Goal: Task Accomplishment & Management: Manage account settings

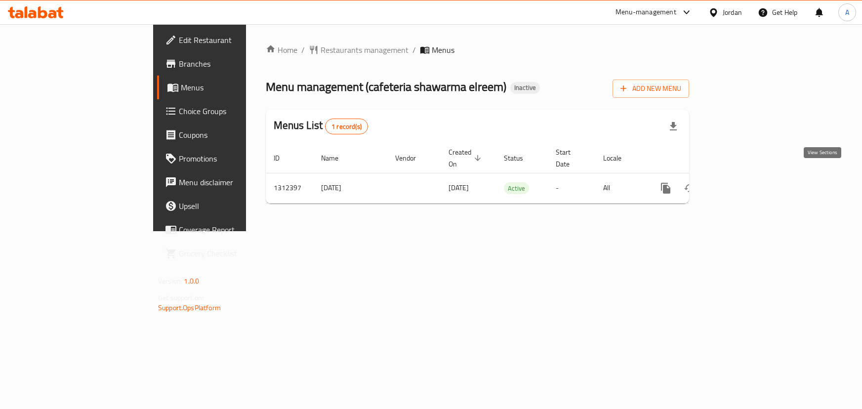
click at [743, 182] on icon "enhanced table" at bounding box center [737, 188] width 12 height 12
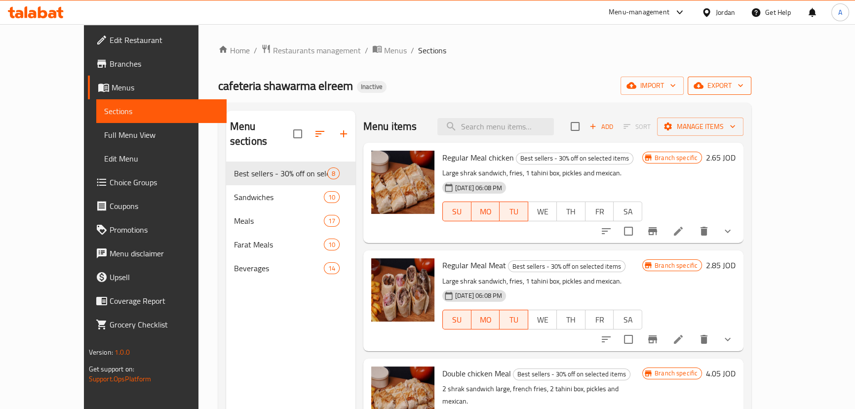
click at [752, 79] on button "export" at bounding box center [720, 86] width 64 height 18
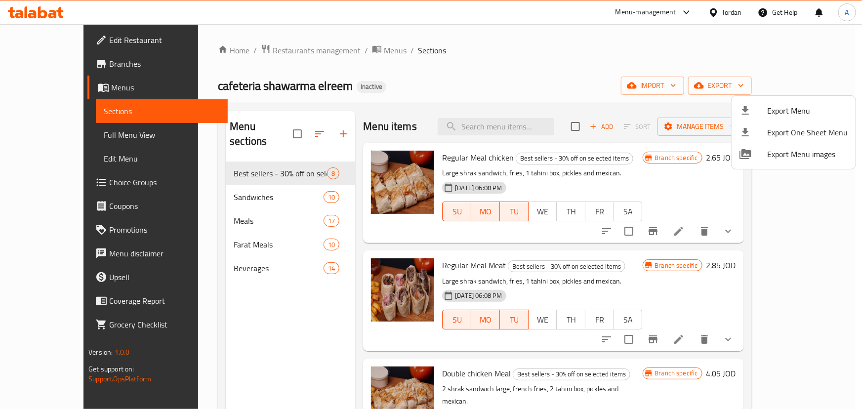
click at [795, 100] on li "Export Menu" at bounding box center [793, 111] width 124 height 22
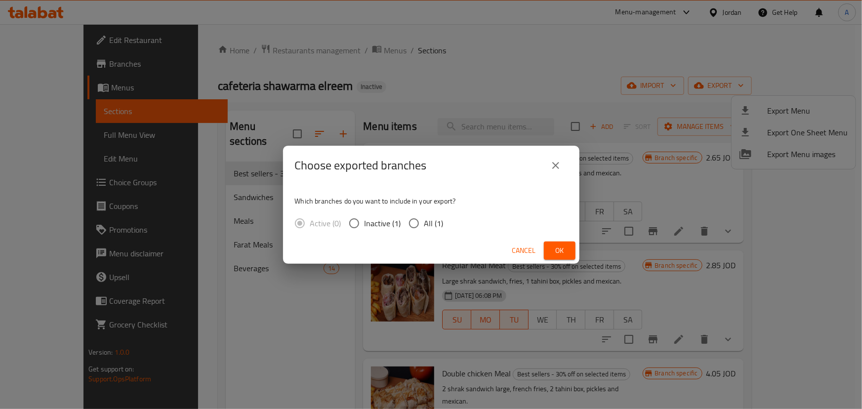
click at [429, 224] on span "All (1)" at bounding box center [433, 223] width 19 height 12
click at [424, 224] on input "All (1)" at bounding box center [413, 223] width 21 height 21
radio input "true"
click at [568, 250] on button "Ok" at bounding box center [560, 250] width 32 height 18
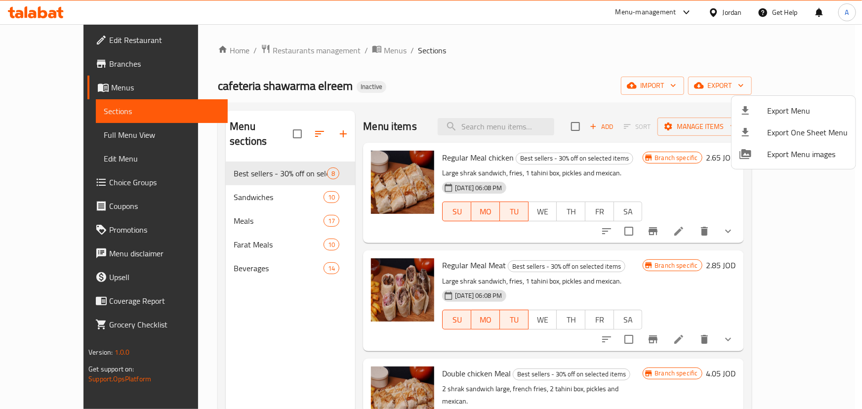
click at [212, 85] on div at bounding box center [431, 204] width 862 height 409
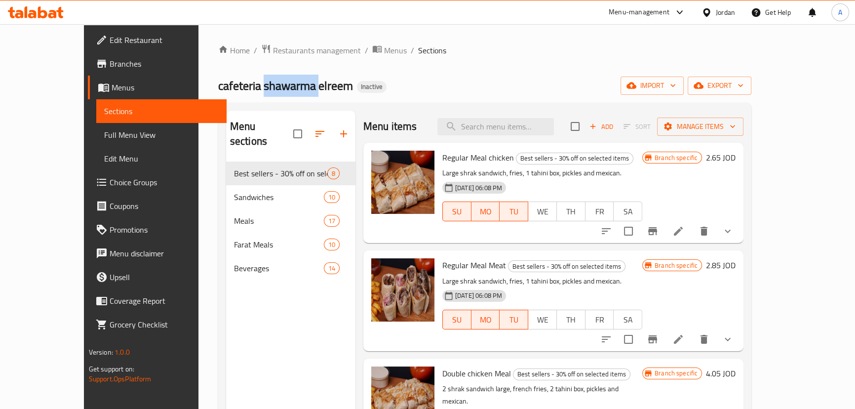
click at [218, 85] on span "cafeteria shawarma elreem" at bounding box center [285, 86] width 135 height 22
click at [351, 88] on div "cafeteria shawarma elreem Inactive import export" at bounding box center [484, 86] width 533 height 18
click at [110, 40] on span "Edit Restaurant" at bounding box center [164, 40] width 109 height 12
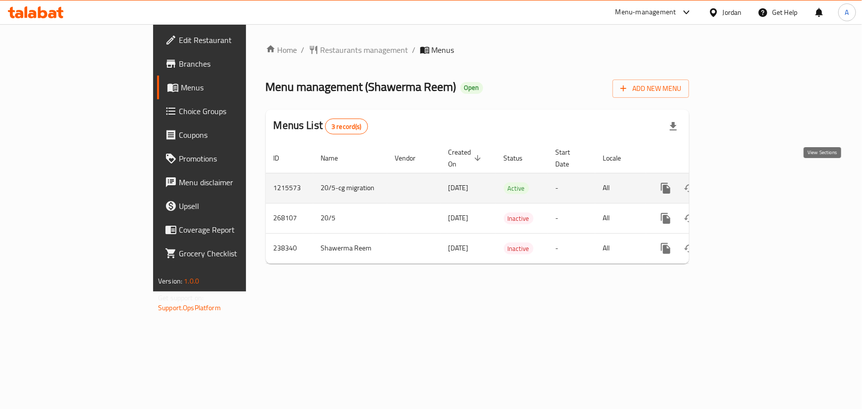
click at [743, 182] on icon "enhanced table" at bounding box center [737, 188] width 12 height 12
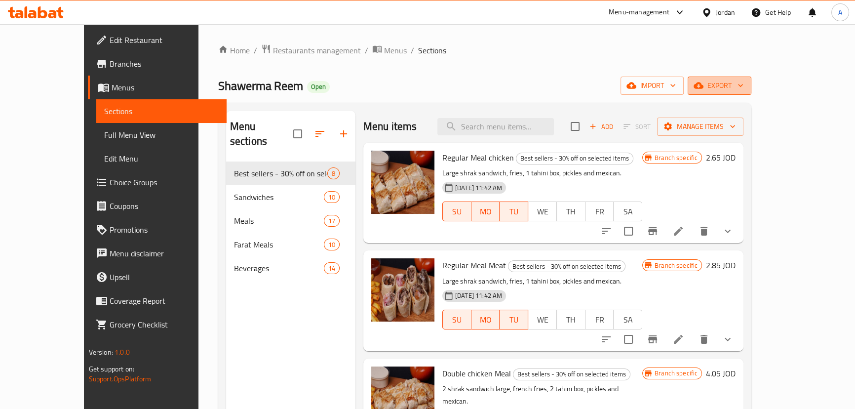
click at [744, 89] on span "export" at bounding box center [720, 86] width 48 height 12
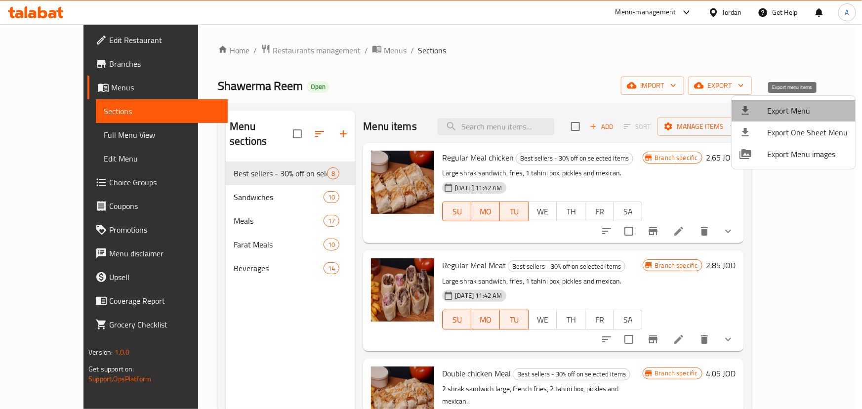
click at [794, 108] on span "Export Menu" at bounding box center [807, 111] width 80 height 12
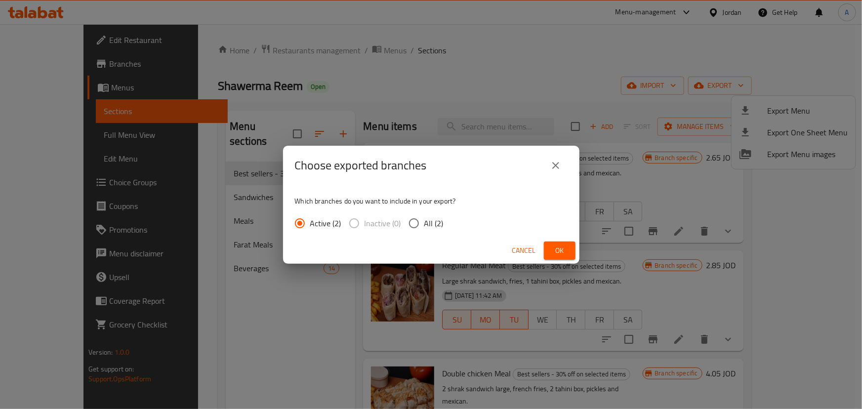
click at [429, 217] on span "All (2)" at bounding box center [433, 223] width 19 height 12
click at [424, 215] on input "All (2)" at bounding box center [413, 223] width 21 height 21
radio input "true"
click at [555, 249] on span "Ok" at bounding box center [560, 250] width 16 height 12
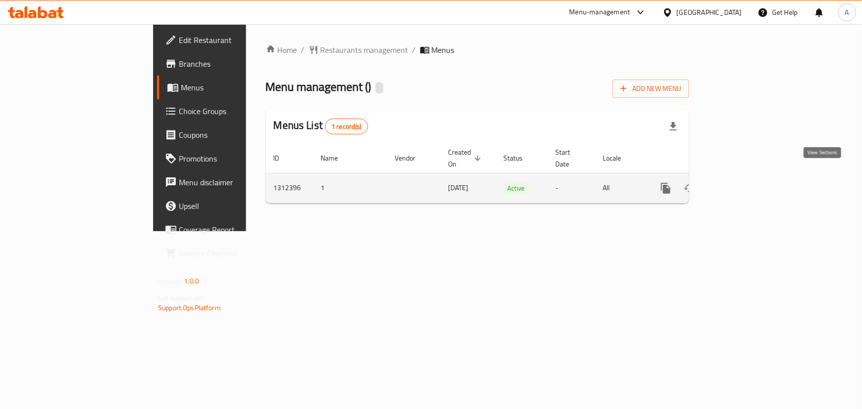
click at [741, 184] on icon "enhanced table" at bounding box center [736, 188] width 9 height 9
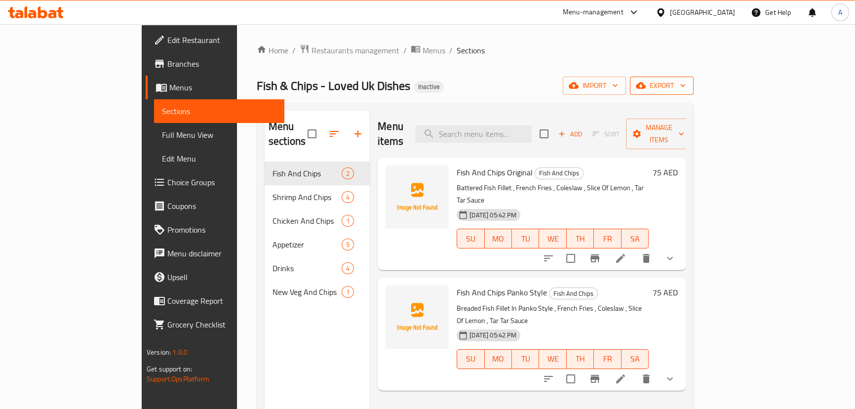
click at [686, 84] on span "export" at bounding box center [662, 86] width 48 height 12
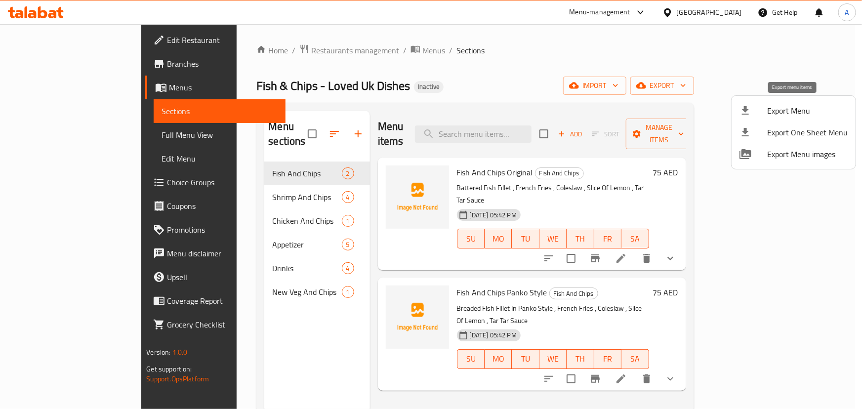
click at [789, 105] on span "Export Menu" at bounding box center [807, 111] width 80 height 12
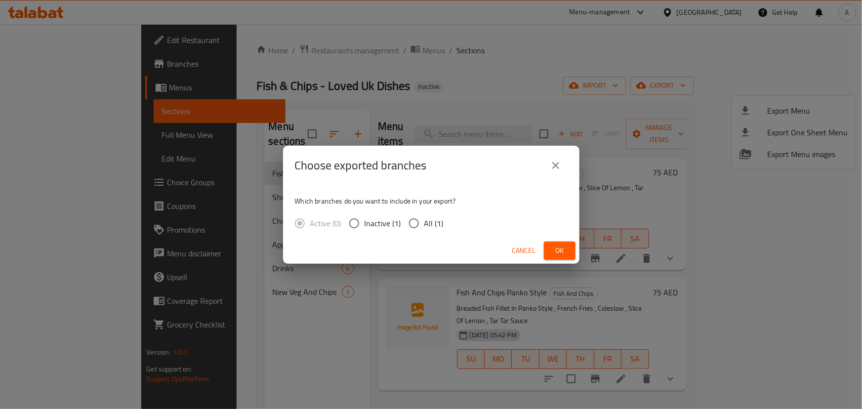
click at [424, 219] on span "All (1)" at bounding box center [433, 223] width 19 height 12
click at [424, 219] on input "All (1)" at bounding box center [413, 223] width 21 height 21
radio input "true"
click at [552, 248] on span "Ok" at bounding box center [560, 250] width 16 height 12
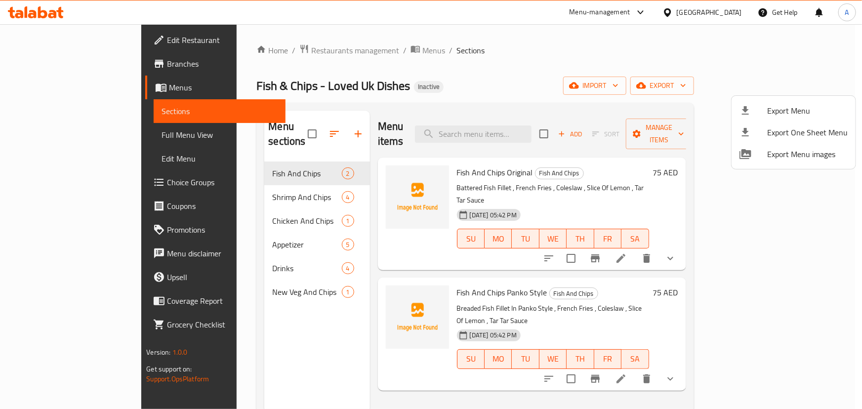
click at [479, 86] on div at bounding box center [431, 204] width 862 height 409
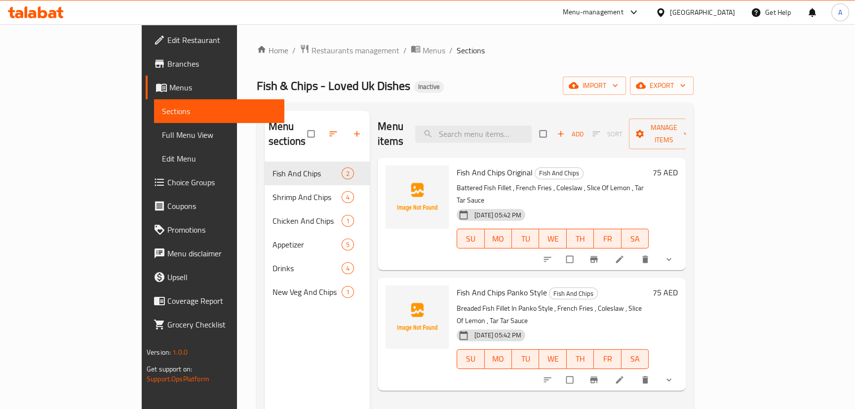
click at [471, 81] on div "Fish & Chips - Loved Uk Dishes Inactive import export" at bounding box center [475, 86] width 437 height 18
drag, startPoint x: 220, startPoint y: 79, endPoint x: 341, endPoint y: 94, distance: 122.0
click at [285, 93] on span "Fish & Chips - Loved Uk Dishes" at bounding box center [334, 86] width 154 height 22
click at [431, 68] on div "Home / Restaurants management / Menus / Sections Fish & Chips - Loved Uk Dishes…" at bounding box center [475, 285] width 437 height 483
click at [439, 89] on div "Fish & Chips - Loved Uk Dishes Inactive import export" at bounding box center [475, 86] width 437 height 18
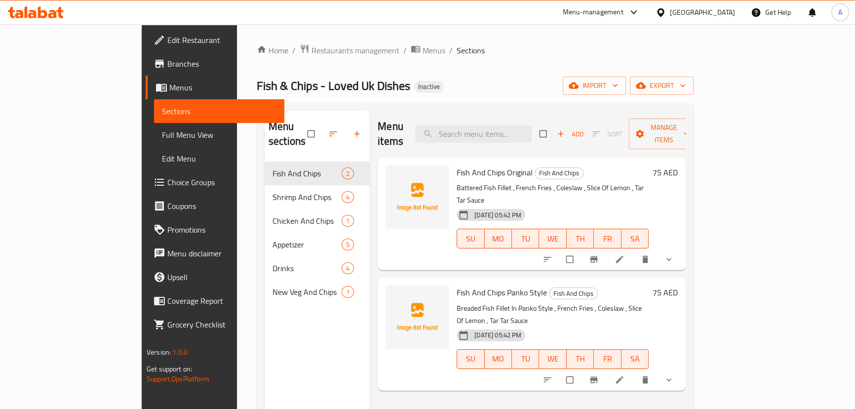
click at [162, 136] on span "Full Menu View" at bounding box center [219, 135] width 115 height 12
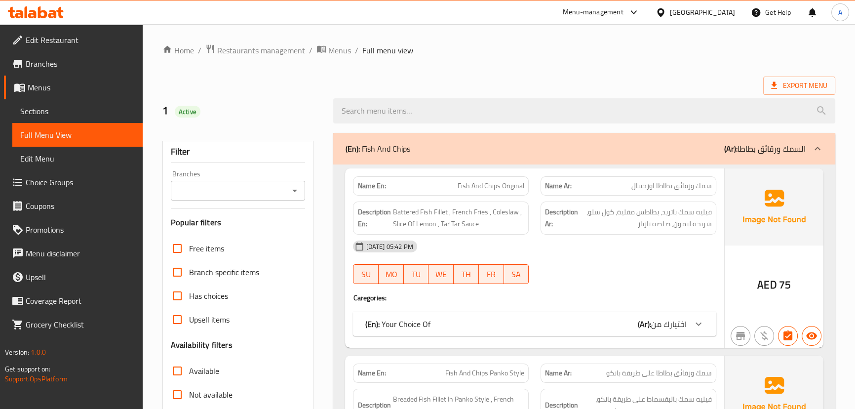
scroll to position [179, 0]
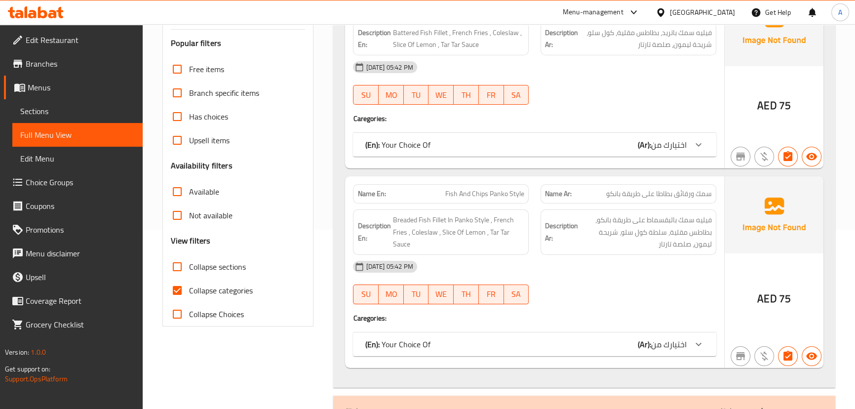
click at [199, 291] on span "Collapse categories" at bounding box center [221, 290] width 64 height 12
click at [189, 291] on input "Collapse categories" at bounding box center [177, 291] width 24 height 24
checkbox input "false"
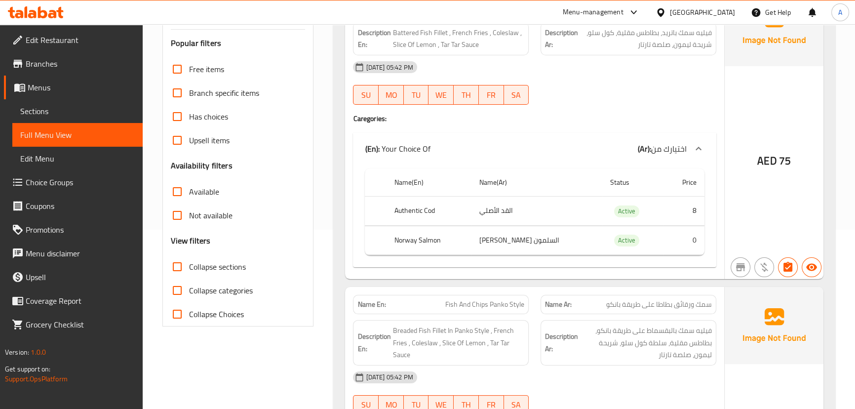
scroll to position [0, 0]
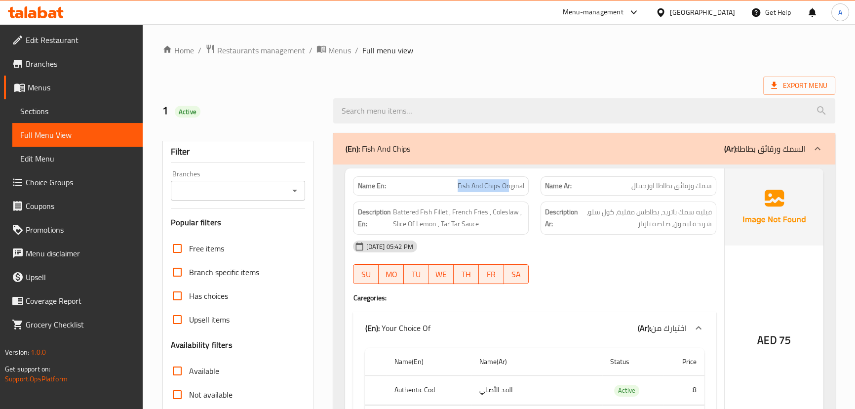
drag, startPoint x: 449, startPoint y: 186, endPoint x: 559, endPoint y: 197, distance: 109.7
click at [536, 194] on div "Name En: Fish And Chips Original Name Ar: سمك ورقائق بطاطا اورجينال" at bounding box center [534, 185] width 375 height 31
click at [637, 194] on div "Name Ar: سمك ورقائق بطاطا اورجينال" at bounding box center [629, 185] width 176 height 19
drag, startPoint x: 637, startPoint y: 194, endPoint x: 645, endPoint y: 247, distance: 54.4
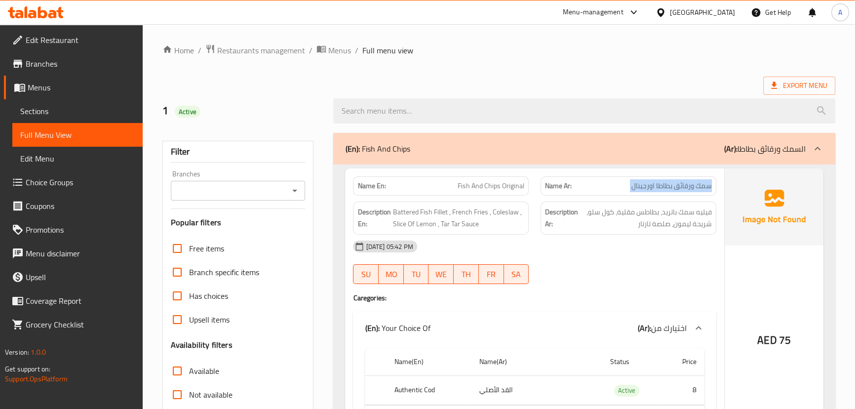
click at [637, 196] on div "Name En: Fish And Chips Original Name Ar: سمك ورقائق بطاطا اورجينال Description…" at bounding box center [534, 313] width 379 height 290
drag, startPoint x: 645, startPoint y: 247, endPoint x: 649, endPoint y: 255, distance: 8.4
click at [645, 248] on div "16-09-2025 05:42 PM" at bounding box center [534, 247] width 375 height 24
drag, startPoint x: 553, startPoint y: 195, endPoint x: 602, endPoint y: 210, distance: 52.0
click at [574, 201] on div "Name En: Fish And Chips Original Name Ar: سمك ورقائق بطاطا اورجينال Description…" at bounding box center [534, 313] width 379 height 290
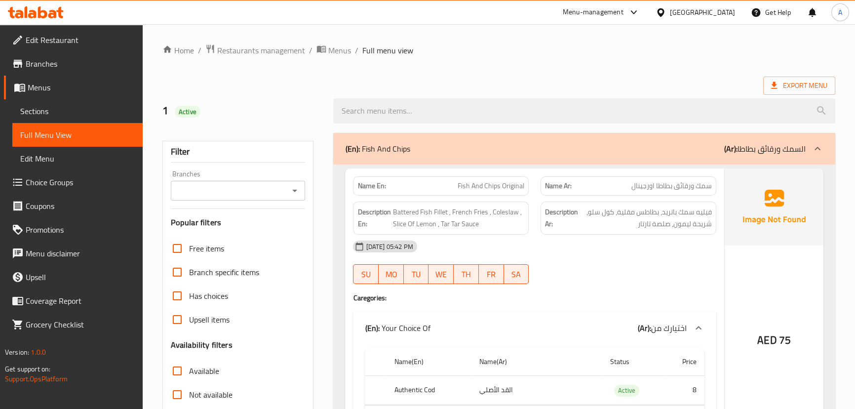
click at [657, 237] on div "16-09-2025 05:42 PM" at bounding box center [534, 247] width 375 height 24
click at [706, 184] on span "سمك ورقائق بطاطا اورجينال" at bounding box center [672, 186] width 80 height 10
drag, startPoint x: 706, startPoint y: 184, endPoint x: 477, endPoint y: 200, distance: 229.7
click at [443, 191] on div "Name En: Fish And Chips Original Name Ar: سمك ورقائق بطاطا اورجينال" at bounding box center [534, 185] width 375 height 31
drag, startPoint x: 612, startPoint y: 233, endPoint x: 583, endPoint y: 231, distance: 29.2
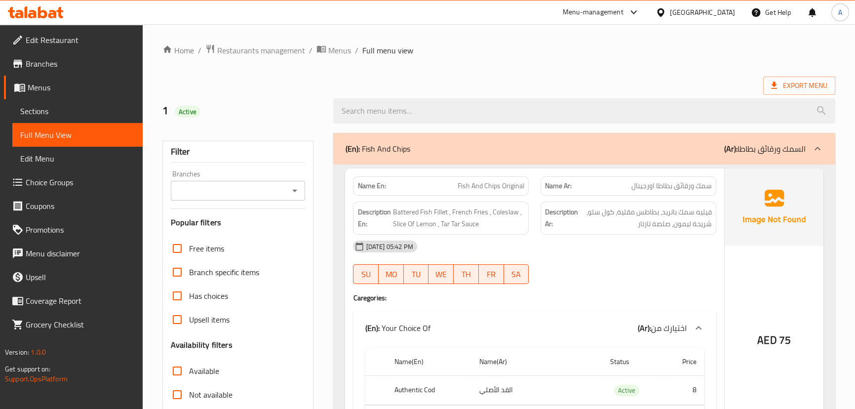
click at [612, 233] on div "Description Ar: فيليه سمك باتريد، بطاطس مقلية، كول سلو، شريحة ليمون، صلصة تارتار" at bounding box center [629, 217] width 176 height 33
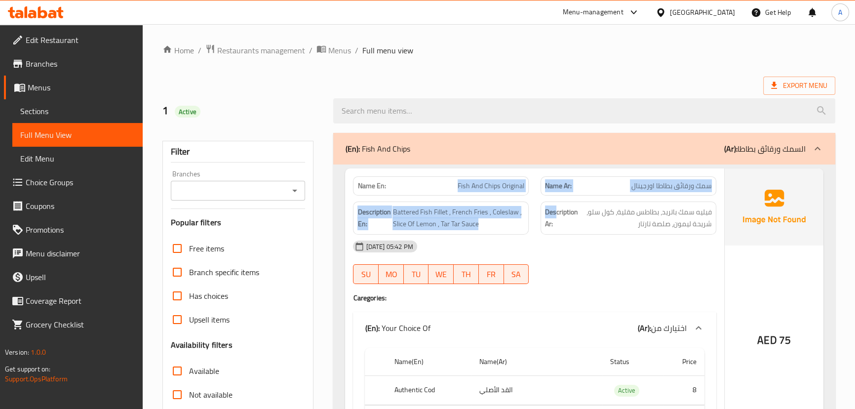
drag, startPoint x: 432, startPoint y: 178, endPoint x: 593, endPoint y: 233, distance: 169.8
click at [575, 220] on div "Name En: Fish And Chips Original Name Ar: سمك ورقائق بطاطا اورجينال Description…" at bounding box center [534, 313] width 379 height 290
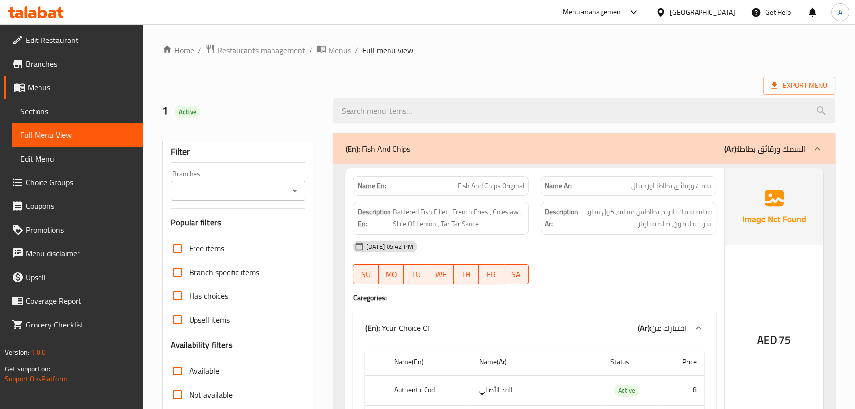
drag, startPoint x: 603, startPoint y: 255, endPoint x: 600, endPoint y: 261, distance: 6.9
click at [604, 257] on div "16-09-2025 05:42 PM" at bounding box center [534, 247] width 375 height 24
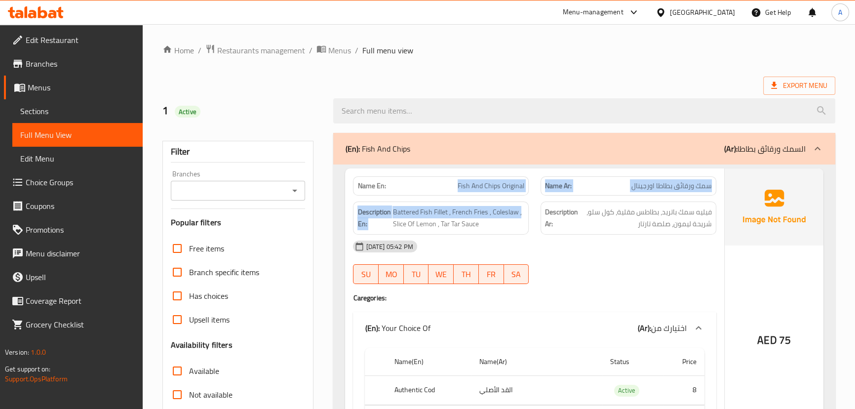
drag, startPoint x: 498, startPoint y: 207, endPoint x: 586, endPoint y: 226, distance: 89.8
click at [568, 217] on div "Name En: Fish And Chips Original Name Ar: سمك ورقائق بطاطا اورجينال Description…" at bounding box center [534, 313] width 379 height 290
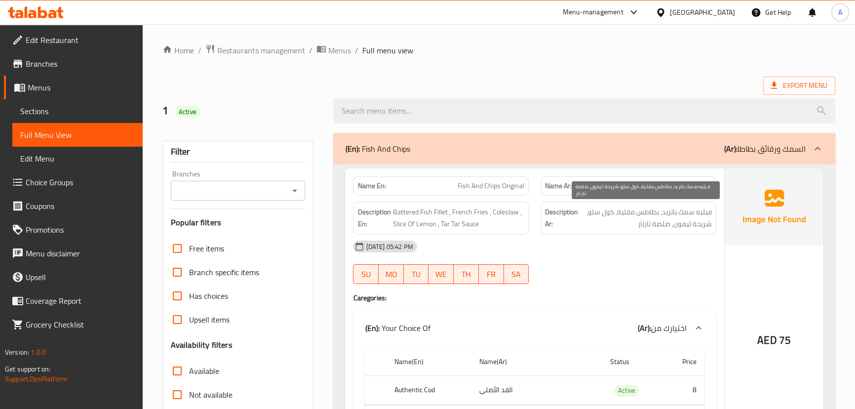
click at [647, 209] on span "فيليه سمك باتريد، بطاطس مقلية، كول سلو، شريحة ليمون، صلصة تارتار" at bounding box center [646, 218] width 132 height 24
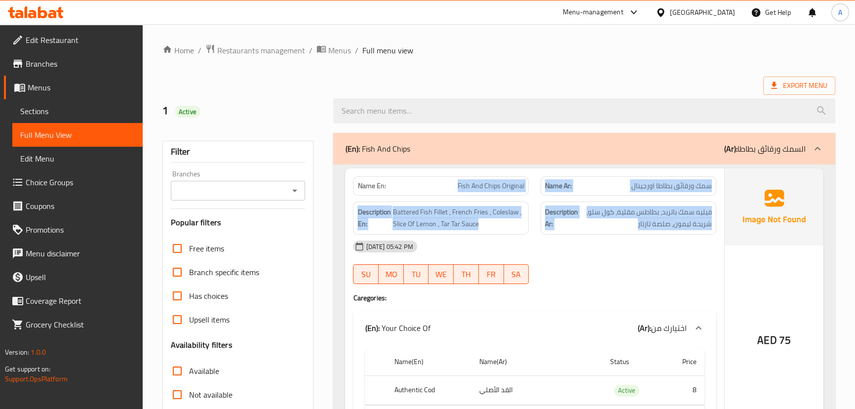
drag, startPoint x: 647, startPoint y: 209, endPoint x: 469, endPoint y: 184, distance: 180.0
click at [470, 184] on div "Name En: Fish And Chips Original Name Ar: سمك ورقائق بطاطا اورجينال Description…" at bounding box center [534, 313] width 379 height 290
click at [469, 184] on span "Fish And Chips Original" at bounding box center [491, 186] width 67 height 10
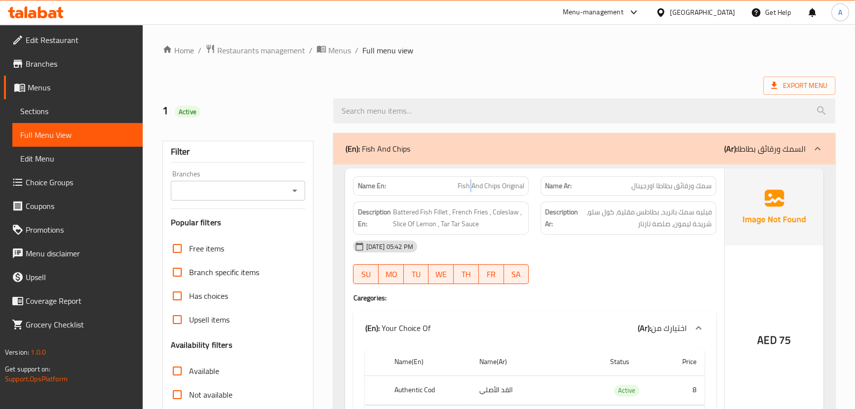
click at [469, 184] on span "Fish And Chips Original" at bounding box center [491, 186] width 67 height 10
drag, startPoint x: 469, startPoint y: 184, endPoint x: 550, endPoint y: 221, distance: 89.7
click at [473, 187] on span "Fish And Chips Original" at bounding box center [491, 186] width 67 height 10
drag, startPoint x: 583, startPoint y: 236, endPoint x: 572, endPoint y: 235, distance: 10.5
click at [583, 236] on div "16-09-2025 05:42 PM" at bounding box center [534, 247] width 375 height 24
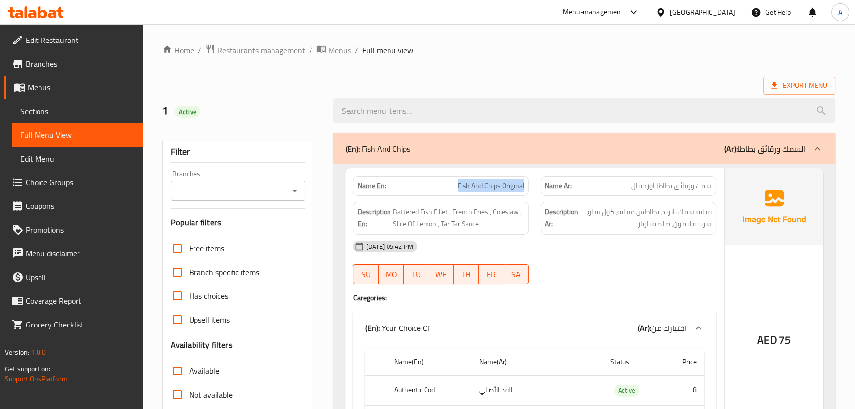
drag, startPoint x: 454, startPoint y: 168, endPoint x: 541, endPoint y: 187, distance: 88.9
click at [541, 187] on div "Name En: Fish And Chips Original Name Ar: سمك ورقائق بطاطا اورجينال Description…" at bounding box center [534, 313] width 379 height 290
click at [521, 183] on span "Fish And Chips Original" at bounding box center [491, 186] width 67 height 10
drag, startPoint x: 521, startPoint y: 183, endPoint x: 681, endPoint y: 192, distance: 159.7
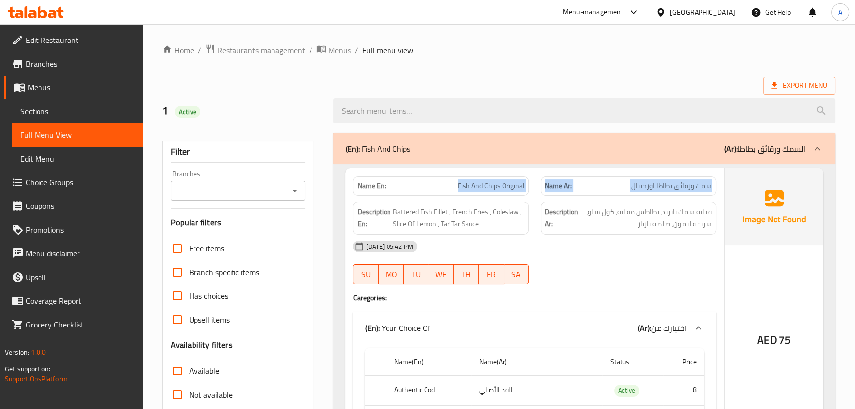
click at [681, 192] on div "Name En: Fish And Chips Original Name Ar: سمك ورقائق بطاطا اورجينال" at bounding box center [534, 185] width 375 height 31
click at [671, 189] on span "سمك ورقائق بطاطا اورجينال" at bounding box center [672, 186] width 80 height 10
drag, startPoint x: 671, startPoint y: 189, endPoint x: 503, endPoint y: 189, distance: 167.9
click at [503, 189] on div "Name En: Fish And Chips Original Name Ar: سمك ورقائق بطاطا اورجينال" at bounding box center [534, 185] width 375 height 31
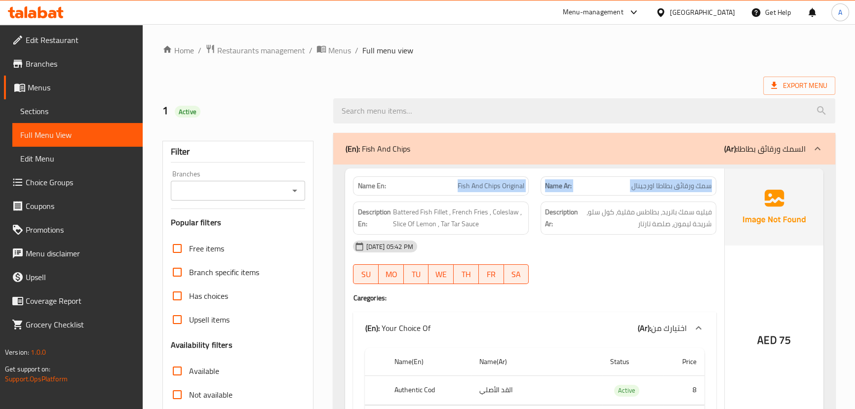
click at [495, 193] on div "Name En: Fish And Chips Original" at bounding box center [441, 185] width 176 height 19
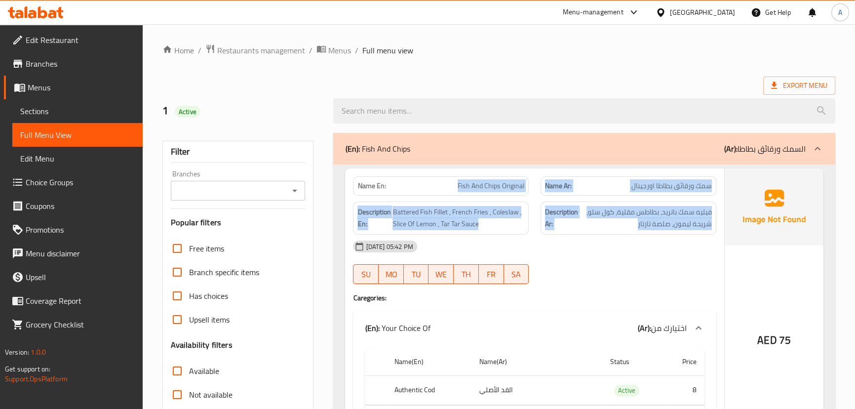
drag, startPoint x: 495, startPoint y: 193, endPoint x: 635, endPoint y: 200, distance: 140.4
click at [625, 200] on div "Name En: Fish And Chips Original Name Ar: سمك ورقائق بطاطا اورجينال Description…" at bounding box center [534, 313] width 379 height 290
click at [649, 189] on span "سمك ورقائق بطاطا اورجينال" at bounding box center [672, 186] width 80 height 10
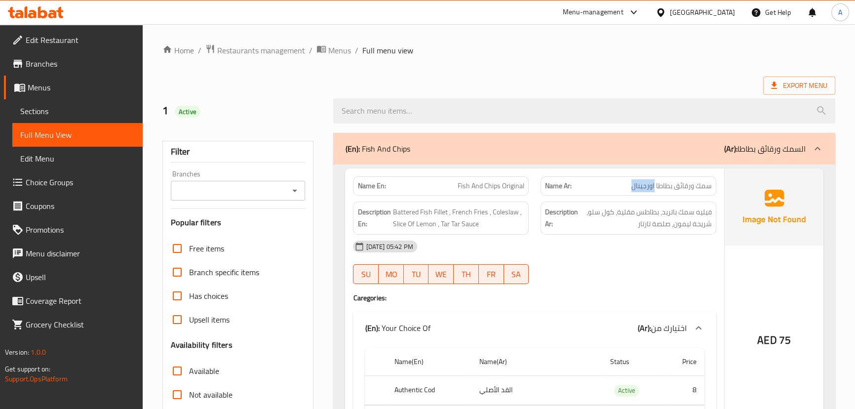
click at [649, 189] on span "سمك ورقائق بطاطا اورجينال" at bounding box center [672, 186] width 80 height 10
drag, startPoint x: 649, startPoint y: 189, endPoint x: 575, endPoint y: 191, distance: 74.6
click at [590, 189] on p "Name Ar: سمك ورقائق بطاطا اورجينال" at bounding box center [628, 186] width 167 height 10
click at [638, 211] on span "فيليه سمك باتريد، بطاطس مقلية، كول سلو، شريحة ليمون، صلصة تارتار" at bounding box center [646, 218] width 132 height 24
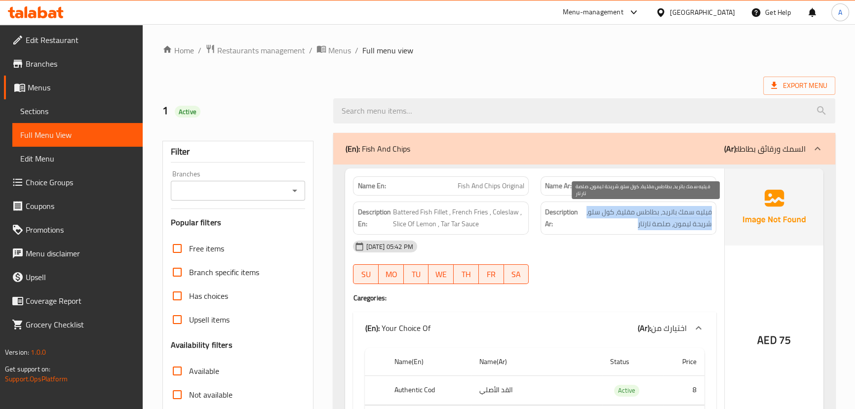
drag, startPoint x: 638, startPoint y: 211, endPoint x: 469, endPoint y: 211, distance: 168.9
click at [507, 211] on div "Description En: Battered Fish Fillet , French Fries , Coleslaw , Slice Of Lemon…" at bounding box center [534, 218] width 375 height 45
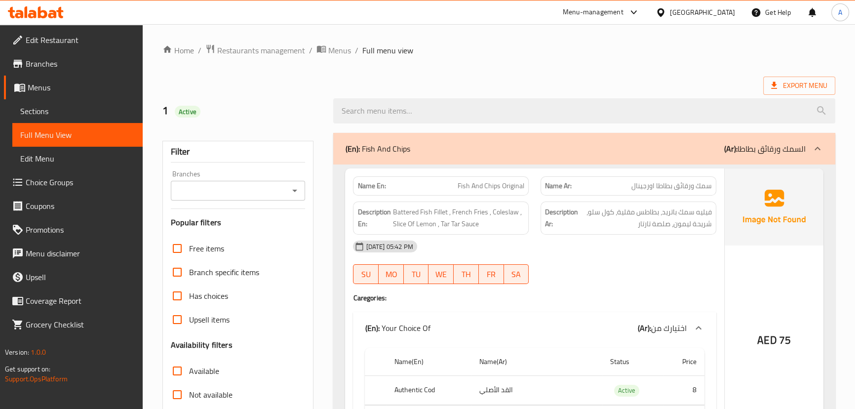
drag, startPoint x: 642, startPoint y: 243, endPoint x: 635, endPoint y: 246, distance: 8.2
click at [643, 244] on div "16-09-2025 05:42 PM" at bounding box center [534, 247] width 375 height 24
click at [690, 185] on span "سمك ورقائق بطاطا اورجينال" at bounding box center [672, 186] width 80 height 10
drag, startPoint x: 690, startPoint y: 185, endPoint x: 567, endPoint y: 242, distance: 136.1
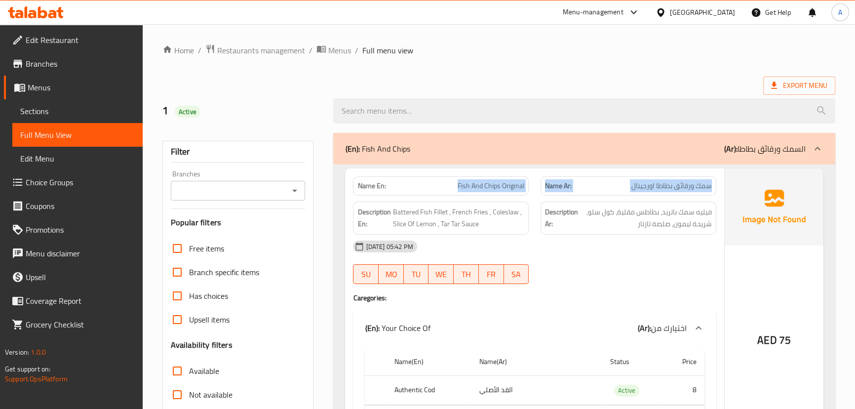
click at [450, 187] on div "Name En: Fish And Chips Original Name Ar: سمك ورقائق بطاطا اورجينال" at bounding box center [534, 185] width 375 height 31
drag, startPoint x: 578, startPoint y: 250, endPoint x: 572, endPoint y: 254, distance: 6.9
click at [578, 252] on div "16-09-2025 05:42 PM" at bounding box center [534, 247] width 375 height 24
drag, startPoint x: 452, startPoint y: 198, endPoint x: 587, endPoint y: 210, distance: 134.9
click at [572, 210] on div "Name En: Fish And Chips Original Name Ar: سمك ورقائق بطاطا اورجينال Description…" at bounding box center [534, 313] width 379 height 290
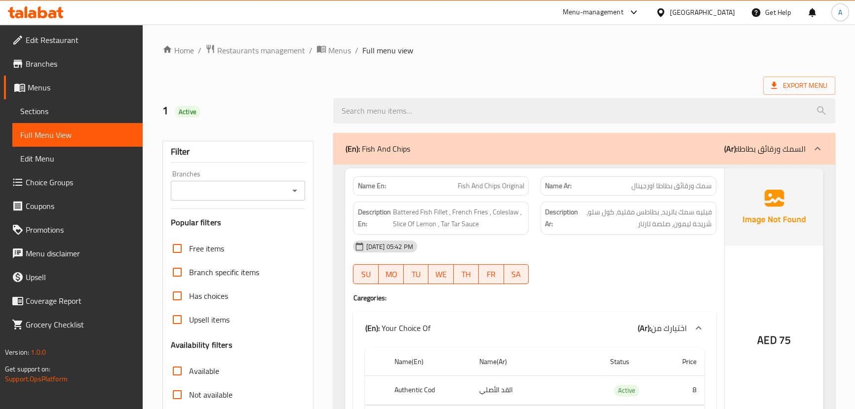
click at [638, 198] on div "Description Ar: فيليه سمك باتريد، بطاطس مقلية، كول سلو، شريحة ليمون، صلصة تارتار" at bounding box center [629, 218] width 188 height 45
click at [649, 188] on span "سمك ورقائق بطاطا اورجينال" at bounding box center [672, 186] width 80 height 10
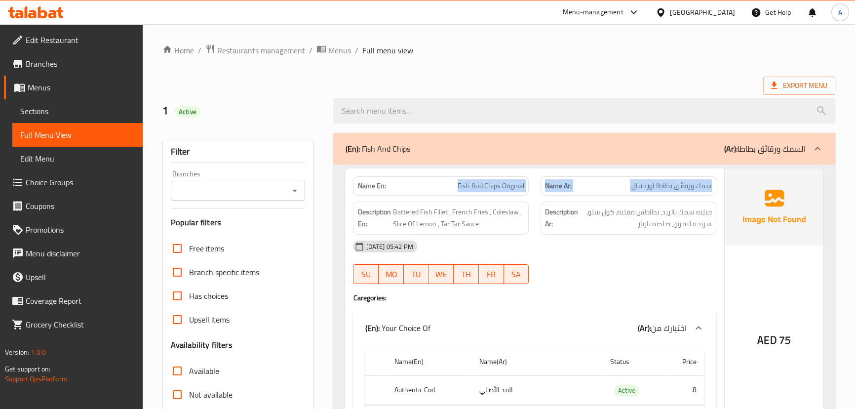
drag, startPoint x: 649, startPoint y: 188, endPoint x: 481, endPoint y: 188, distance: 167.9
click at [481, 188] on div "Name En: Fish And Chips Original Name Ar: سمك ورقائق بطاطا اورجينال" at bounding box center [534, 185] width 375 height 31
click at [634, 232] on div "Description Ar: فيليه سمك باتريد، بطاطس مقلية، كول سلو، شريحة ليمون، صلصة تارتار" at bounding box center [629, 217] width 176 height 33
click at [637, 225] on span "فيليه سمك باتريد، بطاطس مقلية، كول سلو، شريحة ليمون، صلصة تارتار" at bounding box center [646, 218] width 132 height 24
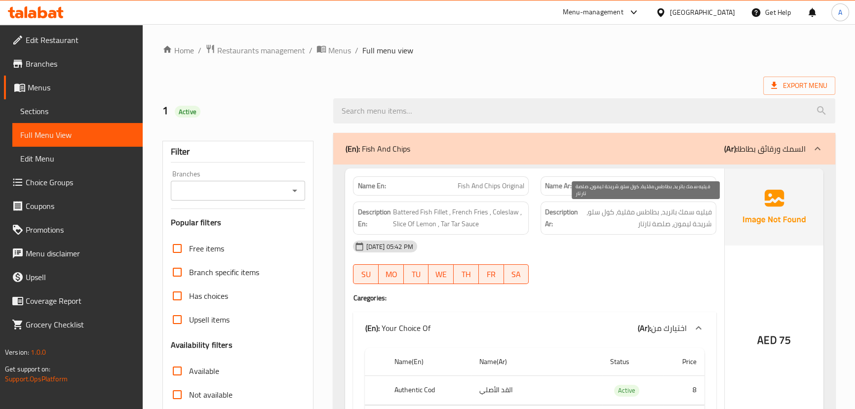
click at [637, 225] on span "فيليه سمك باتريد، بطاطس مقلية، كول سلو، شريحة ليمون، صلصة تارتار" at bounding box center [646, 218] width 132 height 24
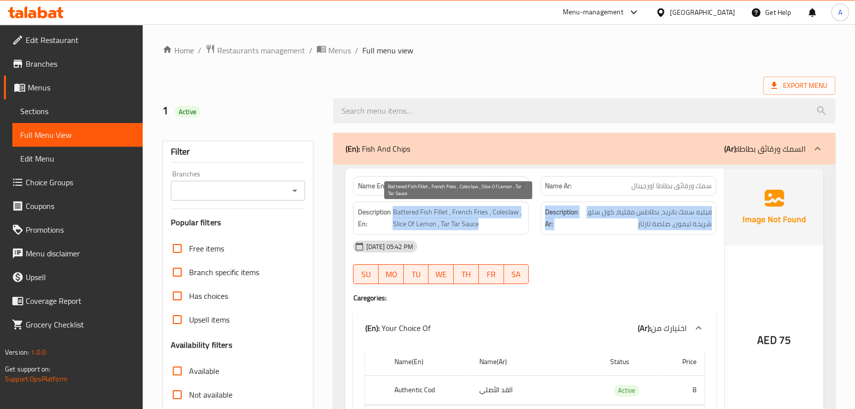
drag, startPoint x: 637, startPoint y: 225, endPoint x: 459, endPoint y: 223, distance: 177.8
click at [459, 223] on div "Description En: Battered Fish Fillet , French Fries , Coleslaw , Slice Of Lemon…" at bounding box center [534, 218] width 375 height 45
click at [452, 203] on div "Description En: Battered Fish Fillet , French Fries , Coleslaw , Slice Of Lemon…" at bounding box center [441, 217] width 176 height 33
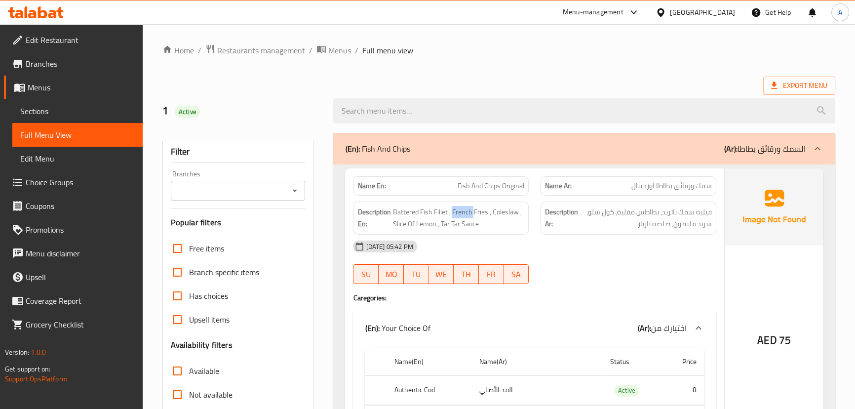
click at [452, 203] on div "Description En: Battered Fish Fillet , French Fries , Coleslaw , Slice Of Lemon…" at bounding box center [441, 217] width 176 height 33
click at [455, 196] on div "Description En: Battered Fish Fillet , French Fries , Coleslaw , Slice Of Lemon…" at bounding box center [441, 218] width 188 height 45
drag, startPoint x: 455, startPoint y: 196, endPoint x: 618, endPoint y: 251, distance: 172.7
click at [613, 249] on div "Name En: Fish And Chips Original Name Ar: سمك ورقائق بطاطا اورجينال Description…" at bounding box center [534, 313] width 379 height 290
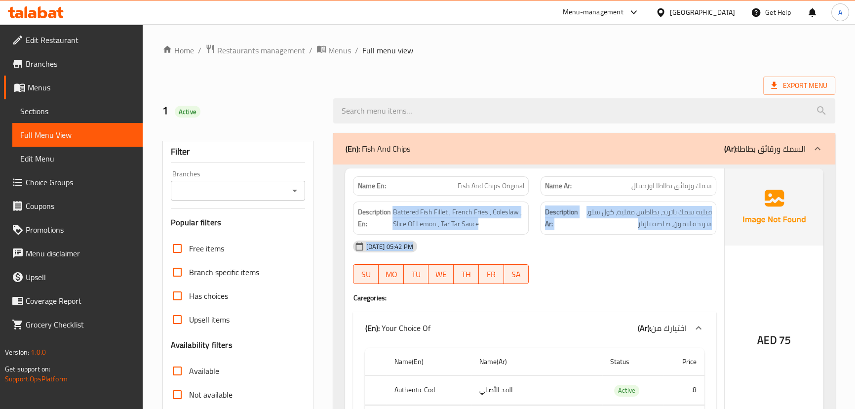
click at [654, 231] on div "Description Ar: فيليه سمك باتريد، بطاطس مقلية، كول سلو، شريحة ليمون، صلصة تارتار" at bounding box center [629, 217] width 176 height 33
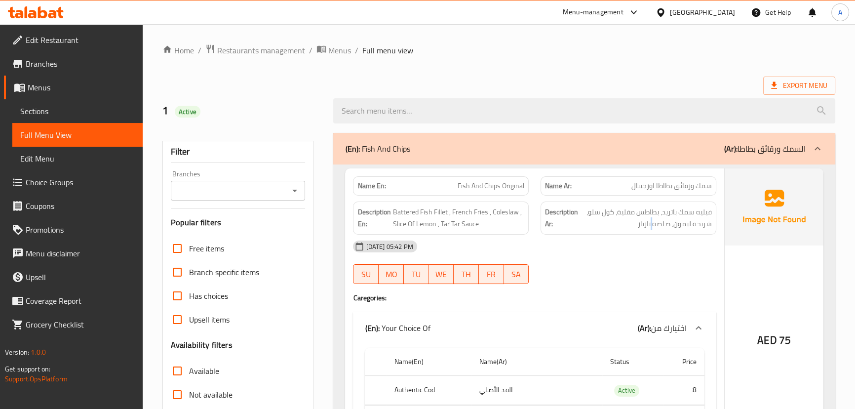
click at [654, 231] on div "Description Ar: فيليه سمك باتريد، بطاطس مقلية، كول سلو، شريحة ليمون، صلصة تارتار" at bounding box center [629, 217] width 176 height 33
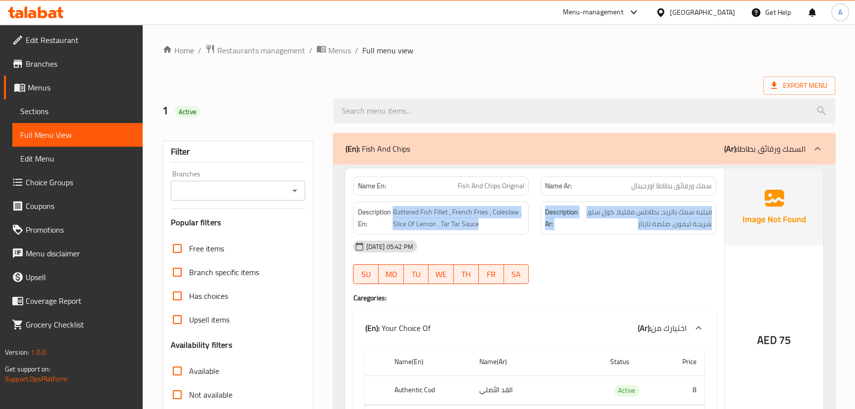
drag, startPoint x: 654, startPoint y: 231, endPoint x: 409, endPoint y: 197, distance: 247.8
click at [409, 197] on div "Description En: Battered Fish Fillet , French Fries , Coleslaw , Slice Of Lemon…" at bounding box center [534, 218] width 375 height 45
click at [608, 233] on div "Description Ar: فيليه سمك باتريد، بطاطس مقلية، كول سلو، شريحة ليمون، صلصة تارتار" at bounding box center [629, 217] width 176 height 33
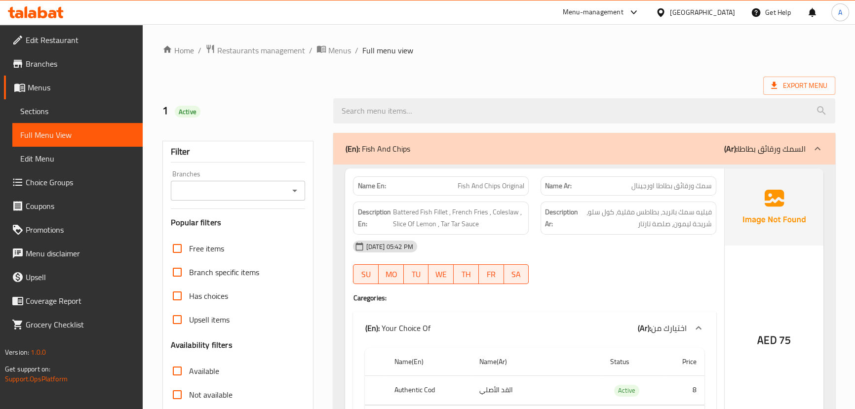
drag, startPoint x: 454, startPoint y: 190, endPoint x: 615, endPoint y: 256, distance: 173.6
click at [552, 226] on div "Name En: Fish And Chips Original Name Ar: سمك ورقائق بطاطا اورجينال Description…" at bounding box center [534, 313] width 379 height 290
click at [621, 262] on div "16-09-2025 05:42 PM SU MO TU WE TH FR SA" at bounding box center [534, 262] width 375 height 55
click at [680, 189] on span "سمك ورقائق بطاطا اورجينال" at bounding box center [672, 186] width 80 height 10
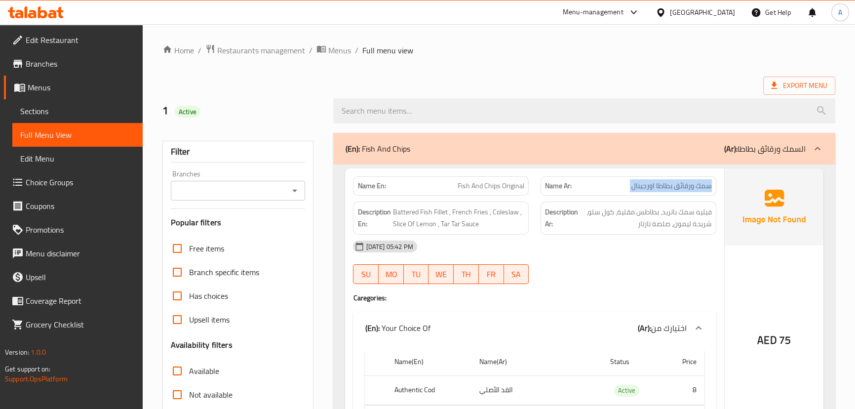
click at [680, 189] on span "سمك ورقائق بطاطا اورجينال" at bounding box center [672, 186] width 80 height 10
click at [662, 238] on div "16-09-2025 05:42 PM" at bounding box center [534, 247] width 375 height 24
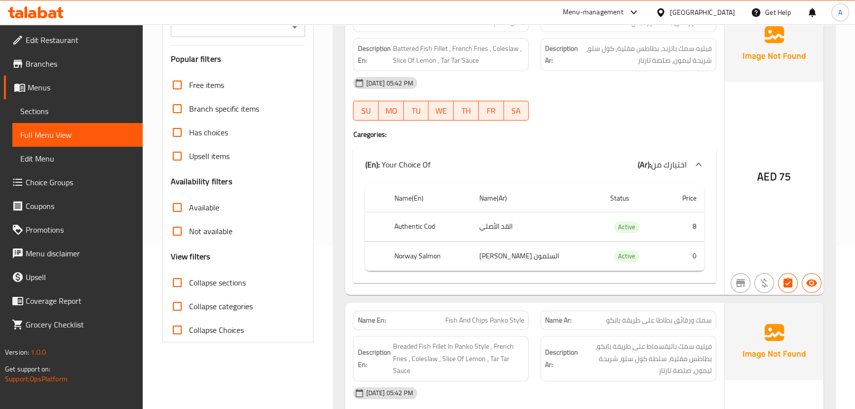
scroll to position [179, 0]
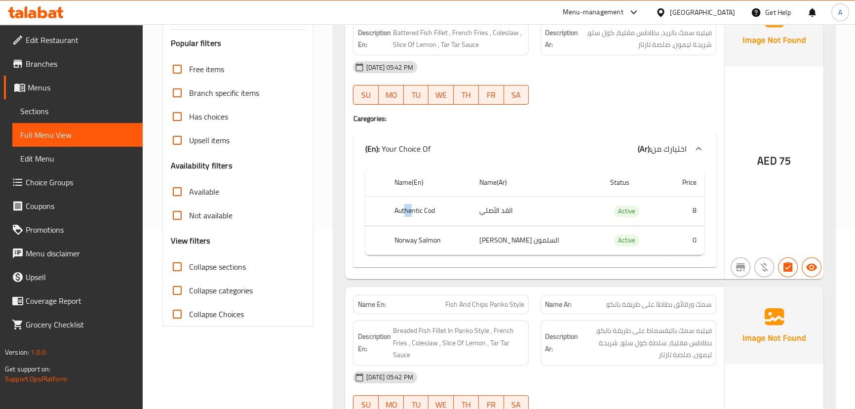
drag, startPoint x: 406, startPoint y: 211, endPoint x: 427, endPoint y: 219, distance: 22.2
click at [427, 215] on th "Authentic Cod" at bounding box center [429, 211] width 85 height 29
drag, startPoint x: 411, startPoint y: 242, endPoint x: 447, endPoint y: 243, distance: 35.6
click at [438, 243] on th "Norway Salmon" at bounding box center [429, 240] width 85 height 29
click at [508, 241] on td "السلمون النرويجي" at bounding box center [537, 240] width 131 height 29
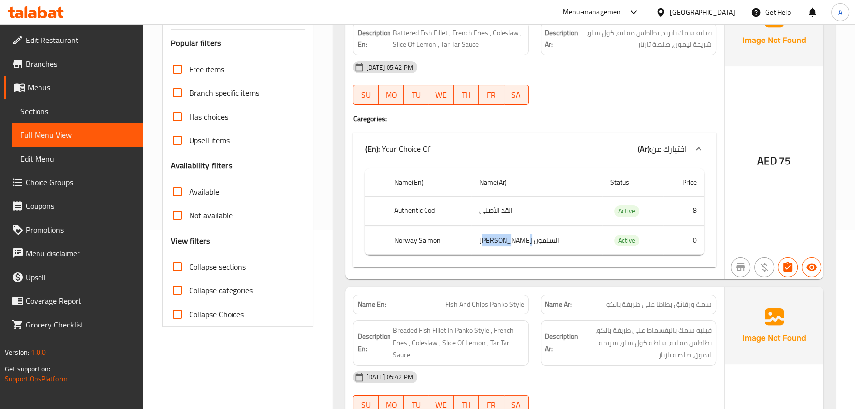
click at [508, 241] on td "السلمون النرويجي" at bounding box center [537, 240] width 131 height 29
drag, startPoint x: 508, startPoint y: 241, endPoint x: 440, endPoint y: 241, distance: 67.7
click at [504, 241] on td "السلمون النرويجي" at bounding box center [537, 240] width 131 height 29
click at [430, 241] on th "Norway Salmon" at bounding box center [429, 240] width 85 height 29
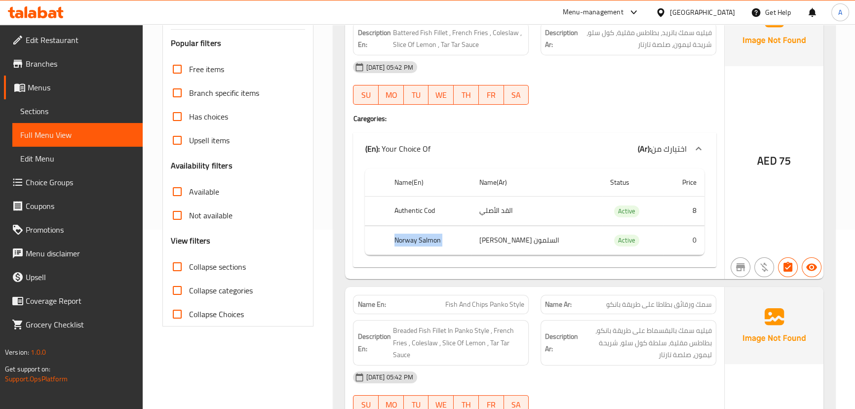
click at [430, 241] on th "Norway Salmon" at bounding box center [429, 240] width 85 height 29
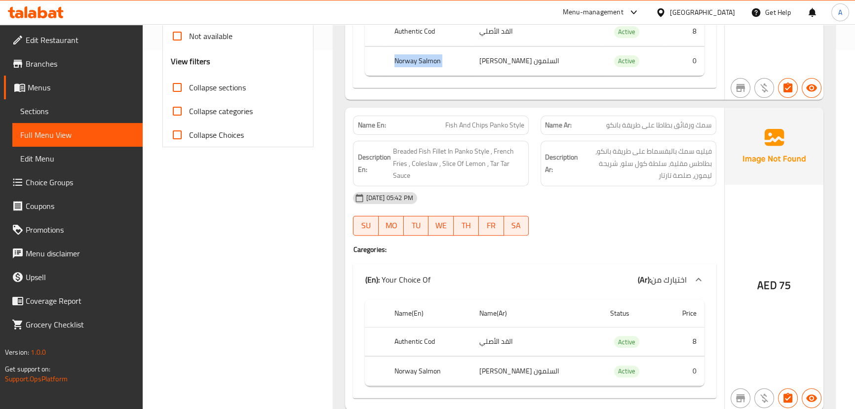
scroll to position [359, 0]
drag, startPoint x: 457, startPoint y: 129, endPoint x: 582, endPoint y: 179, distance: 134.7
click at [478, 132] on div "Name En: Fish And Chips Panko Style" at bounding box center [441, 124] width 176 height 19
drag, startPoint x: 592, startPoint y: 191, endPoint x: 636, endPoint y: 146, distance: 62.9
click at [593, 191] on div "16-09-2025 05:42 PM" at bounding box center [534, 198] width 375 height 24
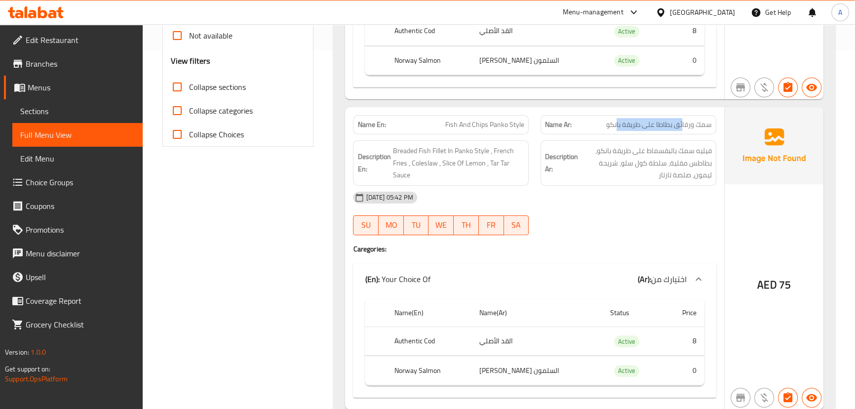
drag, startPoint x: 683, startPoint y: 126, endPoint x: 617, endPoint y: 128, distance: 66.2
click at [617, 128] on span "سمك ورقائق بطاطا على طريقة بانكو" at bounding box center [659, 125] width 106 height 10
drag, startPoint x: 460, startPoint y: 130, endPoint x: 558, endPoint y: 157, distance: 101.3
click at [533, 133] on div "Name En: Fish And Chips Panko Style" at bounding box center [441, 124] width 188 height 31
drag, startPoint x: 573, startPoint y: 183, endPoint x: 578, endPoint y: 202, distance: 20.0
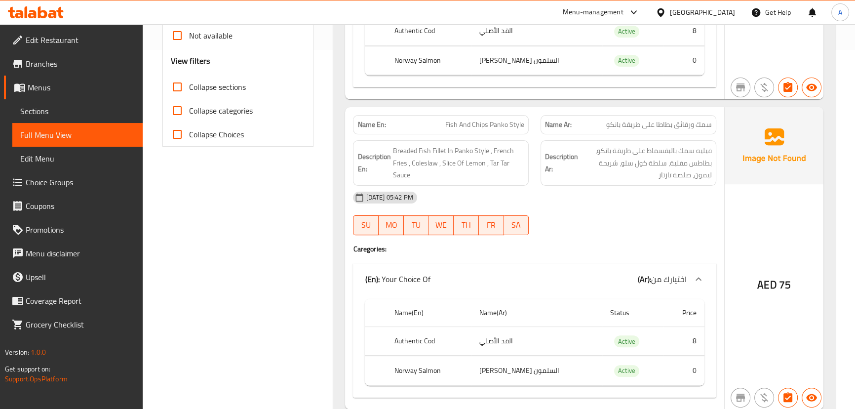
click at [573, 184] on div "Description Ar: فيليه سمك بالبقسماط على طريقة بانكو، بطاطس مقلية، سلطة كول سلو،…" at bounding box center [629, 162] width 176 height 45
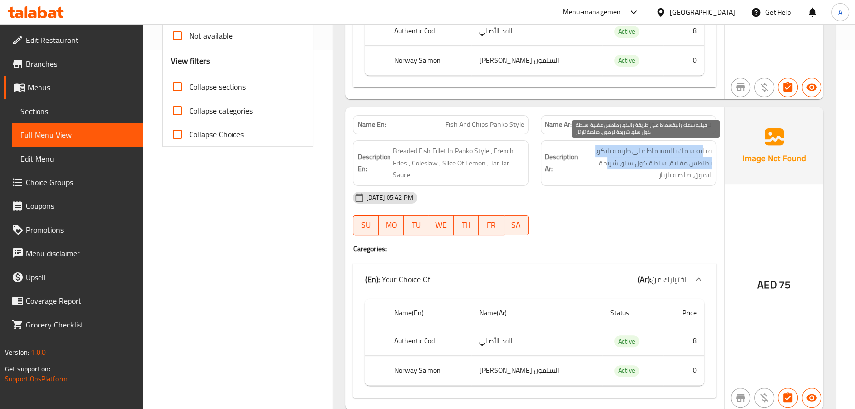
drag, startPoint x: 702, startPoint y: 152, endPoint x: 608, endPoint y: 159, distance: 94.6
click at [608, 159] on span "فيليه سمك بالبقسماط على طريقة بانكو، بطاطس مقلية، سلطة كول سلو، شريحة ليمون، صل…" at bounding box center [646, 163] width 132 height 37
click at [606, 151] on span "فيليه سمك بالبقسماط على طريقة بانكو، بطاطس مقلية، سلطة كول سلو، شريحة ليمون، صل…" at bounding box center [646, 163] width 132 height 37
drag, startPoint x: 606, startPoint y: 151, endPoint x: 626, endPoint y: 153, distance: 20.4
click at [625, 150] on span "فيليه سمك بالبقسماط على طريقة بانكو، بطاطس مقلية، سلطة كول سلو، شريحة ليمون، صل…" at bounding box center [646, 163] width 132 height 37
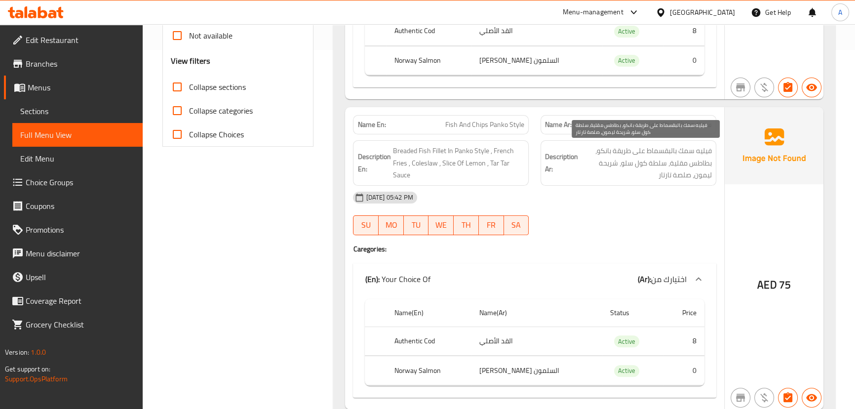
click at [612, 152] on span "فيليه سمك بالبقسماط على طريقة بانكو، بطاطس مقلية، سلطة كول سلو، شريحة ليمون، صل…" at bounding box center [646, 163] width 132 height 37
click at [596, 152] on span "فيليه سمك بالبقسماط على طريقة بانكو، بطاطس مقلية، سلطة كول سلو، شريحة ليمون، صل…" at bounding box center [646, 163] width 132 height 37
drag, startPoint x: 596, startPoint y: 152, endPoint x: 657, endPoint y: 160, distance: 61.3
click at [657, 160] on span "فيليه سمك بالبقسماط على طريقة بانكو، بطاطس مقلية، سلطة كول سلو، شريحة ليمون، صل…" at bounding box center [646, 163] width 132 height 37
click at [661, 182] on div "Description Ar: فيليه سمك بالبقسماط على طريقة بانكو، بطاطس مقلية، سلطة كول سلو،…" at bounding box center [629, 162] width 176 height 45
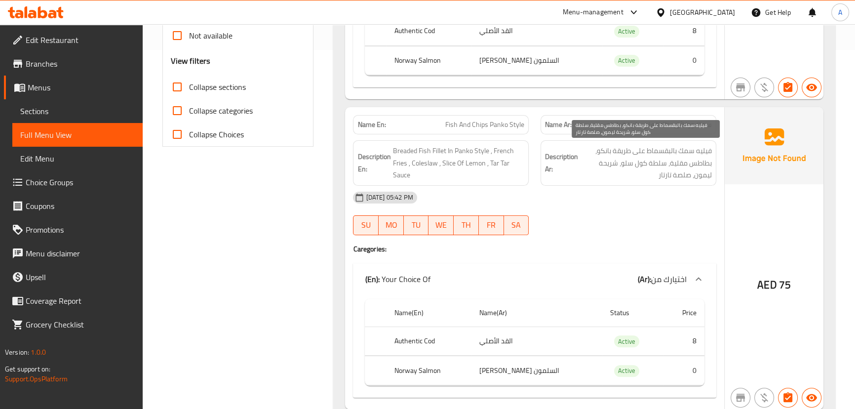
click at [671, 162] on span "فيليه سمك بالبقسماط على طريقة بانكو، بطاطس مقلية، سلطة كول سلو، شريحة ليمون، صل…" at bounding box center [646, 163] width 132 height 37
click at [666, 180] on span "فيليه سمك بالبقسماط على طريقة بانكو، بطاطس مقلية، سلطة كول سلو، شريحة ليمون، صل…" at bounding box center [646, 163] width 132 height 37
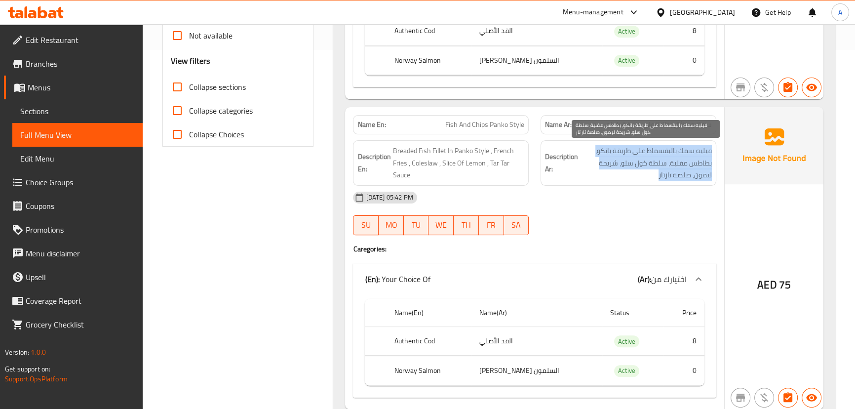
click at [666, 180] on span "فيليه سمك بالبقسماط على طريقة بانكو، بطاطس مقلية، سلطة كول سلو، شريحة ليمون، صل…" at bounding box center [646, 163] width 132 height 37
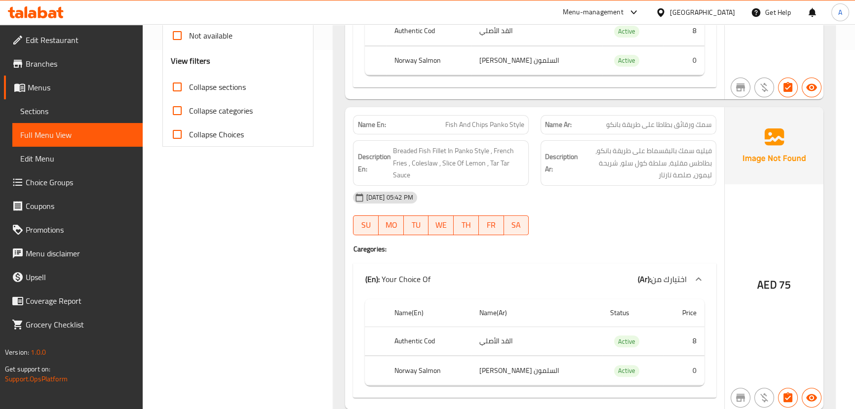
click at [658, 204] on div "16-09-2025 05:42 PM" at bounding box center [534, 198] width 375 height 24
click at [658, 174] on span "فيليه سمك بالبقسماط على طريقة بانكو، بطاطس مقلية، سلطة كول سلو، شريحة ليمون، صل…" at bounding box center [646, 163] width 132 height 37
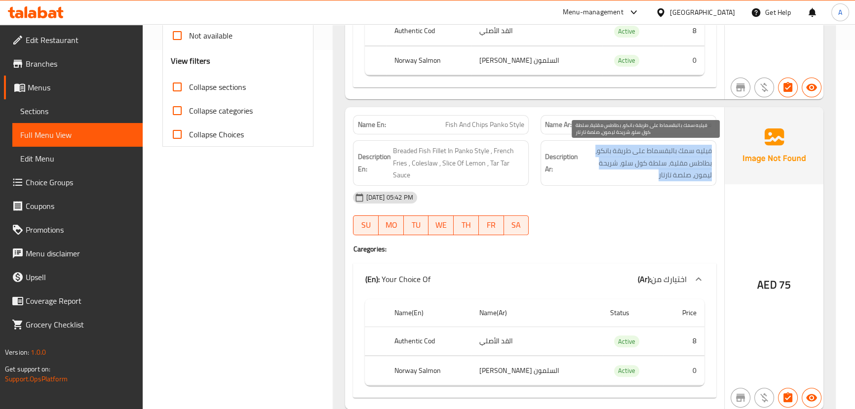
click at [658, 174] on span "فيليه سمك بالبقسماط على طريقة بانكو، بطاطس مقلية، سلطة كول سلو، شريحة ليمون، صل…" at bounding box center [646, 163] width 132 height 37
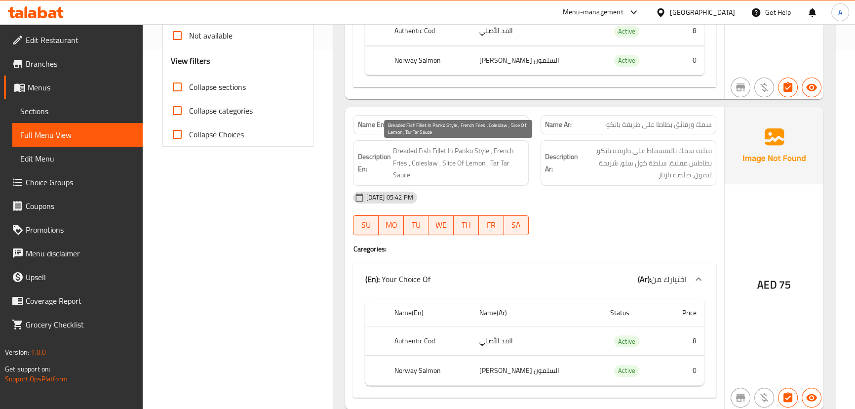
click at [498, 169] on span "Breaded Fish Fillet In Panko Style , French Fries , Coleslaw , Slice Of Lemon ,…" at bounding box center [459, 163] width 132 height 37
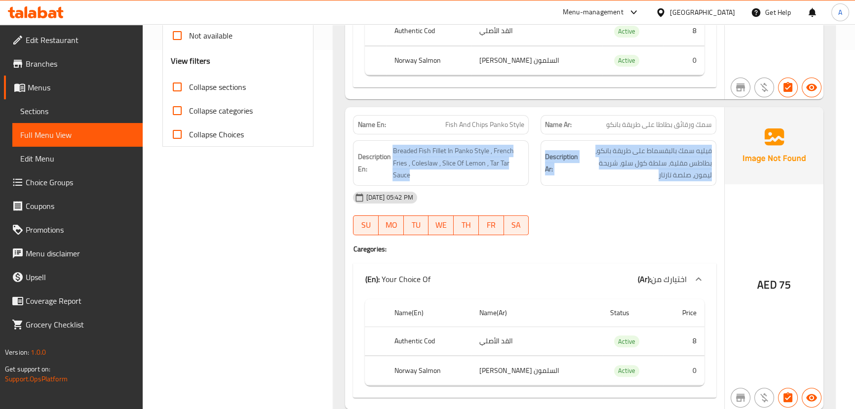
drag, startPoint x: 498, startPoint y: 169, endPoint x: 627, endPoint y: 188, distance: 130.2
click at [620, 185] on div "Name En: Fish And Chips Panko Style Name Ar: سمك ورقائق بطاطا على طريقة بانكو D…" at bounding box center [534, 258] width 379 height 302
click at [635, 201] on div "16-09-2025 05:42 PM" at bounding box center [534, 198] width 375 height 24
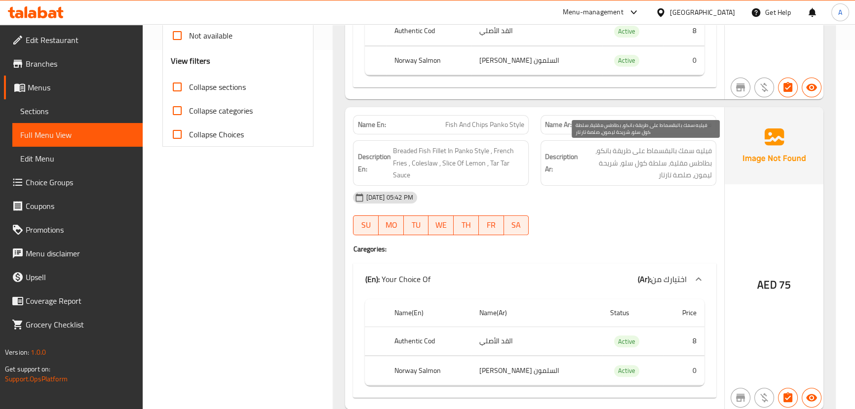
click at [703, 153] on span "فيليه سمك بالبقسماط على طريقة بانكو، بطاطس مقلية، سلطة كول سلو، شريحة ليمون، صل…" at bounding box center [646, 163] width 132 height 37
drag, startPoint x: 703, startPoint y: 153, endPoint x: 682, endPoint y: 163, distance: 23.0
click at [685, 159] on span "فيليه سمك بالبقسماط على طريقة بانكو، بطاطس مقلية، سلطة كول سلو، شريحة ليمون، صل…" at bounding box center [646, 163] width 132 height 37
click at [679, 205] on div "16-09-2025 05:42 PM" at bounding box center [534, 198] width 375 height 24
drag, startPoint x: 699, startPoint y: 162, endPoint x: 622, endPoint y: 169, distance: 77.8
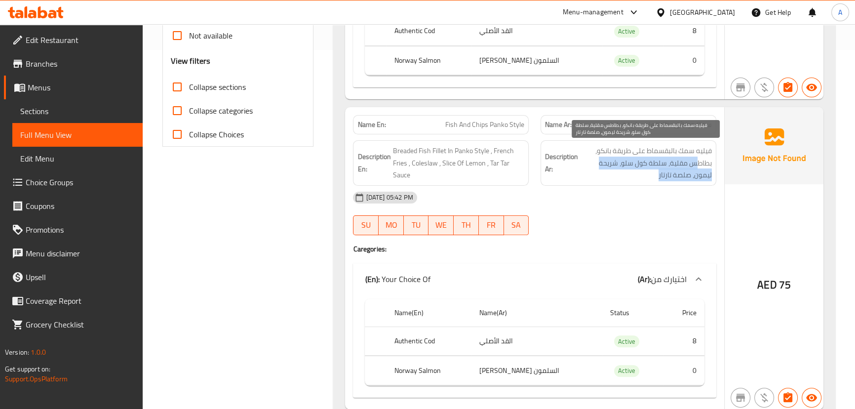
click at [622, 169] on span "فيليه سمك بالبقسماط على طريقة بانكو، بطاطس مقلية، سلطة كول سلو، شريحة ليمون، صل…" at bounding box center [646, 163] width 132 height 37
click at [691, 177] on span "فيليه سمك بالبقسماط على طريقة بانكو، بطاطس مقلية، سلطة كول سلو، شريحة ليمون، صل…" at bounding box center [646, 163] width 132 height 37
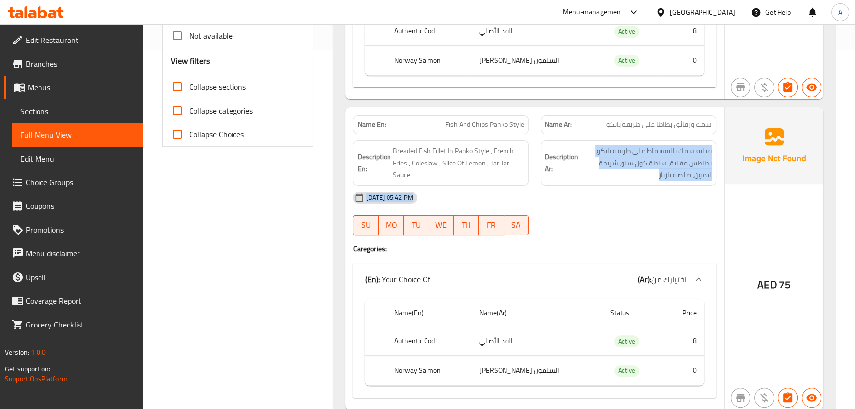
drag, startPoint x: 691, startPoint y: 177, endPoint x: 426, endPoint y: 185, distance: 265.8
click at [426, 185] on div "Name En: Fish And Chips Panko Style Name Ar: سمك ورقائق بطاطا على طريقة بانكو D…" at bounding box center [534, 258] width 379 height 302
click at [612, 191] on div "16-09-2025 05:42 PM" at bounding box center [534, 198] width 375 height 24
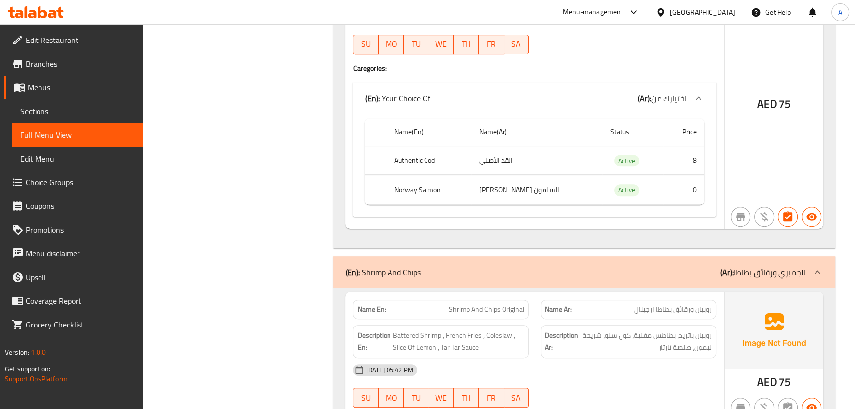
scroll to position [583, 0]
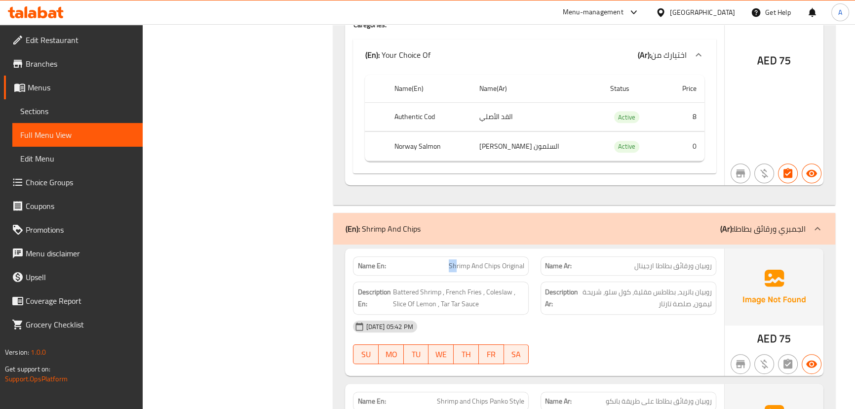
drag, startPoint x: 440, startPoint y: 260, endPoint x: 563, endPoint y: 277, distance: 123.6
click at [558, 276] on div "Name En: Shrimp And Chips Original Name Ar: روبيان ورقائق بطاطا ارجينال Descrip…" at bounding box center [534, 311] width 379 height 127
click at [565, 281] on div "Description Ar: روبيان باتريد، بطاطس مقلية، كول سلو، شريحة ليمون، صلصة تارتار" at bounding box center [629, 298] width 188 height 45
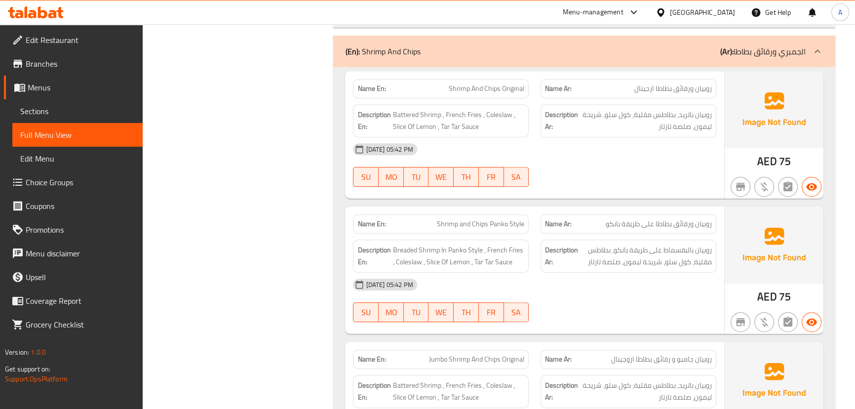
scroll to position [763, 0]
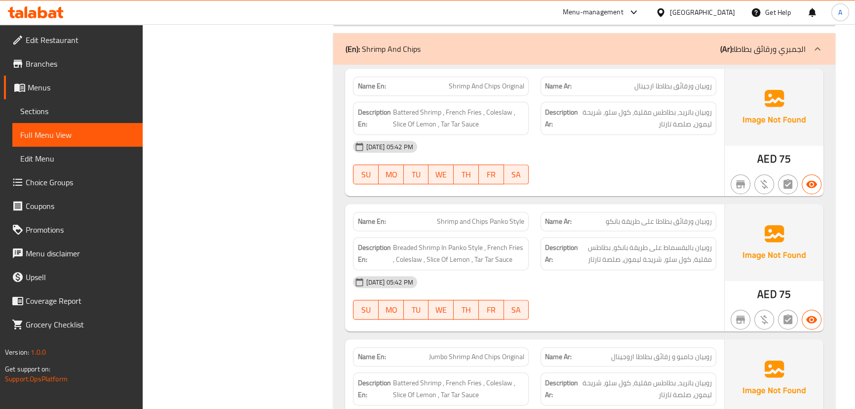
click at [701, 150] on div "16-09-2025 05:42 PM" at bounding box center [534, 147] width 375 height 24
drag, startPoint x: 455, startPoint y: 80, endPoint x: 514, endPoint y: 90, distance: 59.7
click at [511, 89] on span "Shrimp And Chips Original" at bounding box center [487, 86] width 76 height 10
drag, startPoint x: 574, startPoint y: 144, endPoint x: 663, endPoint y: 113, distance: 94.2
click at [575, 145] on div "16-09-2025 05:42 PM" at bounding box center [534, 147] width 375 height 24
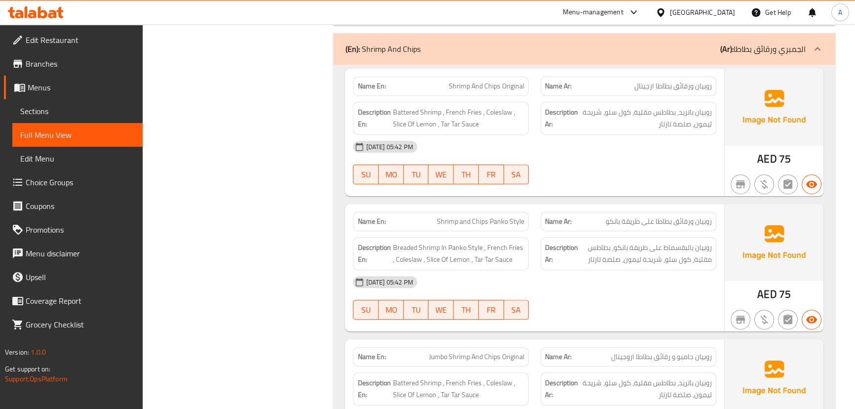
click at [704, 84] on span "روبيان ورقائق بطاطا ارجينال" at bounding box center [674, 86] width 78 height 10
drag, startPoint x: 704, startPoint y: 84, endPoint x: 678, endPoint y: 84, distance: 25.7
click at [678, 84] on span "روبيان ورقائق بطاطا ارجينال" at bounding box center [674, 86] width 78 height 10
click at [652, 166] on div "16-09-2025 05:42 PM SU MO TU WE TH FR SA" at bounding box center [534, 162] width 375 height 55
click at [683, 161] on div "16-09-2025 05:42 PM SU MO TU WE TH FR SA" at bounding box center [534, 162] width 375 height 55
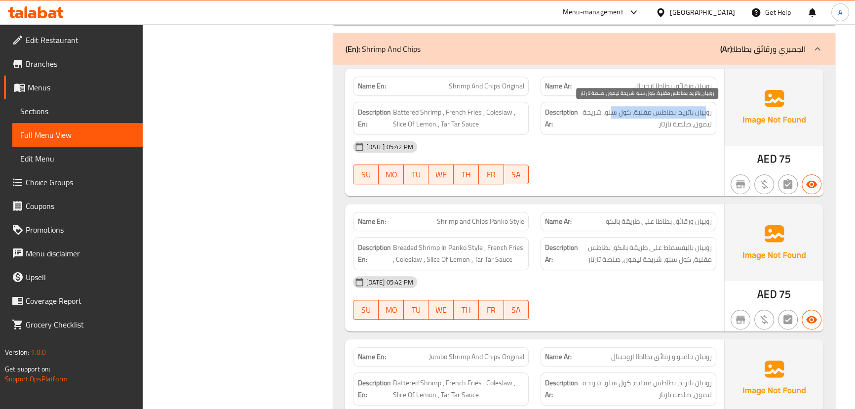
drag, startPoint x: 691, startPoint y: 113, endPoint x: 613, endPoint y: 113, distance: 78.5
click at [613, 113] on span "روبيان باتريد، بطاطس مقلية، كول سلو، شريحة ليمون، صلصة تارتار" at bounding box center [646, 118] width 132 height 24
click at [602, 115] on span "روبيان باتريد، بطاطس مقلية، كول سلو، شريحة ليمون، صلصة تارتار" at bounding box center [646, 118] width 132 height 24
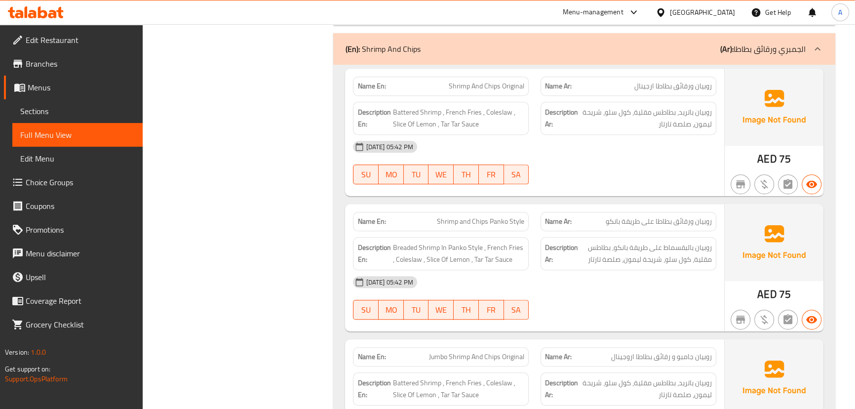
click at [627, 148] on div "16-09-2025 05:42 PM" at bounding box center [534, 147] width 375 height 24
drag, startPoint x: 690, startPoint y: 121, endPoint x: 662, endPoint y: 126, distance: 29.0
click at [663, 125] on span "روبيان باتريد، بطاطس مقلية، كول سلو، شريحة ليمون، صلصة تارتار" at bounding box center [646, 118] width 132 height 24
click at [645, 176] on div "16-09-2025 05:42 PM SU MO TU WE TH FR SA" at bounding box center [534, 162] width 375 height 55
drag, startPoint x: 440, startPoint y: 212, endPoint x: 544, endPoint y: 184, distance: 106.8
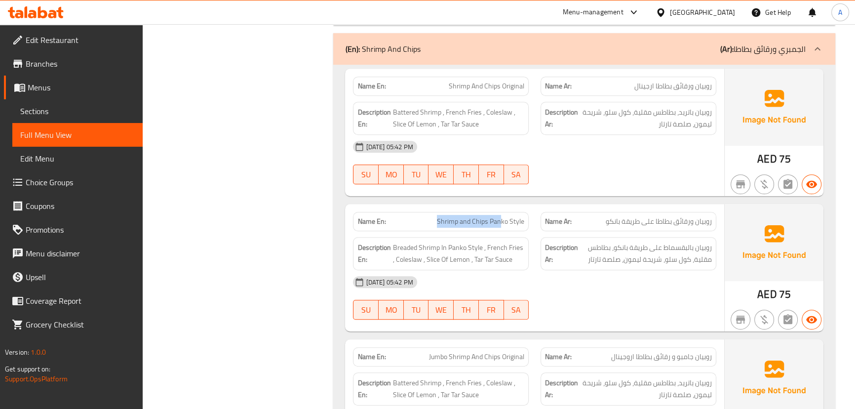
click at [518, 208] on div "Name En: Shrimp and Chips Panko Style" at bounding box center [441, 221] width 188 height 31
click at [548, 173] on div "16-09-2025 05:42 PM SU MO TU WE TH FR SA" at bounding box center [534, 162] width 375 height 55
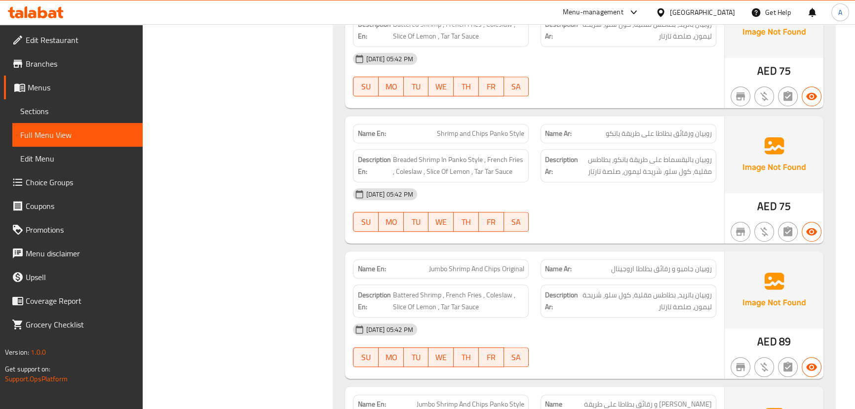
scroll to position [853, 0]
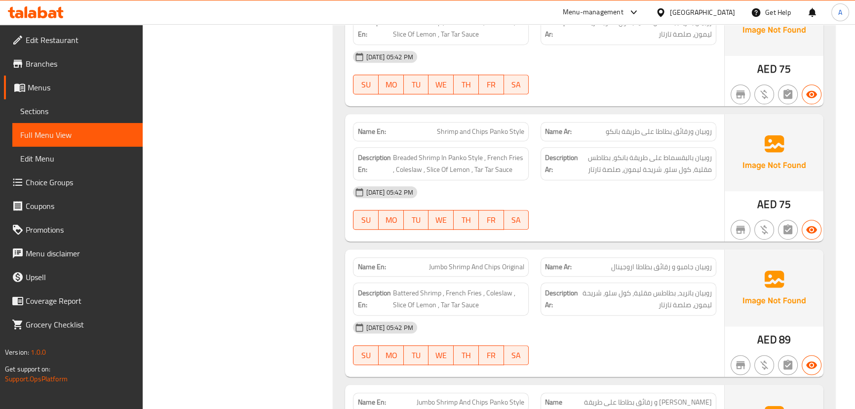
click at [700, 132] on span "روبيان ورقائق بطاطا على طريقة بانكو" at bounding box center [659, 131] width 106 height 10
drag, startPoint x: 700, startPoint y: 132, endPoint x: 423, endPoint y: 145, distance: 277.3
click at [421, 146] on div "Name En: Shrimp and Chips Panko Style Name Ar: روبيان ورقائق بطاطا على طريقة با…" at bounding box center [534, 177] width 379 height 127
click at [427, 133] on p "Name En: Shrimp and Chips Panko Style" at bounding box center [441, 131] width 167 height 10
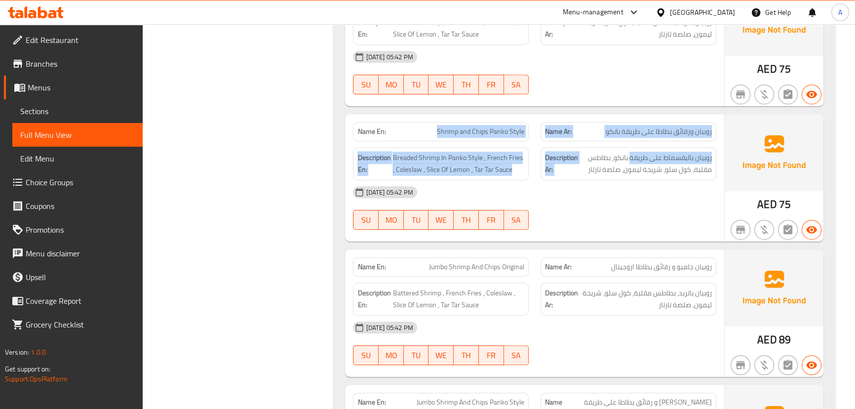
drag, startPoint x: 427, startPoint y: 133, endPoint x: 666, endPoint y: 167, distance: 241.9
click at [664, 164] on div "Name En: Shrimp and Chips Panko Style Name Ar: روبيان ورقائق بطاطا على طريقة با…" at bounding box center [534, 177] width 379 height 127
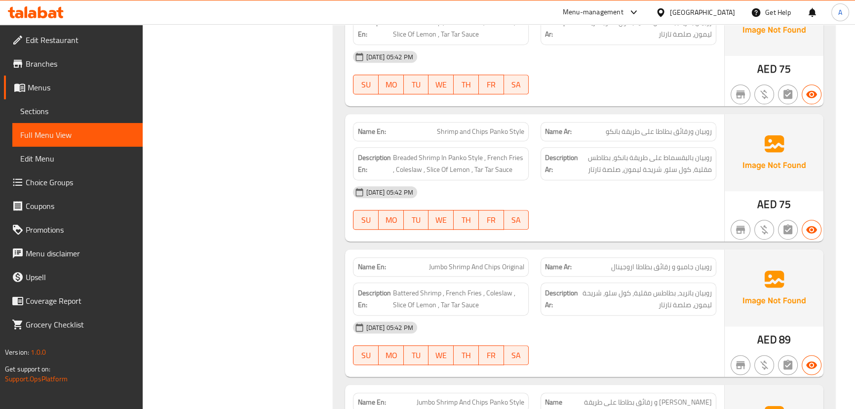
click at [668, 219] on div "16-09-2025 05:42 PM SU MO TU WE TH FR SA" at bounding box center [534, 207] width 375 height 55
click at [686, 127] on span "روبيان ورقائق بطاطا على طريقة بانكو" at bounding box center [659, 131] width 106 height 10
drag, startPoint x: 686, startPoint y: 127, endPoint x: 505, endPoint y: 127, distance: 181.2
click at [505, 127] on div "Name En: Shrimp and Chips Panko Style Name Ar: روبيان ورقائق بطاطا على طريقة با…" at bounding box center [534, 131] width 375 height 31
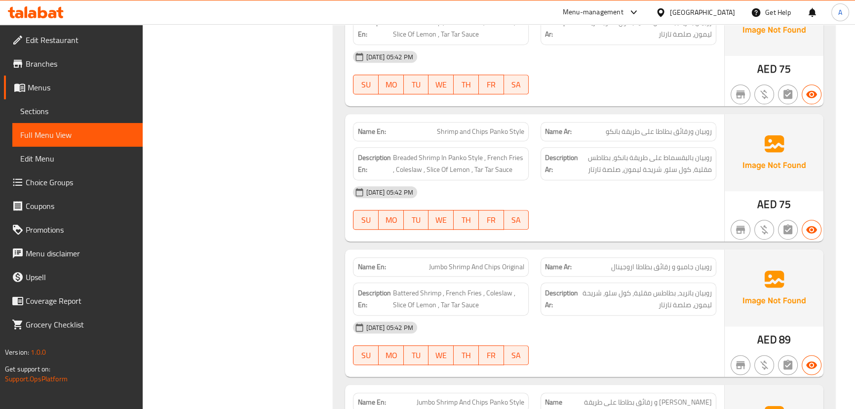
click at [656, 104] on div "Name En: Shrimp And Chips Original Name Ar: روبيان ورقائق بطاطا ارجينال Descrip…" at bounding box center [534, 42] width 379 height 127
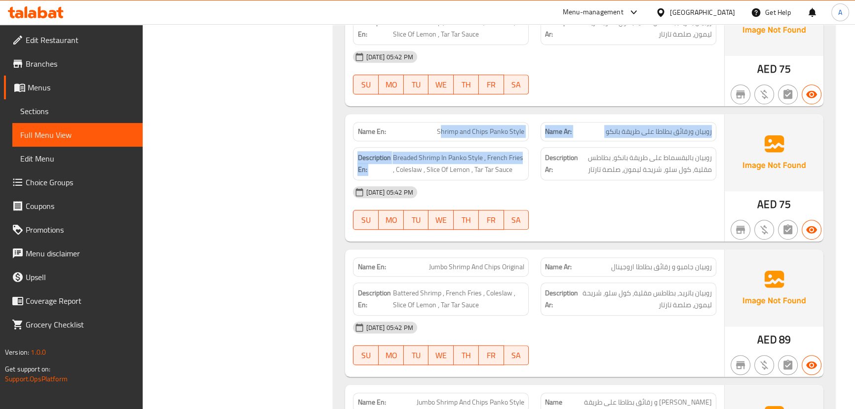
drag, startPoint x: 443, startPoint y: 138, endPoint x: 681, endPoint y: 203, distance: 247.1
click at [622, 173] on div "Name En: Shrimp and Chips Panko Style Name Ar: روبيان ورقائق بطاطا على طريقة با…" at bounding box center [534, 177] width 379 height 127
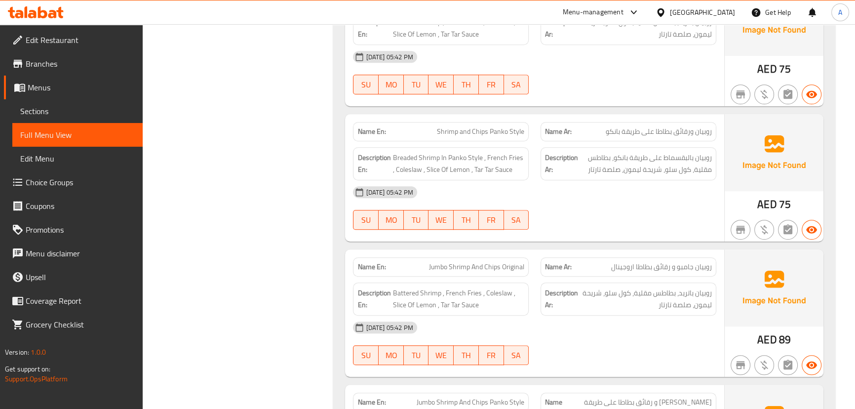
click at [685, 208] on div "16-09-2025 05:42 PM SU MO TU WE TH FR SA" at bounding box center [534, 207] width 375 height 55
click at [689, 135] on span "روبيان ورقائق بطاطا على طريقة بانكو" at bounding box center [659, 131] width 106 height 10
drag, startPoint x: 689, startPoint y: 135, endPoint x: 449, endPoint y: 135, distance: 240.0
click at [449, 135] on div "Name En: Shrimp and Chips Panko Style Name Ar: روبيان ورقائق بطاطا على طريقة با…" at bounding box center [534, 131] width 375 height 31
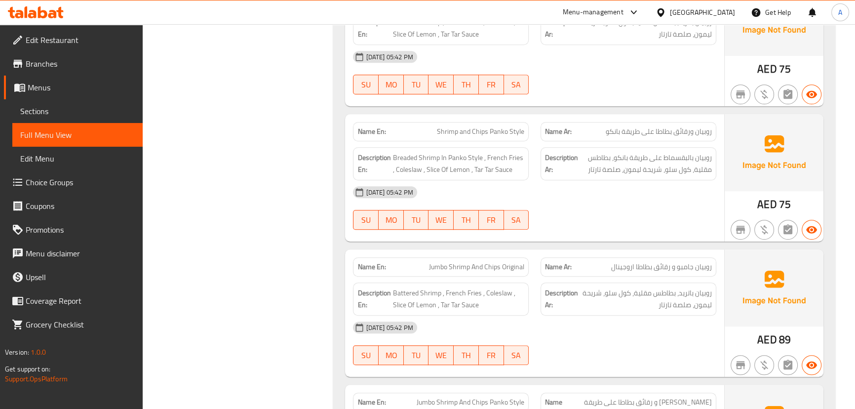
drag, startPoint x: 613, startPoint y: 199, endPoint x: 580, endPoint y: 208, distance: 34.9
click at [614, 199] on div "16-09-2025 05:42 PM" at bounding box center [534, 192] width 375 height 24
drag, startPoint x: 449, startPoint y: 141, endPoint x: 546, endPoint y: 137, distance: 96.4
click at [546, 137] on div "Name En: Shrimp and Chips Panko Style Name Ar: روبيان ورقائق بطاطا على طريقة با…" at bounding box center [534, 177] width 379 height 127
click at [475, 133] on span "Shrimp and Chips Panko Style" at bounding box center [480, 131] width 87 height 10
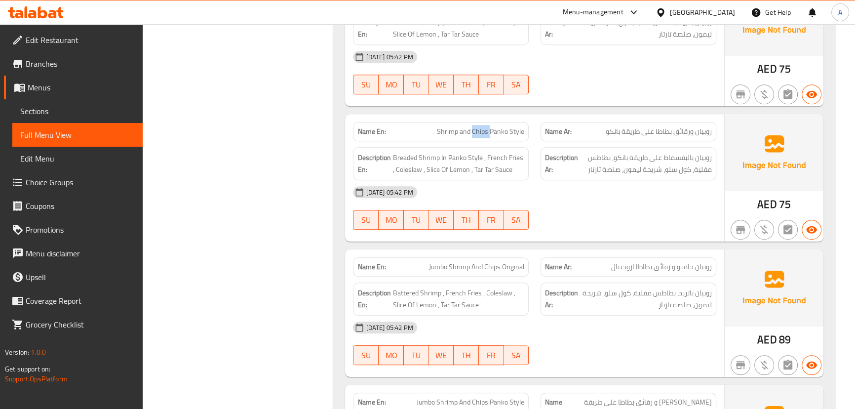
click at [475, 133] on span "Shrimp and Chips Panko Style" at bounding box center [480, 131] width 87 height 10
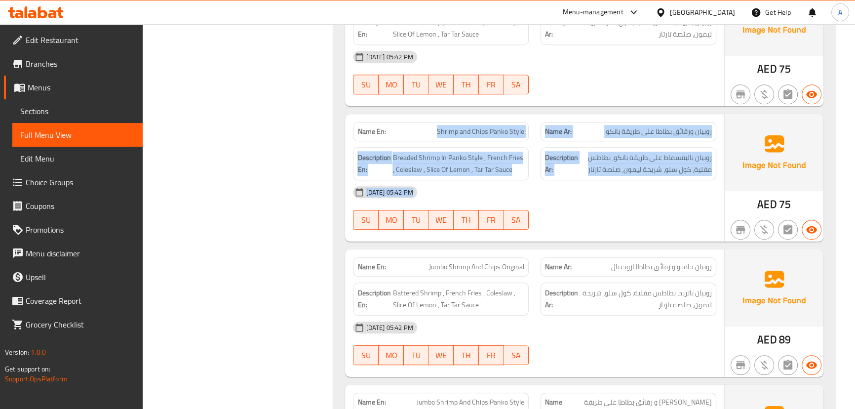
drag, startPoint x: 475, startPoint y: 133, endPoint x: 631, endPoint y: 208, distance: 173.2
click at [630, 208] on div "Name En: Shrimp and Chips Panko Style Name Ar: روبيان ورقائق بطاطا على طريقة با…" at bounding box center [534, 177] width 379 height 127
click at [631, 208] on div "16-09-2025 05:42 PM SU MO TU WE TH FR SA" at bounding box center [534, 207] width 375 height 55
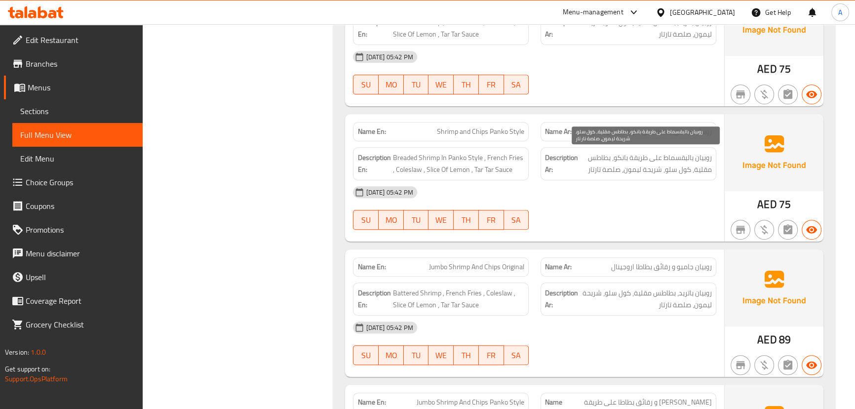
click at [700, 159] on span "روبيان بالبقسماط على طريقة بانكو، بطاطس مقلية، كول سلو، شريحة ليمون، صلصة تارتار" at bounding box center [646, 164] width 132 height 24
drag, startPoint x: 700, startPoint y: 159, endPoint x: 639, endPoint y: 160, distance: 61.2
click at [639, 160] on span "روبيان بالبقسماط على طريقة بانكو، بطاطس مقلية، كول سلو، شريحة ليمون، صلصة تارتار" at bounding box center [646, 164] width 132 height 24
click at [632, 161] on span "روبيان بالبقسماط على طريقة بانكو، بطاطس مقلية، كول سلو، شريحة ليمون، صلصة تارتار" at bounding box center [646, 164] width 132 height 24
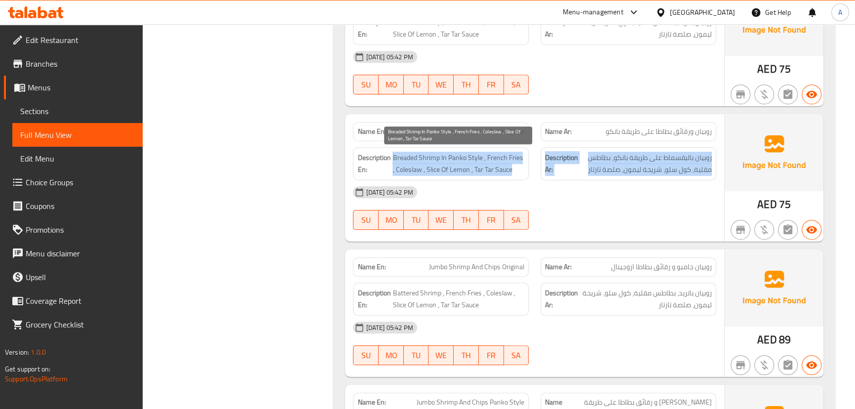
drag, startPoint x: 632, startPoint y: 161, endPoint x: 409, endPoint y: 166, distance: 222.3
click at [409, 166] on div "Description En: Breaded Shrimp In Panko Style , French Fries , Coleslaw , Slice…" at bounding box center [534, 163] width 375 height 45
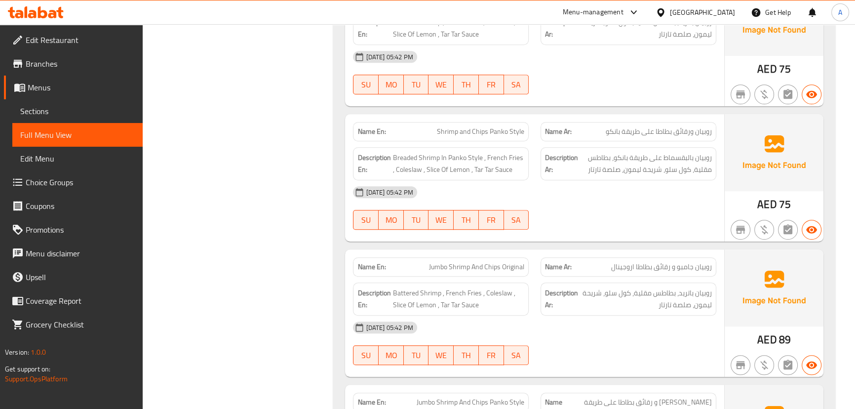
click at [615, 208] on div "16-09-2025 05:42 PM SU MO TU WE TH FR SA" at bounding box center [534, 207] width 375 height 55
click at [698, 168] on span "روبيان بالبقسماط على طريقة بانكو، بطاطس مقلية، كول سلو، شريحة ليمون، صلصة تارتار" at bounding box center [646, 164] width 132 height 24
drag, startPoint x: 698, startPoint y: 168, endPoint x: 577, endPoint y: 177, distance: 121.3
click at [577, 177] on div "Description Ar: روبيان بالبقسماط على طريقة بانكو، بطاطس مقلية، كول سلو، شريحة ل…" at bounding box center [629, 163] width 176 height 33
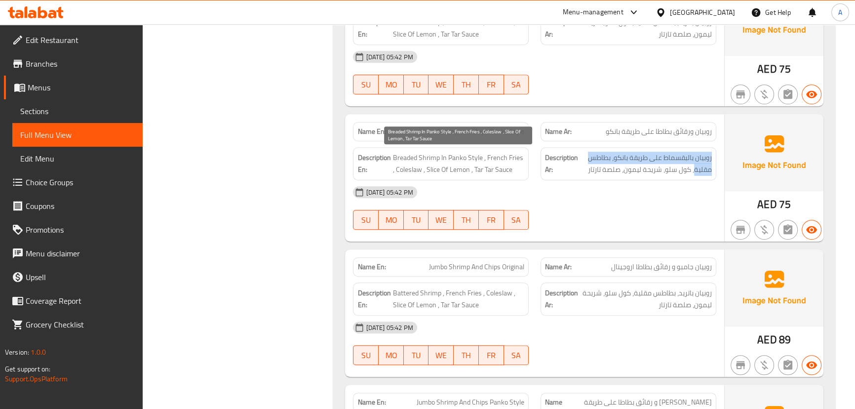
drag, startPoint x: 450, startPoint y: 163, endPoint x: 588, endPoint y: 207, distance: 145.1
click at [572, 198] on div "Name En: Shrimp and Chips Panko Style Name Ar: روبيان ورقائق بطاطا على طريقة با…" at bounding box center [534, 177] width 379 height 127
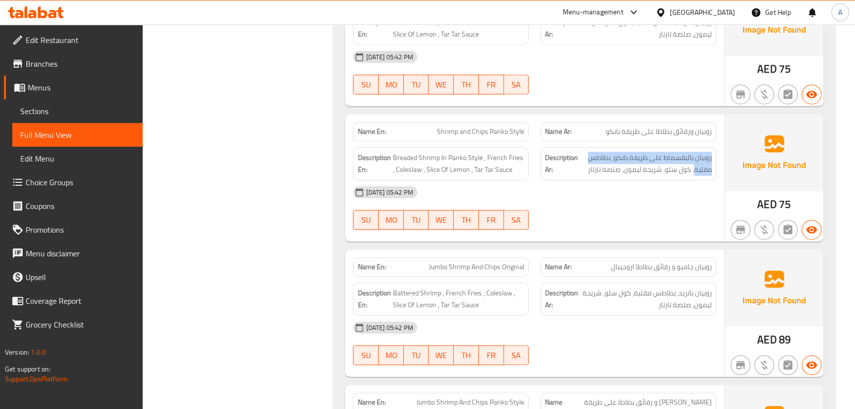
click at [588, 208] on div "16-09-2025 05:42 PM SU MO TU WE TH FR SA" at bounding box center [534, 207] width 375 height 55
drag, startPoint x: 443, startPoint y: 267, endPoint x: 615, endPoint y: 238, distance: 174.8
click at [509, 267] on span "Jumbo Shrimp And Chips Original" at bounding box center [476, 267] width 95 height 10
click at [616, 237] on div "Name En: Shrimp and Chips Panko Style Name Ar: روبيان ورقائق بطاطا على طريقة با…" at bounding box center [534, 177] width 379 height 127
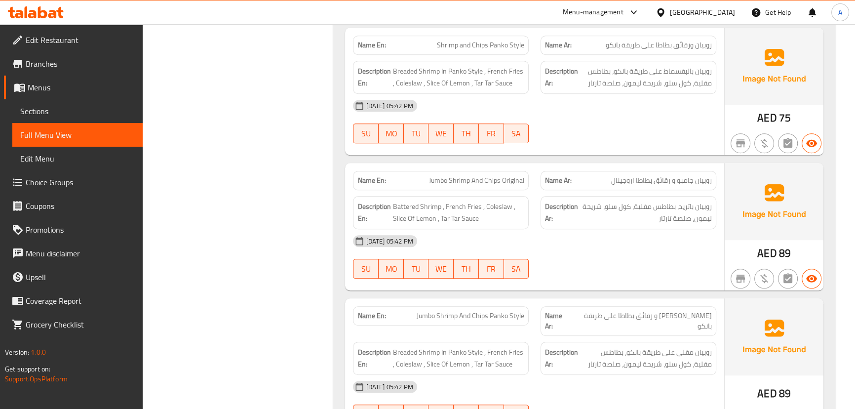
scroll to position [943, 0]
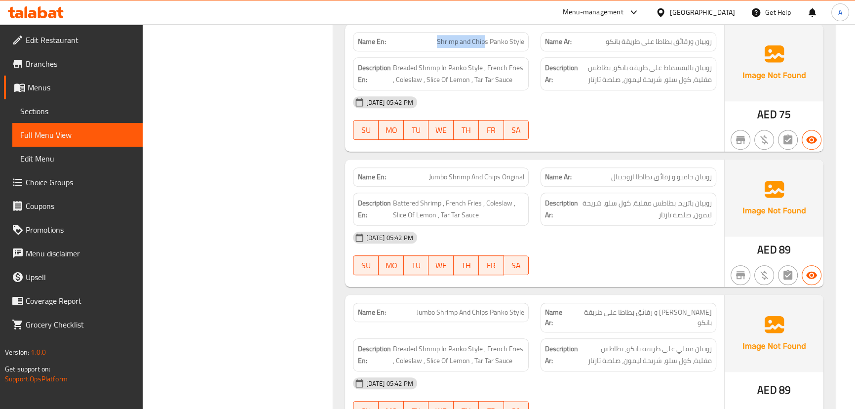
drag, startPoint x: 443, startPoint y: 45, endPoint x: 528, endPoint y: 75, distance: 90.1
click at [519, 59] on div "Name En: Shrimp and Chips Panko Style Name Ar: روبيان ورقائق بطاطا على طريقة با…" at bounding box center [534, 87] width 379 height 127
click at [553, 120] on div "16-09-2025 05:42 PM SU MO TU WE TH FR SA" at bounding box center [534, 117] width 375 height 55
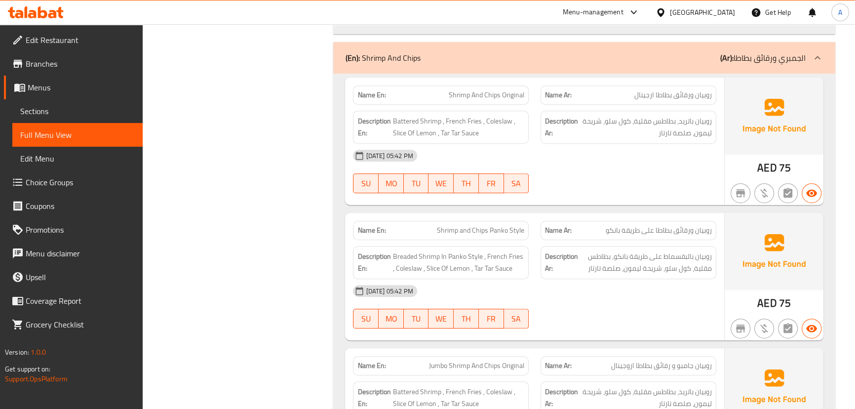
scroll to position [673, 0]
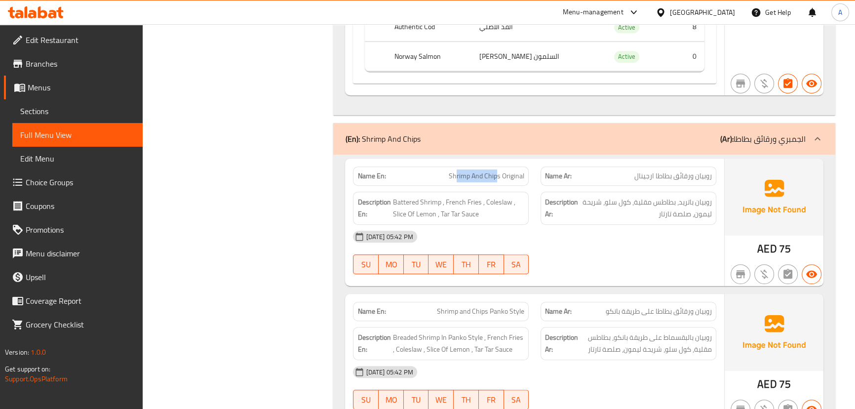
drag, startPoint x: 553, startPoint y: 177, endPoint x: 573, endPoint y: 183, distance: 20.6
click at [571, 181] on div "Name En: Shrimp And Chips Original Name Ar: روبيان ورقائق بطاطا ارجينال" at bounding box center [534, 175] width 375 height 31
click at [599, 230] on div "16-09-2025 05:42 PM" at bounding box center [534, 237] width 375 height 24
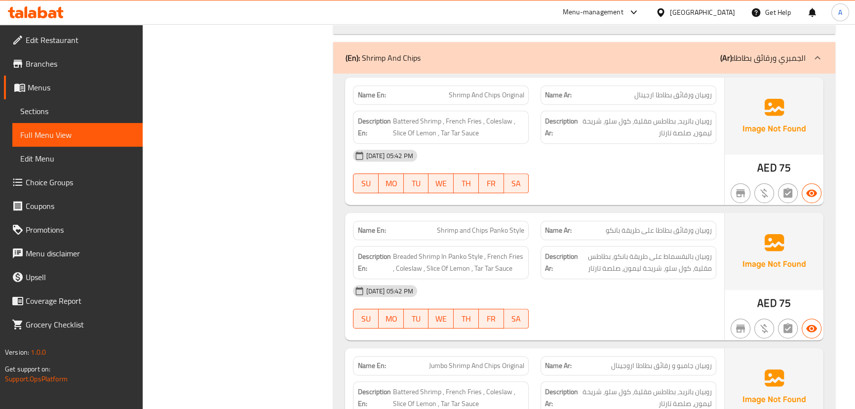
scroll to position [808, 0]
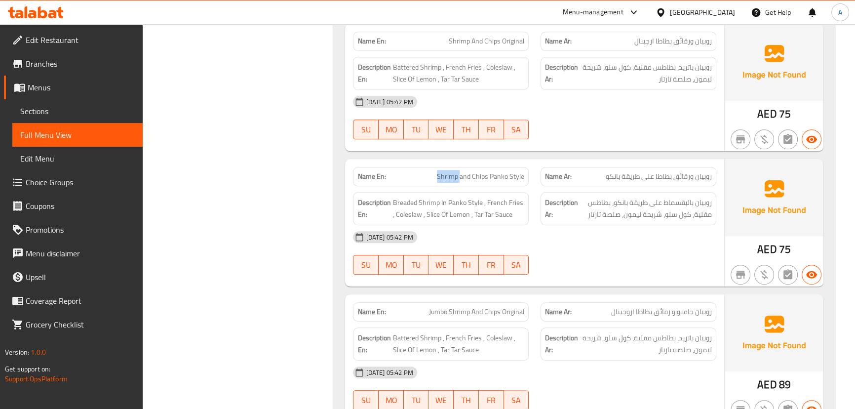
drag, startPoint x: 432, startPoint y: 172, endPoint x: 521, endPoint y: 176, distance: 89.0
click at [497, 178] on p "Name En: Shrimp and Chips Panko Style" at bounding box center [441, 176] width 167 height 10
click at [626, 134] on div at bounding box center [629, 139] width 188 height 12
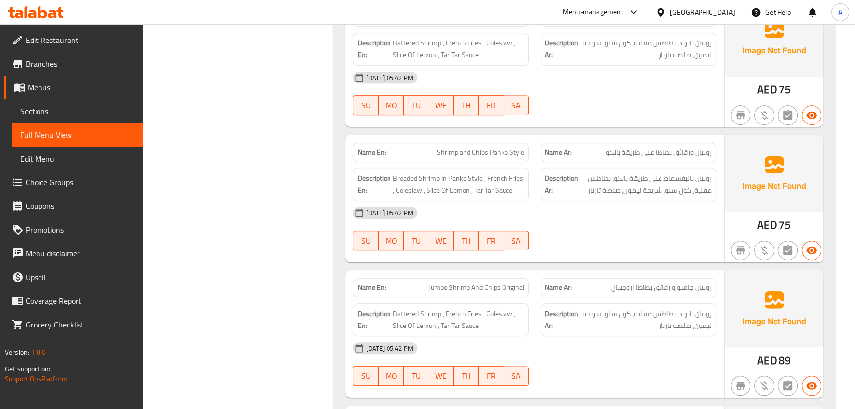
scroll to position [853, 0]
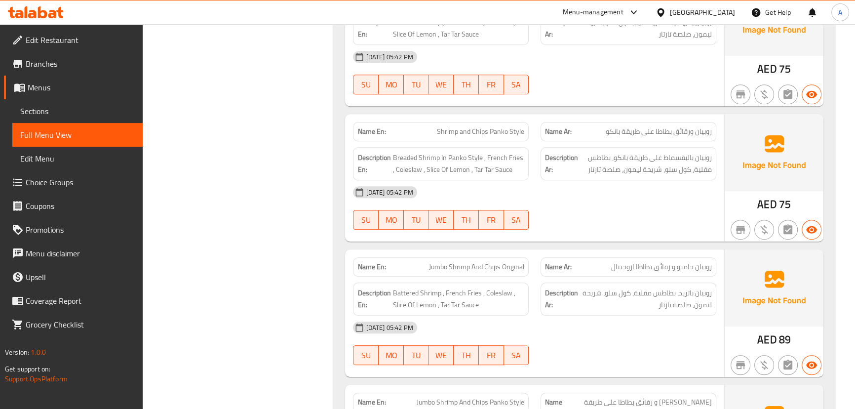
click at [711, 132] on span "روبيان ورقائق بطاطا على طريقة بانكو" at bounding box center [659, 131] width 106 height 10
click at [690, 202] on div "16-09-2025 05:42 PM" at bounding box center [534, 192] width 375 height 24
click at [660, 137] on div "Name Ar: روبيان ورقائق بطاطا على طريقة بانكو" at bounding box center [629, 131] width 176 height 19
click at [640, 135] on span "روبيان ورقائق بطاطا على طريقة بانكو" at bounding box center [659, 131] width 106 height 10
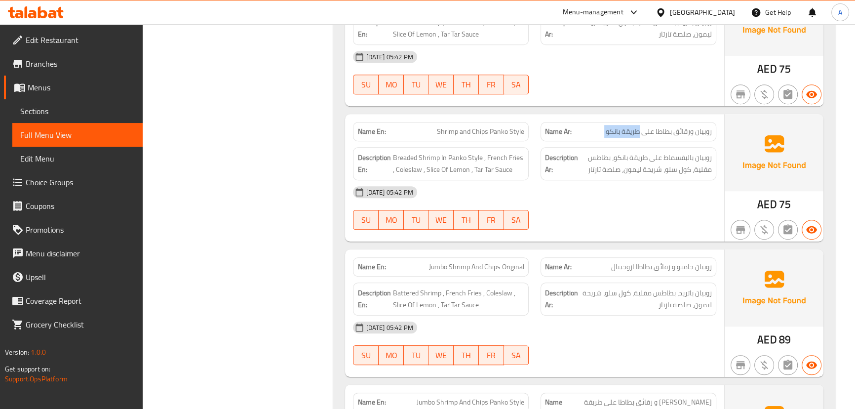
drag, startPoint x: 640, startPoint y: 135, endPoint x: 590, endPoint y: 136, distance: 49.9
click at [590, 135] on p "Name Ar: روبيان ورقائق بطاطا على طريقة بانكو" at bounding box center [628, 131] width 167 height 10
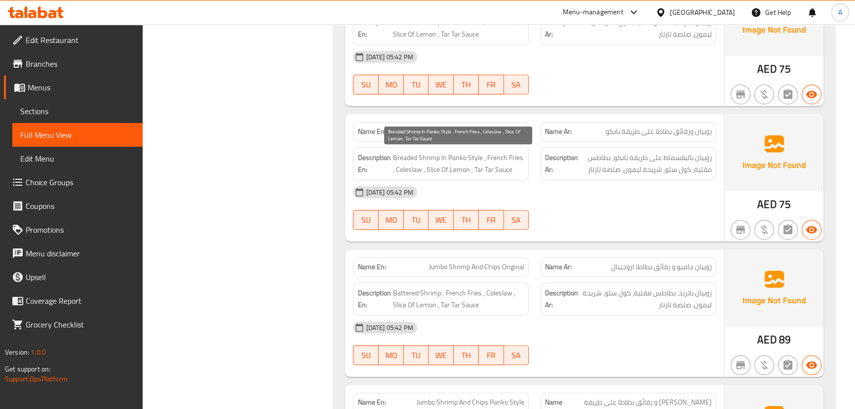
click at [410, 158] on span "Breaded Shrimp In Panko Style , French Fries , Coleslaw , Slice Of Lemon , Tar …" at bounding box center [459, 164] width 132 height 24
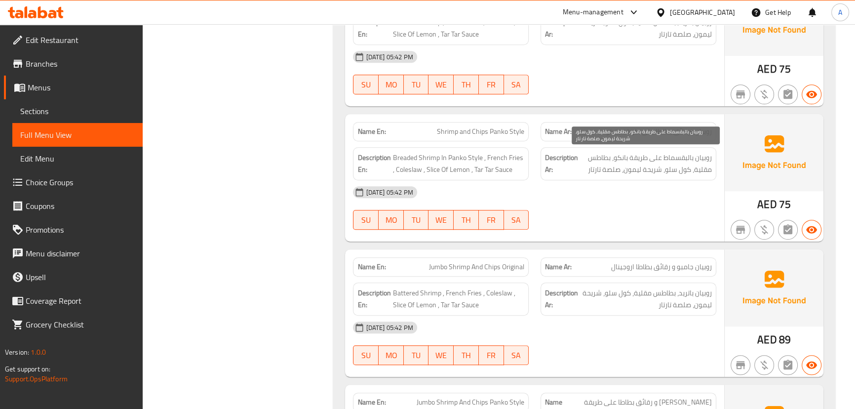
click at [706, 158] on span "روبيان بالبقسماط على طريقة بانكو، بطاطس مقلية، كول سلو، شريحة ليمون، صلصة تارتار" at bounding box center [646, 164] width 132 height 24
drag, startPoint x: 706, startPoint y: 158, endPoint x: 584, endPoint y: 162, distance: 122.0
click at [584, 162] on span "روبيان بالبقسماط على طريقة بانكو، بطاطس مقلية، كول سلو، شريحة ليمون، صلصة تارتار" at bounding box center [646, 164] width 132 height 24
click at [593, 159] on span "روبيان بالبقسماط على طريقة بانكو، بطاطس مقلية، كول سلو، شريحة ليمون، صلصة تارتار" at bounding box center [646, 164] width 132 height 24
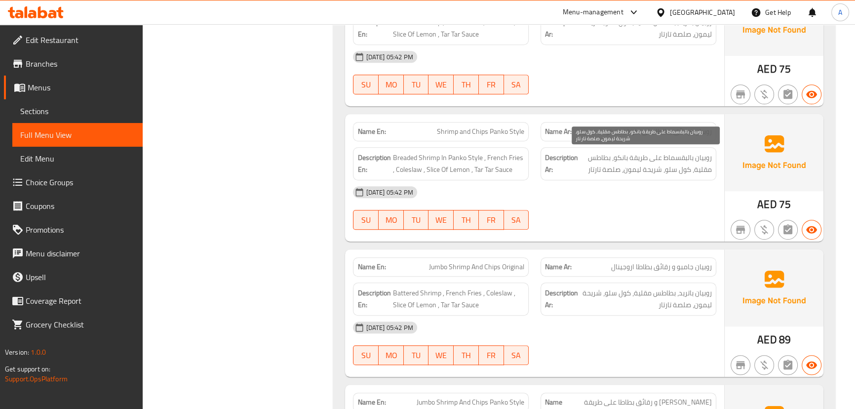
click at [692, 170] on span "روبيان بالبقسماط على طريقة بانكو، بطاطس مقلية، كول سلو، شريحة ليمون، صلصة تارتار" at bounding box center [646, 164] width 132 height 24
click at [701, 170] on span "روبيان بالبقسماط على طريقة بانكو، بطاطس مقلية، كول سلو، شريحة ليمون، صلصة تارتار" at bounding box center [646, 164] width 132 height 24
drag, startPoint x: 701, startPoint y: 170, endPoint x: 674, endPoint y: 171, distance: 27.2
click at [674, 171] on span "روبيان بالبقسماط على طريقة بانكو، بطاطس مقلية، كول سلو، شريحة ليمون، صلصة تارتار" at bounding box center [646, 164] width 132 height 24
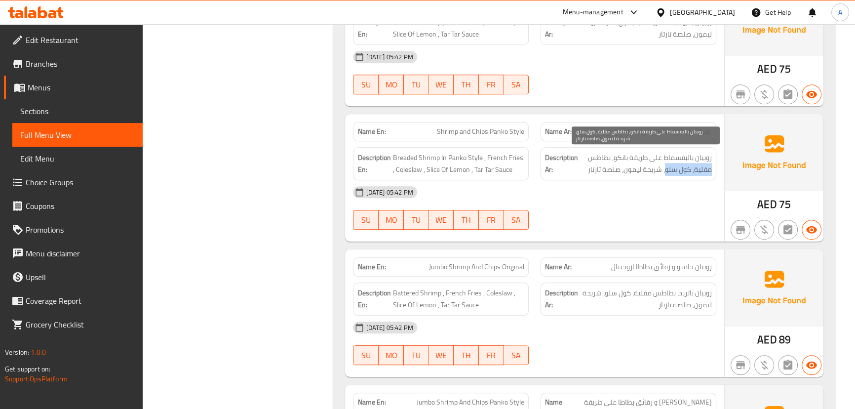
click at [682, 171] on span "روبيان بالبقسماط على طريقة بانكو، بطاطس مقلية، كول سلو، شريحة ليمون، صلصة تارتار" at bounding box center [646, 164] width 132 height 24
drag, startPoint x: 682, startPoint y: 171, endPoint x: 676, endPoint y: 172, distance: 5.9
click at [676, 172] on span "روبيان بالبقسماط على طريقة بانكو، بطاطس مقلية، كول سلو، شريحة ليمون، صلصة تارتار" at bounding box center [646, 164] width 132 height 24
click at [679, 172] on span "روبيان بالبقسماط على طريقة بانكو، بطاطس مقلية، كول سلو، شريحة ليمون، صلصة تارتار" at bounding box center [646, 164] width 132 height 24
click at [687, 171] on span "روبيان بالبقسماط على طريقة بانكو، بطاطس مقلية، كول سلو، شريحة ليمون، صلصة تارتار" at bounding box center [646, 164] width 132 height 24
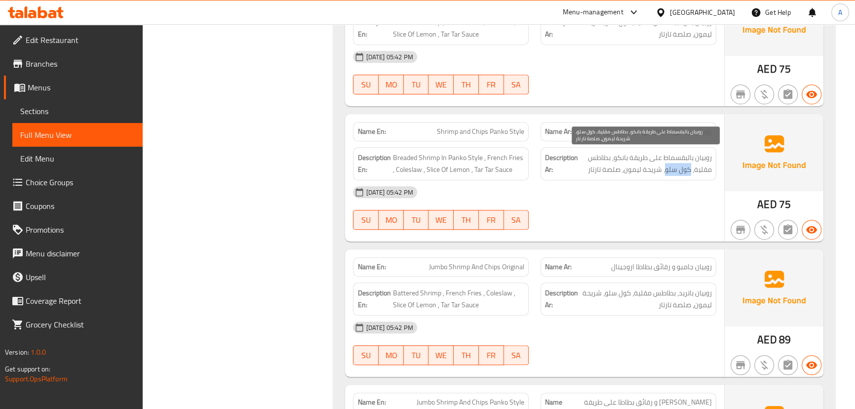
drag, startPoint x: 687, startPoint y: 171, endPoint x: 674, endPoint y: 173, distance: 13.5
click at [674, 173] on span "روبيان بالبقسماط على طريقة بانكو، بطاطس مقلية، كول سلو، شريحة ليمون، صلصة تارتار" at bounding box center [646, 164] width 132 height 24
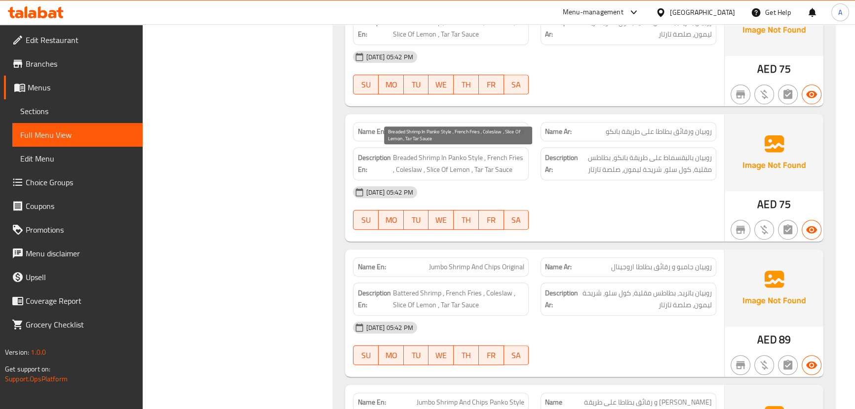
click at [400, 169] on span "Breaded Shrimp In Panko Style , French Fries , Coleslaw , Slice Of Lemon , Tar …" at bounding box center [459, 164] width 132 height 24
drag, startPoint x: 400, startPoint y: 169, endPoint x: 421, endPoint y: 171, distance: 21.8
click at [418, 170] on span "Breaded Shrimp In Panko Style , French Fries , Coleslaw , Slice Of Lemon , Tar …" at bounding box center [459, 164] width 132 height 24
click at [429, 171] on span "Breaded Shrimp In Panko Style , French Fries , Coleslaw , Slice Of Lemon , Tar …" at bounding box center [459, 164] width 132 height 24
drag, startPoint x: 429, startPoint y: 171, endPoint x: 474, endPoint y: 176, distance: 45.3
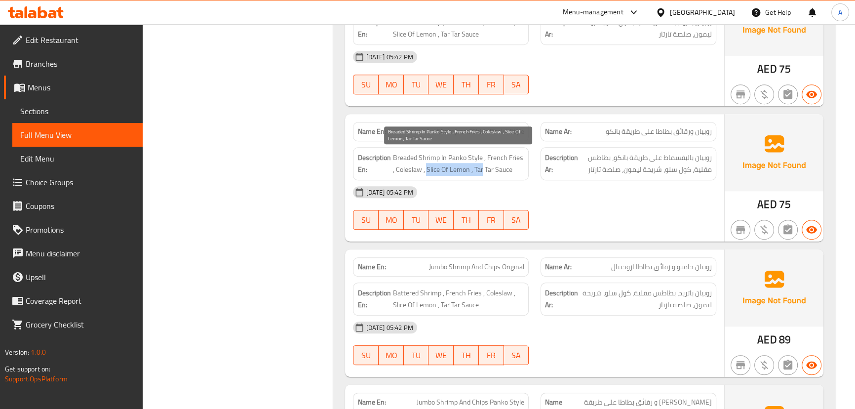
click at [475, 176] on div "Description En: Breaded Shrimp In Panko Style , French Fries , Coleslaw , Slice…" at bounding box center [441, 163] width 176 height 33
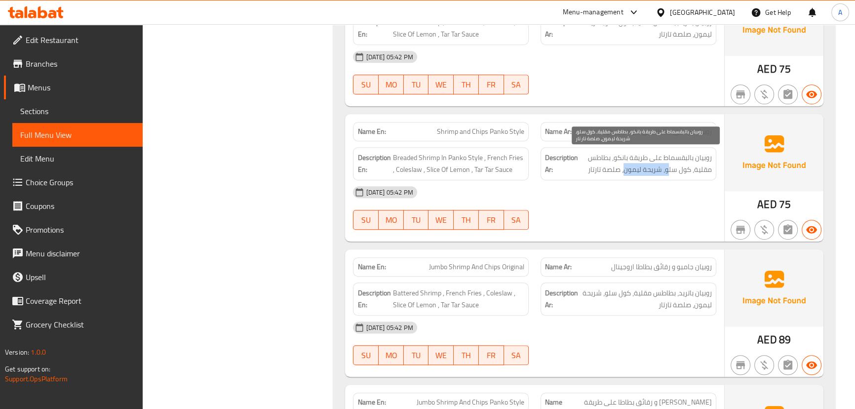
drag, startPoint x: 652, startPoint y: 172, endPoint x: 609, endPoint y: 176, distance: 42.7
click at [612, 175] on div "Description Ar: روبيان بالبقسماط على طريقة بانكو، بطاطس مقلية، كول سلو، شريحة ل…" at bounding box center [629, 163] width 176 height 33
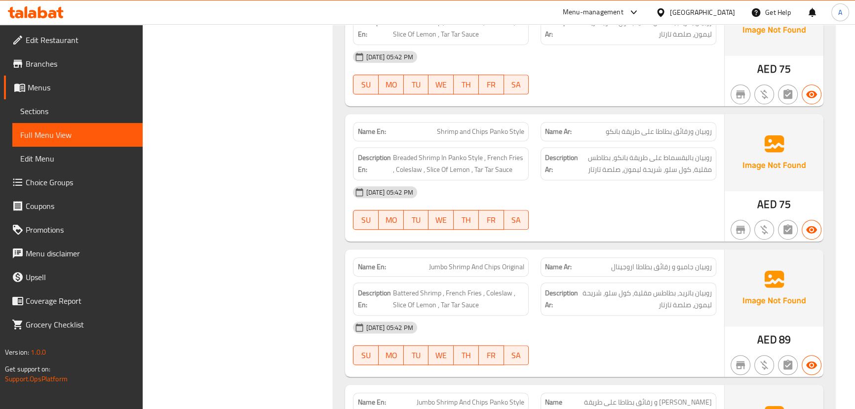
click at [596, 176] on div "Description Ar: روبيان بالبقسماط على طريقة بانكو، بطاطس مقلية، كول سلو، شريحة ل…" at bounding box center [629, 163] width 176 height 33
click at [598, 170] on span "روبيان بالبقسماط على طريقة بانكو، بطاطس مقلية، كول سلو، شريحة ليمون، صلصة تارتار" at bounding box center [646, 164] width 132 height 24
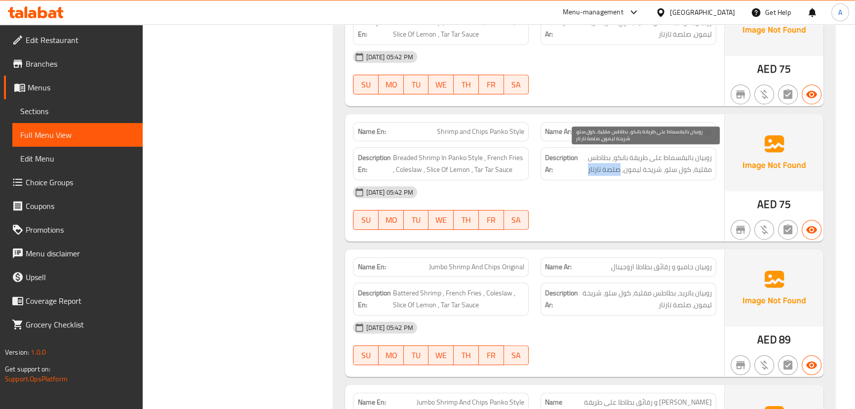
drag, startPoint x: 598, startPoint y: 170, endPoint x: 617, endPoint y: 170, distance: 19.8
click at [617, 170] on span "روبيان بالبقسماط على طريقة بانكو، بطاطس مقلية، كول سلو، شريحة ليمون، صلصة تارتار" at bounding box center [646, 164] width 132 height 24
click at [618, 167] on span "روبيان بالبقسماط على طريقة بانكو، بطاطس مقلية، كول سلو، شريحة ليمون، صلصة تارتار" at bounding box center [646, 164] width 132 height 24
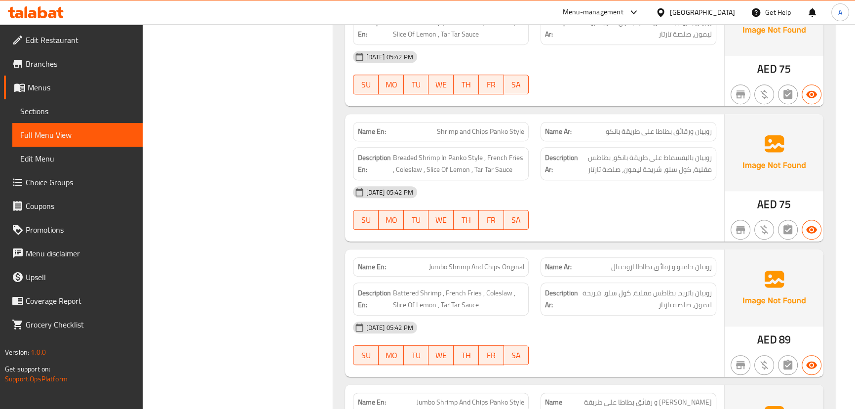
click at [626, 206] on div "16-09-2025 05:42 PM SU MO TU WE TH FR SA" at bounding box center [534, 207] width 375 height 55
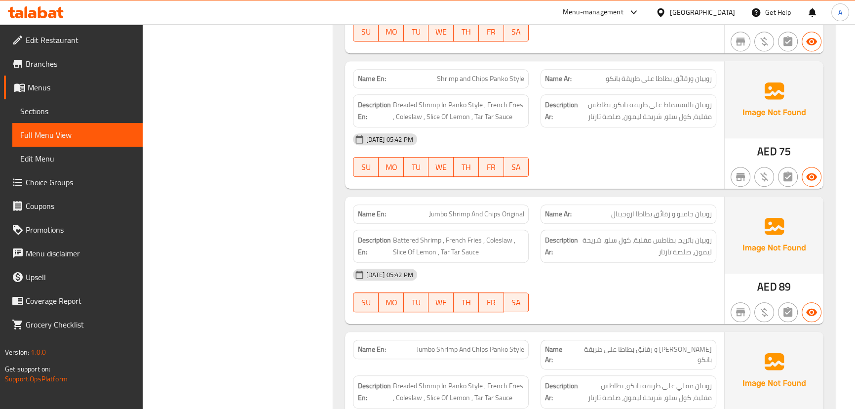
scroll to position [988, 0]
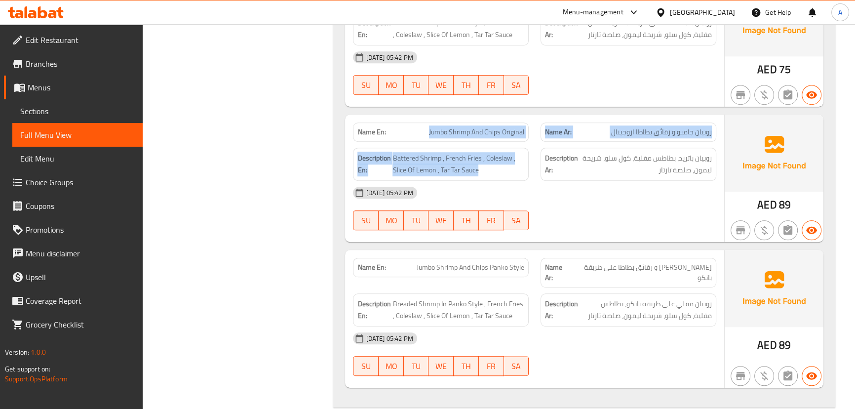
drag, startPoint x: 420, startPoint y: 124, endPoint x: 565, endPoint y: 158, distance: 149.5
click at [553, 148] on div "Name En: Jumbo Shrimp And Chips Original Name Ar: روبيان جامبو و رقائق بطاطا ار…" at bounding box center [534, 178] width 379 height 127
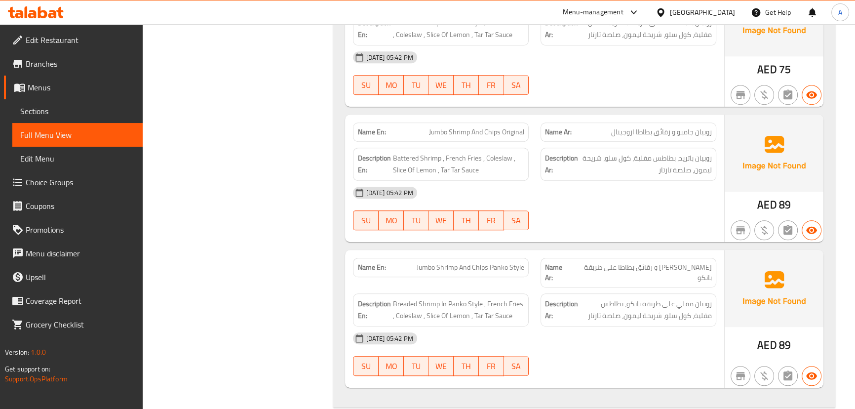
click at [601, 193] on div "16-09-2025 05:42 PM" at bounding box center [534, 193] width 375 height 24
click at [699, 133] on span "روبيان جامبو و رقائق بطاطا اروجينال" at bounding box center [661, 132] width 101 height 10
drag, startPoint x: 699, startPoint y: 133, endPoint x: 626, endPoint y: 136, distance: 73.1
click at [626, 136] on span "روبيان جامبو و رقائق بطاطا اروجينال" at bounding box center [661, 132] width 101 height 10
click at [625, 137] on span "روبيان جامبو و رقائق بطاطا اروجينال" at bounding box center [661, 132] width 101 height 10
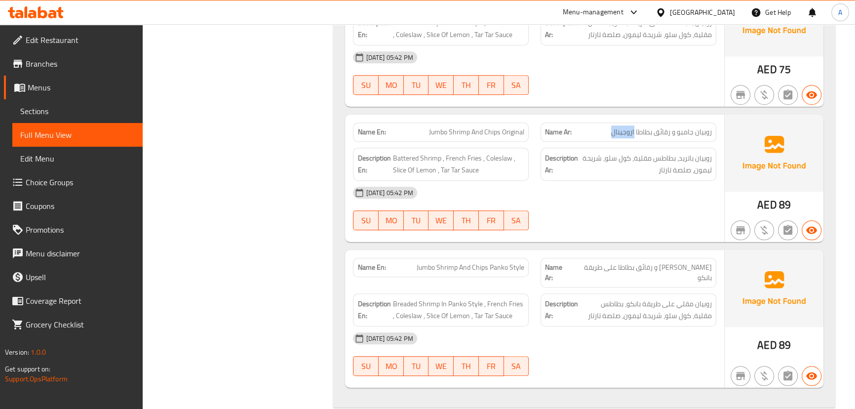
click at [625, 137] on span "روبيان جامبو و رقائق بطاطا اروجينال" at bounding box center [661, 132] width 101 height 10
click at [649, 195] on div "16-09-2025 05:42 PM" at bounding box center [534, 193] width 375 height 24
click at [696, 157] on span "روبيان باتريد، بطاطس مقلية، كول سلو، شريحة ليمون، صلصة تارتار" at bounding box center [646, 164] width 132 height 24
drag, startPoint x: 696, startPoint y: 157, endPoint x: 686, endPoint y: 157, distance: 9.4
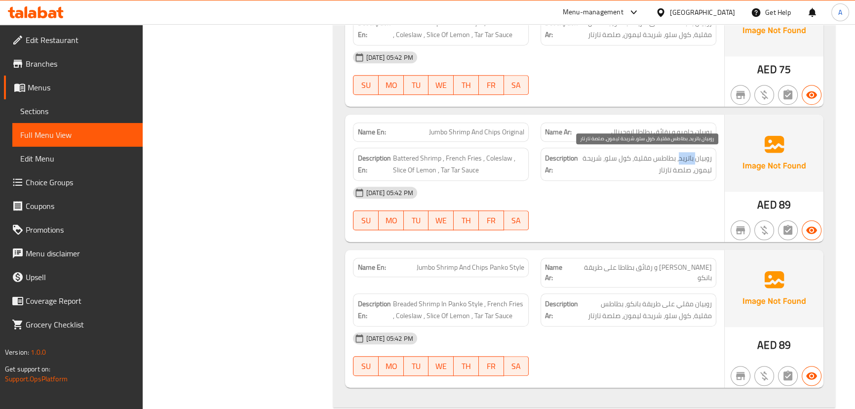
click at [686, 157] on span "روبيان باتريد، بطاطس مقلية، كول سلو، شريحة ليمون، صلصة تارتار" at bounding box center [646, 164] width 132 height 24
click at [703, 161] on span "روبيان باتريد، بطاطس مقلية، كول سلو، شريحة ليمون، صلصة تارتار" at bounding box center [646, 164] width 132 height 24
drag, startPoint x: 703, startPoint y: 161, endPoint x: 683, endPoint y: 161, distance: 19.8
click at [683, 161] on span "روبيان باتريد، بطاطس مقلية، كول سلو، شريحة ليمون، صلصة تارتار" at bounding box center [646, 164] width 132 height 24
click at [669, 157] on span "روبيان باتريد، بطاطس مقلية، كول سلو، شريحة ليمون، صلصة تارتار" at bounding box center [646, 164] width 132 height 24
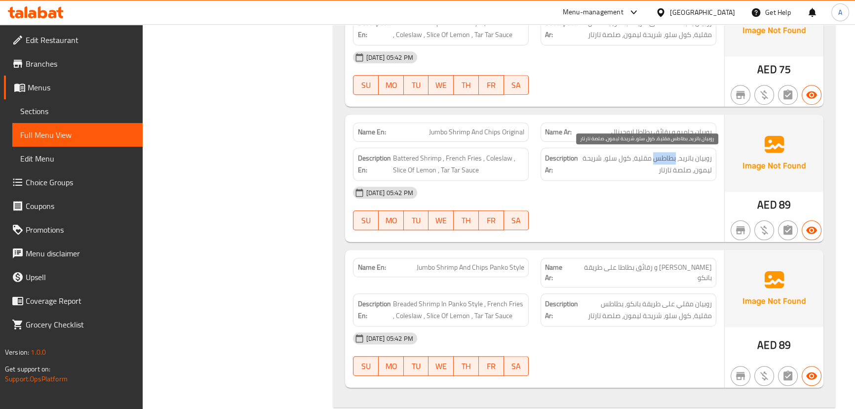
drag, startPoint x: 669, startPoint y: 157, endPoint x: 638, endPoint y: 160, distance: 30.8
click at [638, 160] on span "روبيان باتريد، بطاطس مقلية، كول سلو، شريحة ليمون، صلصة تارتار" at bounding box center [646, 164] width 132 height 24
click at [622, 157] on span "روبيان باتريد، بطاطس مقلية، كول سلو، شريحة ليمون، صلصة تارتار" at bounding box center [646, 164] width 132 height 24
drag, startPoint x: 622, startPoint y: 157, endPoint x: 596, endPoint y: 163, distance: 26.8
click at [596, 163] on span "روبيان باتريد، بطاطس مقلية، كول سلو، شريحة ليمون، صلصة تارتار" at bounding box center [646, 164] width 132 height 24
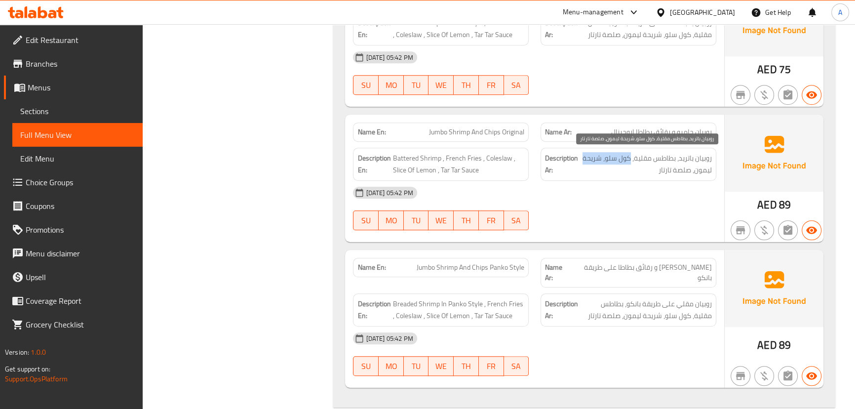
click at [596, 156] on span "روبيان باتريد، بطاطس مقلية، كول سلو، شريحة ليمون، صلصة تارتار" at bounding box center [646, 164] width 132 height 24
drag, startPoint x: 596, startPoint y: 156, endPoint x: 629, endPoint y: 186, distance: 45.4
click at [629, 186] on div "Name En: Jumbo Shrimp And Chips Original Name Ar: روبيان جامبو و رقائق بطاطا ار…" at bounding box center [534, 178] width 379 height 127
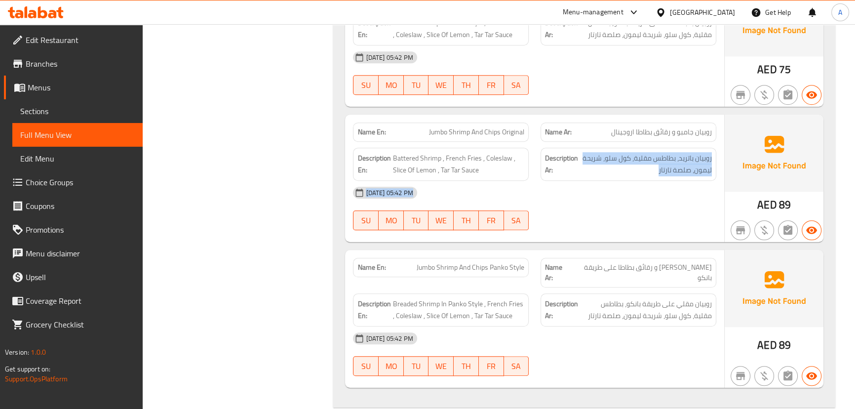
click at [643, 194] on div "16-09-2025 05:42 PM" at bounding box center [534, 193] width 375 height 24
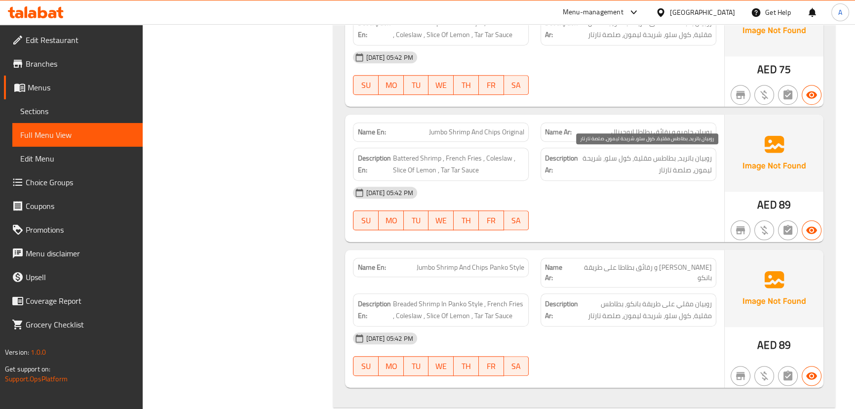
click at [670, 169] on span "روبيان باتريد، بطاطس مقلية، كول سلو، شريحة ليمون، صلصة تارتار" at bounding box center [646, 164] width 132 height 24
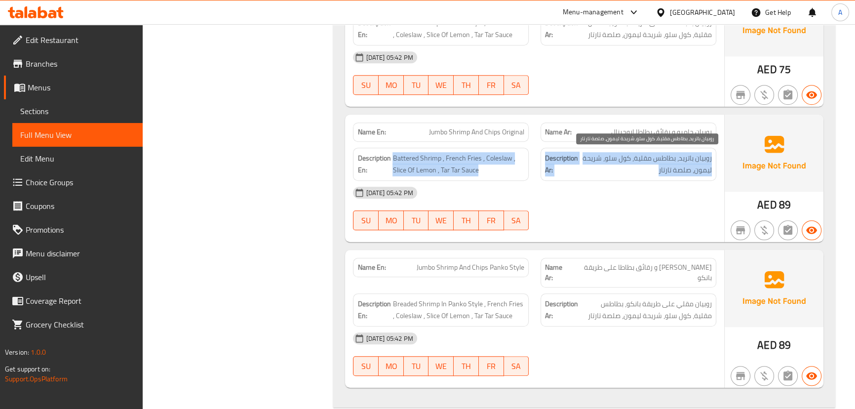
drag, startPoint x: 670, startPoint y: 169, endPoint x: 468, endPoint y: 169, distance: 202.0
click at [467, 168] on div "Description En: Battered Shrimp , French Fries , Coleslaw , Slice Of Lemon , Ta…" at bounding box center [534, 164] width 375 height 45
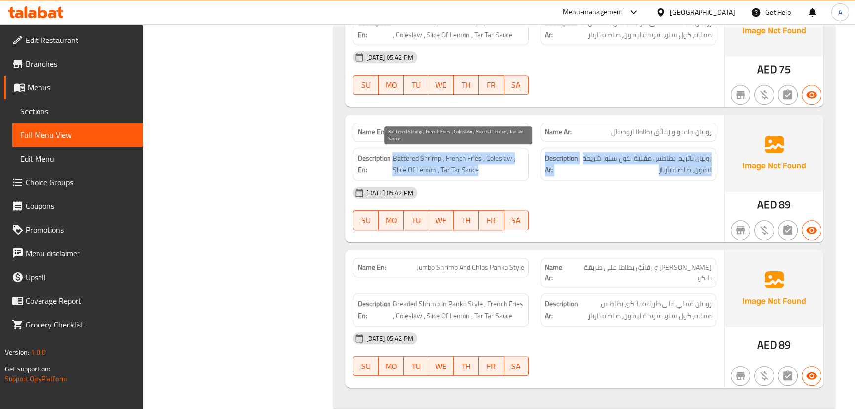
click at [458, 161] on span "Battered Shrimp , French Fries , Coleslaw , Slice Of Lemon , Tar Tar Sauce" at bounding box center [459, 164] width 132 height 24
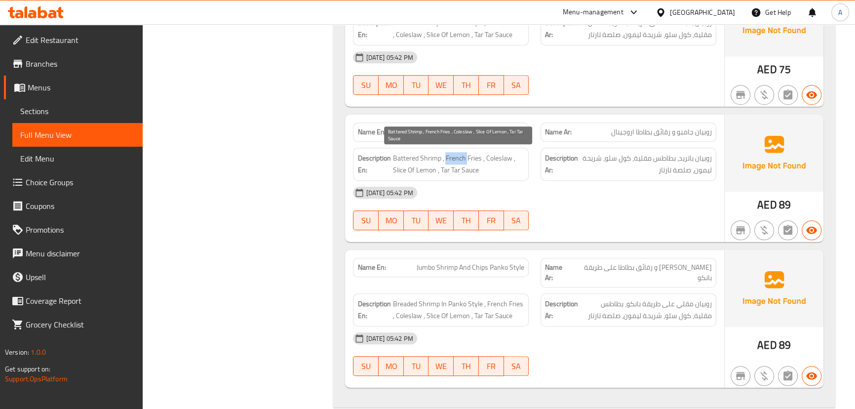
click at [458, 161] on span "Battered Shrimp , French Fries , Coleslaw , Slice Of Lemon , Tar Tar Sauce" at bounding box center [459, 164] width 132 height 24
drag, startPoint x: 458, startPoint y: 161, endPoint x: 616, endPoint y: 166, distance: 158.6
click at [594, 166] on div "Description En: Battered Shrimp , French Fries , Coleslaw , Slice Of Lemon , Ta…" at bounding box center [534, 164] width 375 height 45
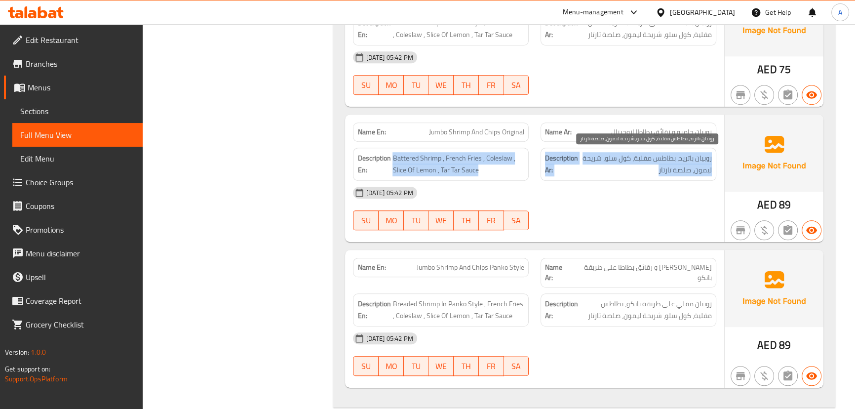
click at [625, 167] on span "روبيان باتريد، بطاطس مقلية، كول سلو، شريحة ليمون، صلصة تارتار" at bounding box center [646, 164] width 132 height 24
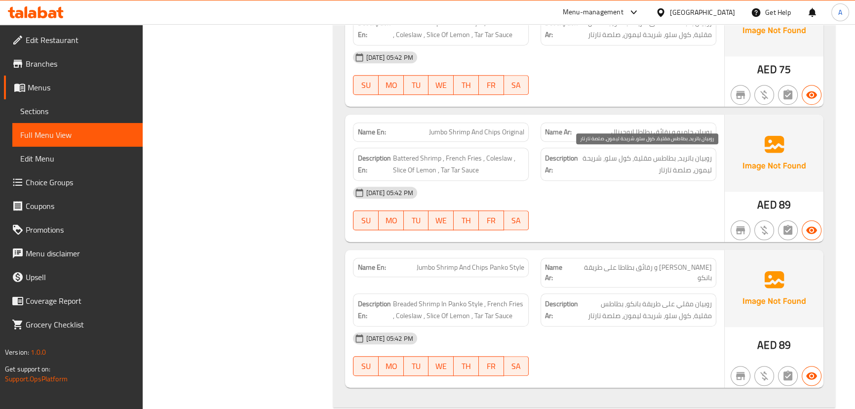
click at [625, 167] on span "روبيان باتريد، بطاطس مقلية، كول سلو، شريحة ليمون، صلصة تارتار" at bounding box center [646, 164] width 132 height 24
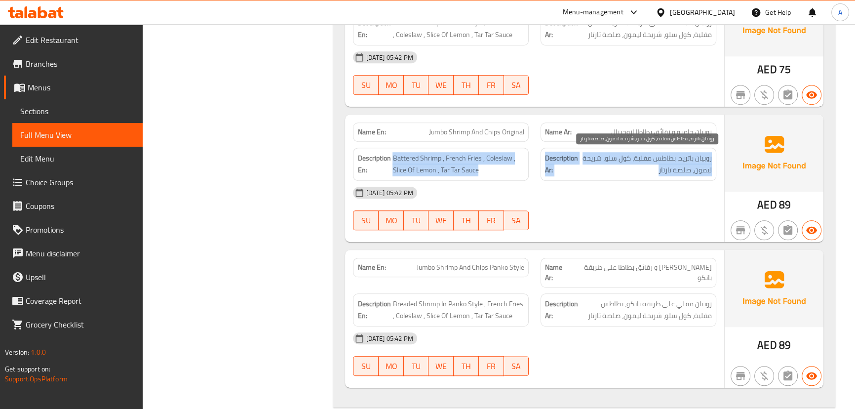
drag, startPoint x: 625, startPoint y: 167, endPoint x: 494, endPoint y: 164, distance: 131.4
click at [494, 164] on div "Description En: Battered Shrimp , French Fries , Coleslaw , Slice Of Lemon , Ta…" at bounding box center [534, 164] width 375 height 45
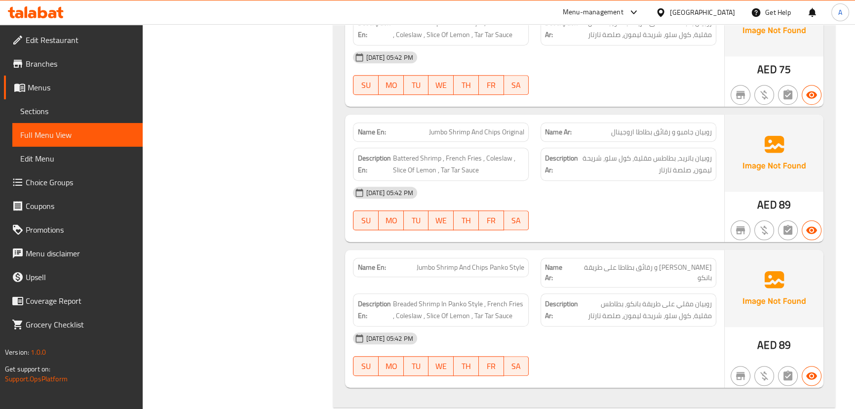
click at [610, 194] on div "16-09-2025 05:42 PM" at bounding box center [534, 193] width 375 height 24
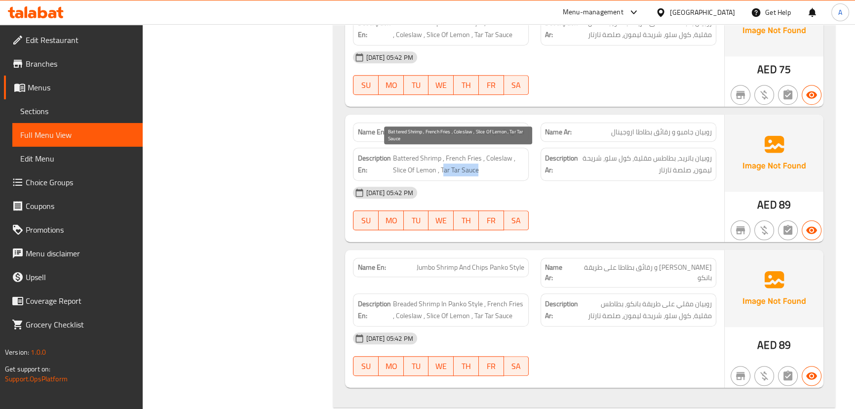
drag, startPoint x: 443, startPoint y: 166, endPoint x: 525, endPoint y: 180, distance: 83.1
click at [514, 178] on div "Description En: Battered Shrimp , French Fries , Coleslaw , Slice Of Lemon , Ta…" at bounding box center [441, 164] width 176 height 33
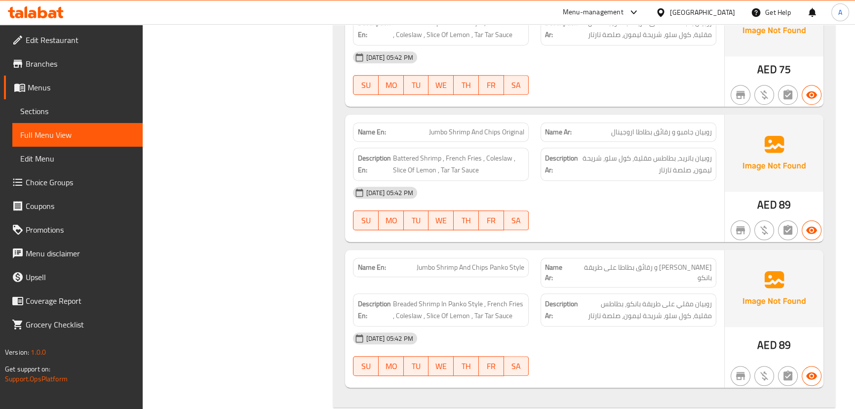
click at [580, 195] on div "16-09-2025 05:42 PM" at bounding box center [534, 193] width 375 height 24
click at [630, 170] on span "روبيان باتريد، بطاطس مقلية، كول سلو، شريحة ليمون، صلصة تارتار" at bounding box center [646, 164] width 132 height 24
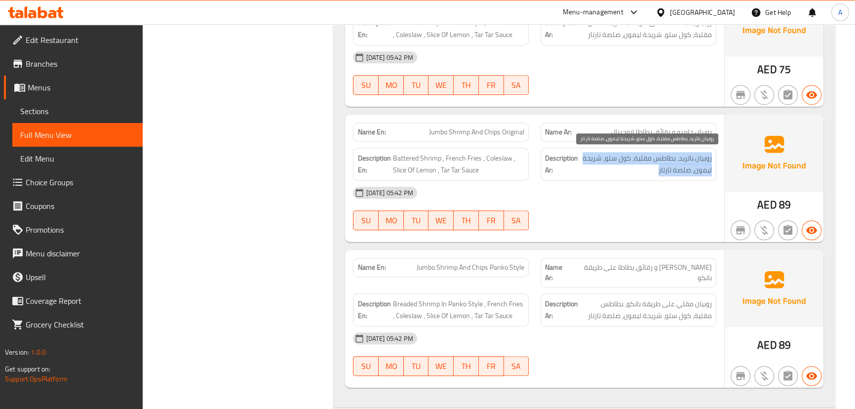
click at [630, 170] on span "روبيان باتريد، بطاطس مقلية، كول سلو، شريحة ليمون، صلصة تارتار" at bounding box center [646, 164] width 132 height 24
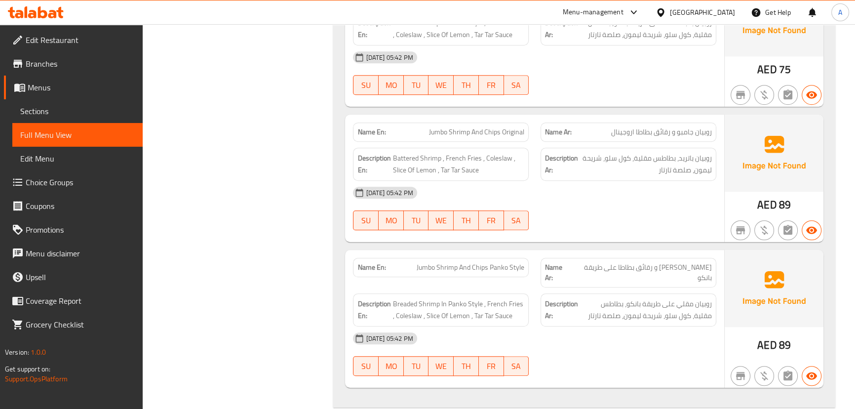
click at [622, 222] on div "16-09-2025 05:42 PM SU MO TU WE TH FR SA" at bounding box center [534, 208] width 375 height 55
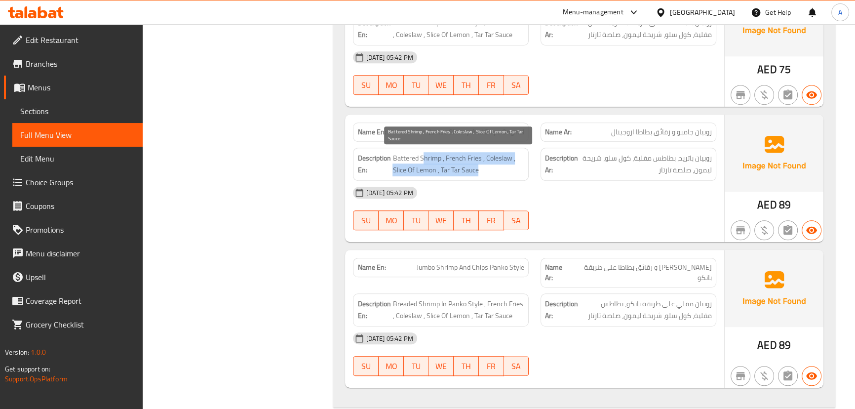
drag, startPoint x: 439, startPoint y: 159, endPoint x: 582, endPoint y: 206, distance: 150.5
click at [553, 189] on div "Name En: Jumbo Shrimp And Chips Original Name Ar: روبيان جامبو و رقائق بطاطا ار…" at bounding box center [534, 178] width 379 height 127
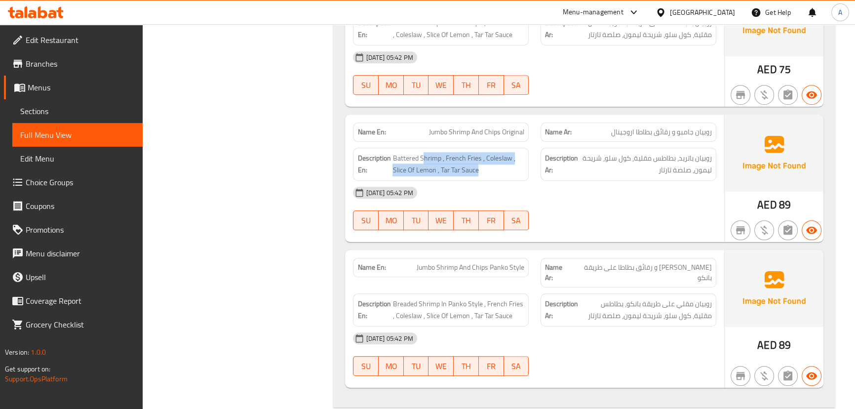
click at [589, 209] on div "16-09-2025 05:42 PM SU MO TU WE TH FR SA" at bounding box center [534, 208] width 375 height 55
click at [643, 174] on span "روبيان باتريد، بطاطس مقلية، كول سلو، شريحة ليمون، صلصة تارتار" at bounding box center [646, 164] width 132 height 24
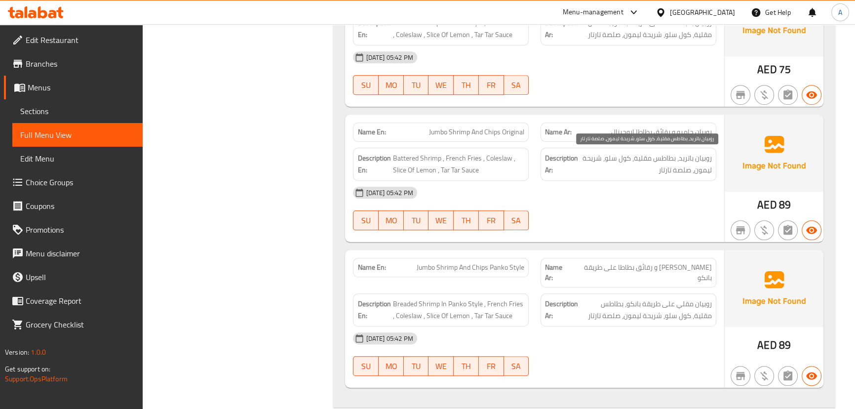
click at [643, 174] on span "روبيان باتريد، بطاطس مقلية، كول سلو، شريحة ليمون، صلصة تارتار" at bounding box center [646, 164] width 132 height 24
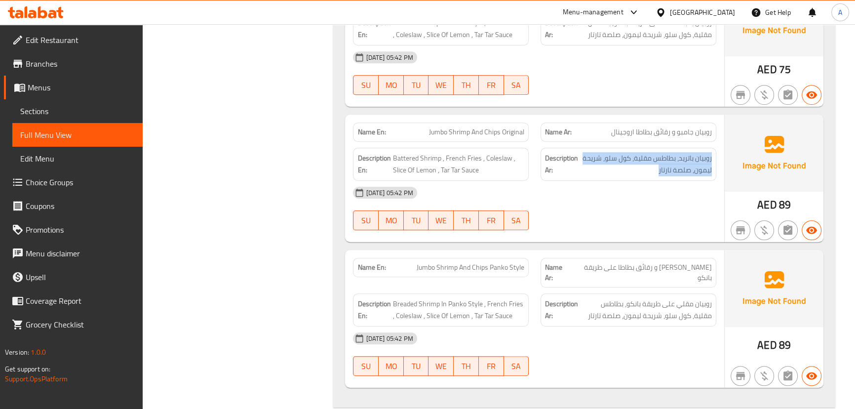
click at [673, 172] on span "روبيان باتريد، بطاطس مقلية، كول سلو، شريحة ليمون، صلصة تارتار" at bounding box center [646, 164] width 132 height 24
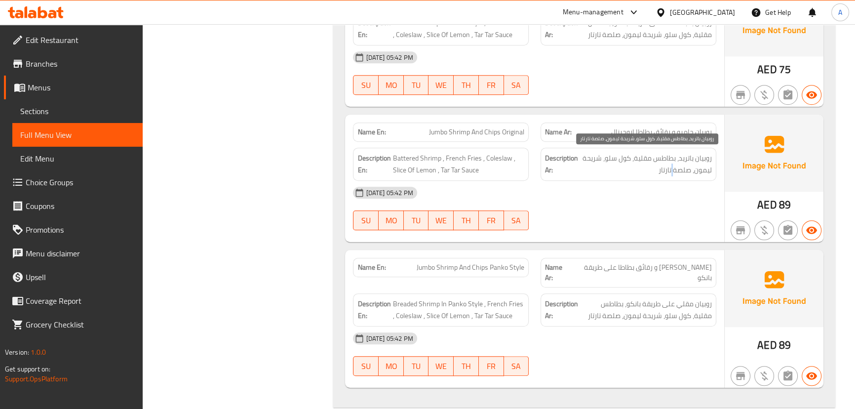
click at [673, 172] on span "روبيان باتريد، بطاطس مقلية، كول سلو، شريحة ليمون، صلصة تارتار" at bounding box center [646, 164] width 132 height 24
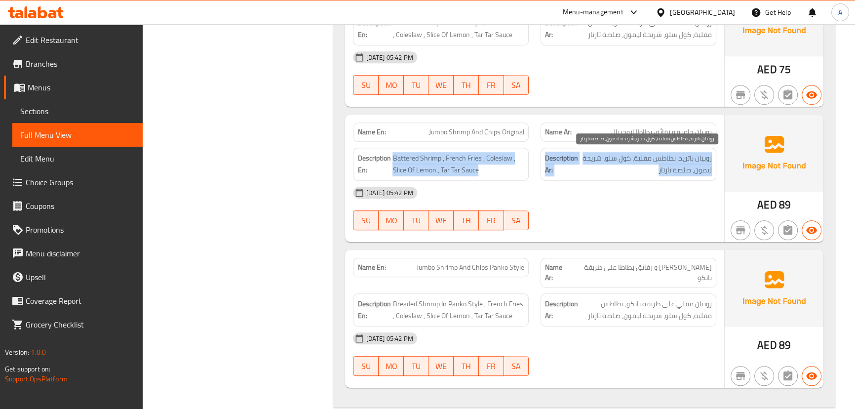
drag, startPoint x: 673, startPoint y: 172, endPoint x: 453, endPoint y: 172, distance: 220.2
click at [454, 172] on div "Description En: Battered Shrimp , French Fries , Coleslaw , Slice Of Lemon , Ta…" at bounding box center [534, 164] width 375 height 45
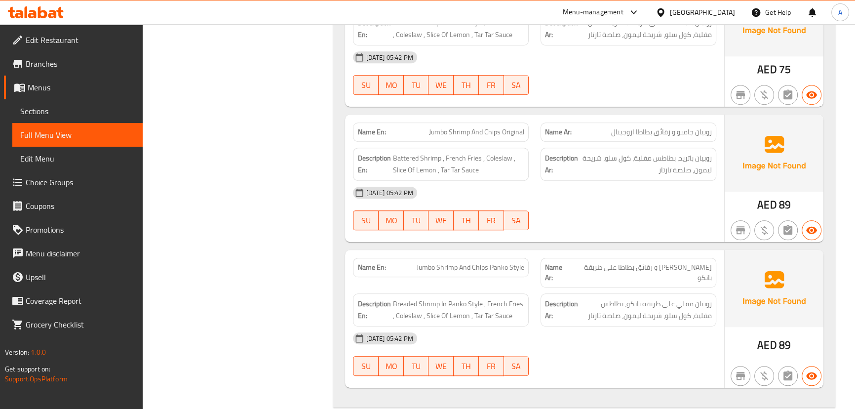
click at [587, 198] on div "16-09-2025 05:42 PM" at bounding box center [534, 193] width 375 height 24
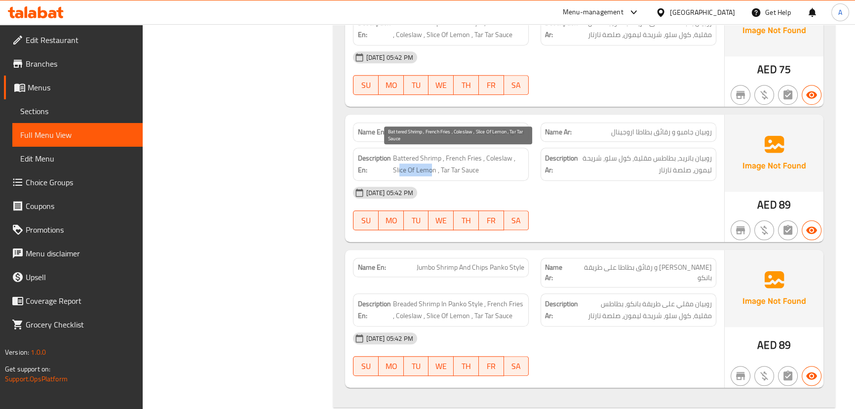
drag, startPoint x: 399, startPoint y: 171, endPoint x: 535, endPoint y: 195, distance: 138.4
click at [523, 194] on div "Name En: Jumbo Shrimp And Chips Original Name Ar: روبيان جامبو و رقائق بطاطا ار…" at bounding box center [534, 178] width 379 height 127
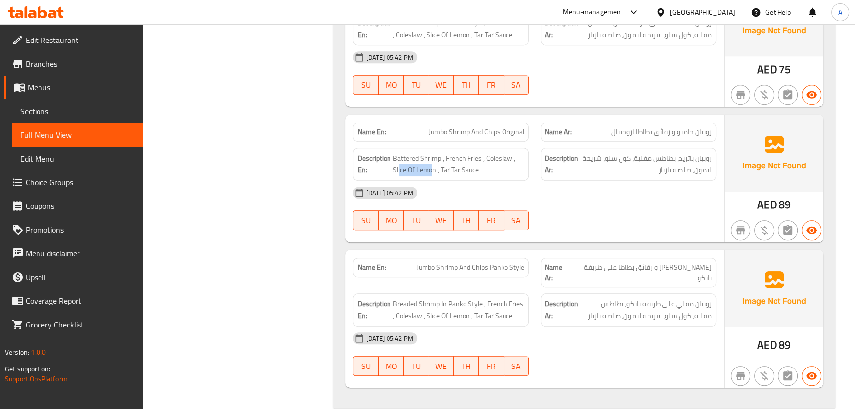
click at [580, 201] on div "16-09-2025 05:42 PM" at bounding box center [534, 193] width 375 height 24
click at [461, 164] on span "Battered Shrimp , French Fries , Coleslaw , Slice Of Lemon , Tar Tar Sauce" at bounding box center [459, 164] width 132 height 24
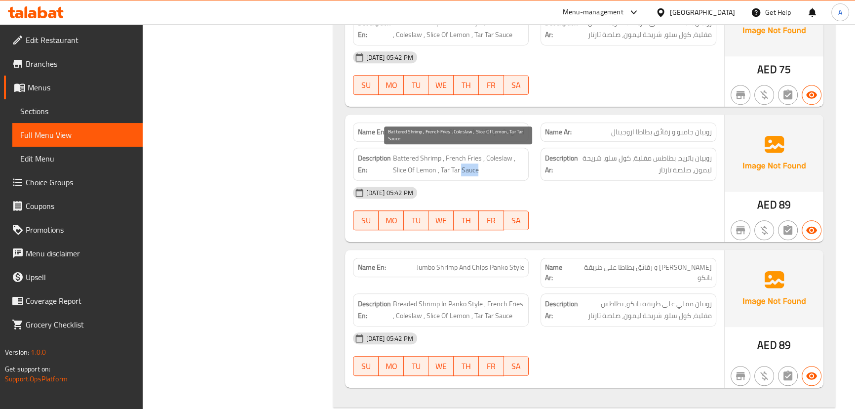
click at [461, 164] on span "Battered Shrimp , French Fries , Coleslaw , Slice Of Lemon , Tar Tar Sauce" at bounding box center [459, 164] width 132 height 24
drag, startPoint x: 461, startPoint y: 164, endPoint x: 537, endPoint y: 178, distance: 77.8
click at [522, 177] on div "Description En: Battered Shrimp , French Fries , Coleslaw , Slice Of Lemon , Ta…" at bounding box center [441, 164] width 176 height 33
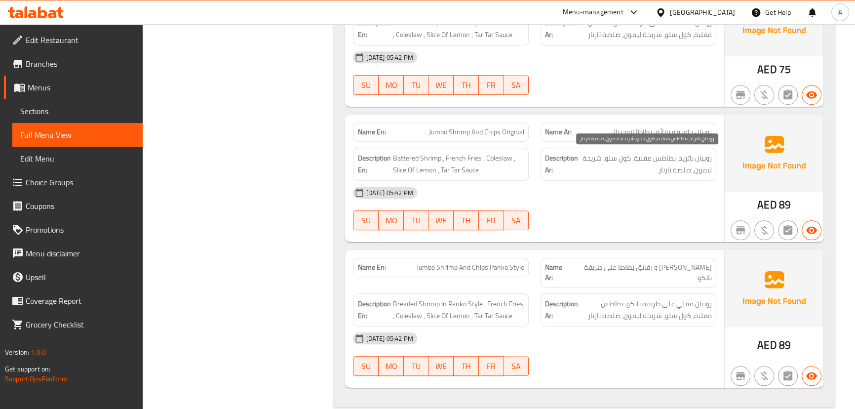
click at [646, 168] on span "روبيان باتريد، بطاطس مقلية، كول سلو، شريحة ليمون، صلصة تارتار" at bounding box center [646, 164] width 132 height 24
drag, startPoint x: 650, startPoint y: 209, endPoint x: 574, endPoint y: 202, distance: 76.4
click at [644, 209] on div "16-09-2025 05:42 PM SU MO TU WE TH FR SA" at bounding box center [534, 208] width 375 height 55
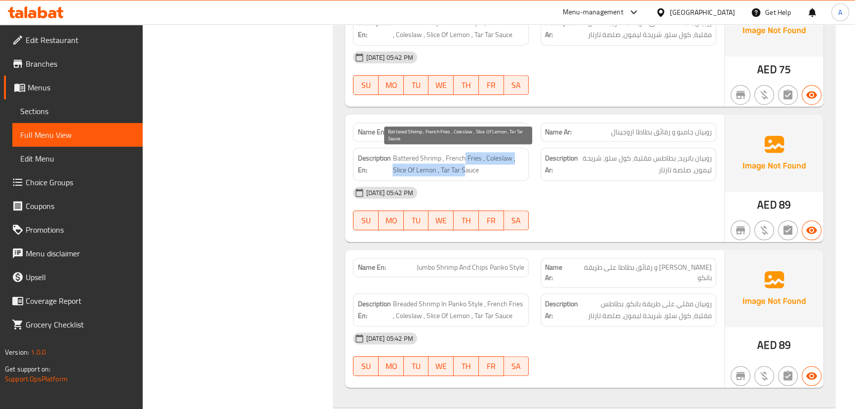
drag, startPoint x: 464, startPoint y: 162, endPoint x: 560, endPoint y: 194, distance: 101.3
click at [485, 175] on span "Battered Shrimp , French Fries , Coleslaw , Slice Of Lemon , Tar Tar Sauce" at bounding box center [459, 164] width 132 height 24
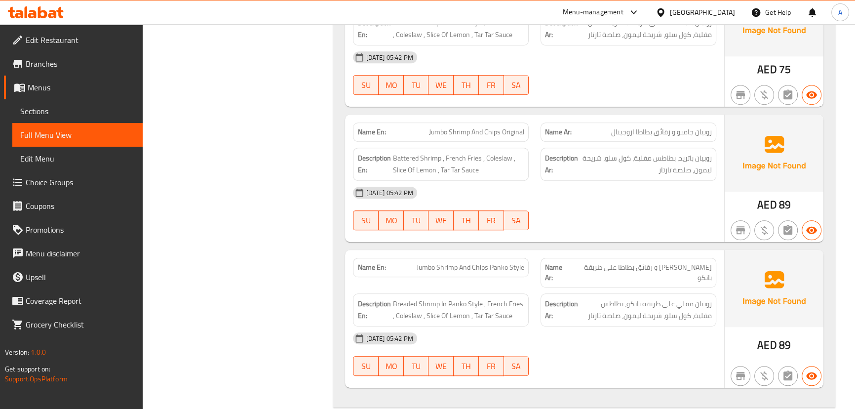
click at [571, 198] on div "16-09-2025 05:42 PM" at bounding box center [534, 193] width 375 height 24
click at [659, 164] on span "روبيان باتريد، بطاطس مقلية، كول سلو، شريحة ليمون، صلصة تارتار" at bounding box center [646, 164] width 132 height 24
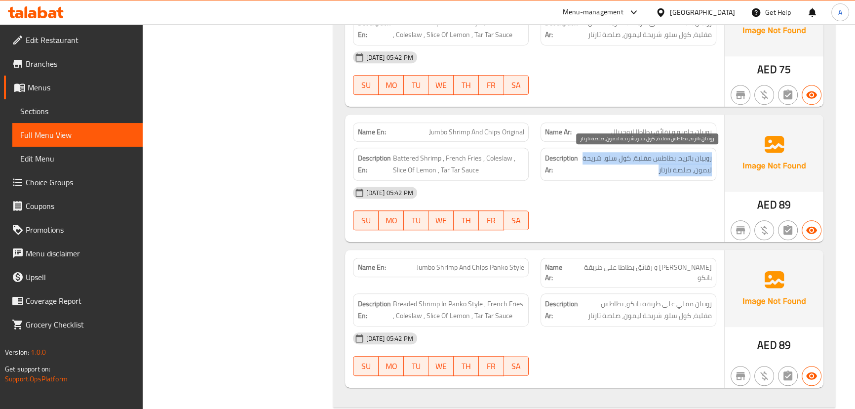
drag, startPoint x: 659, startPoint y: 164, endPoint x: 647, endPoint y: 204, distance: 41.2
click at [656, 170] on span "روبيان باتريد، بطاطس مقلية، كول سلو، شريحة ليمون، صلصة تارتار" at bounding box center [646, 164] width 132 height 24
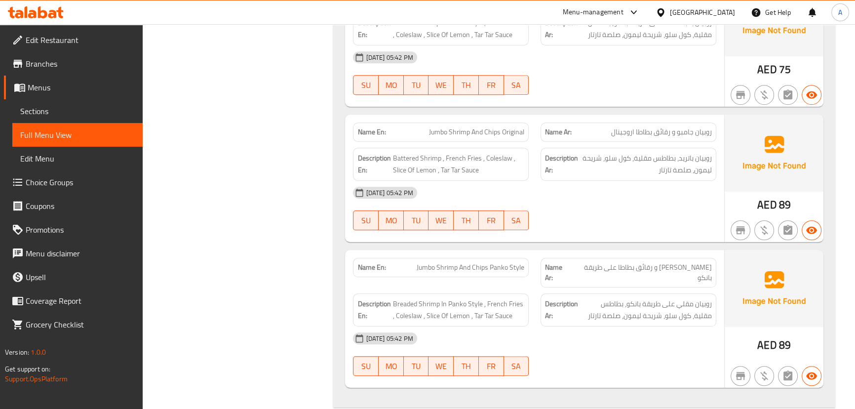
drag, startPoint x: 647, startPoint y: 205, endPoint x: 623, endPoint y: 202, distance: 23.8
click at [647, 205] on div "16-09-2025 05:42 PM SU MO TU WE TH FR SA" at bounding box center [534, 208] width 375 height 55
drag
click at [502, 160] on div "Description En: Battered Shrimp , French Fries , Coleslaw , Slice Of Lemon , Ta…" at bounding box center [441, 164] width 176 height 33
click at [594, 185] on div "16-09-2025 05:42 PM" at bounding box center [534, 193] width 375 height 24
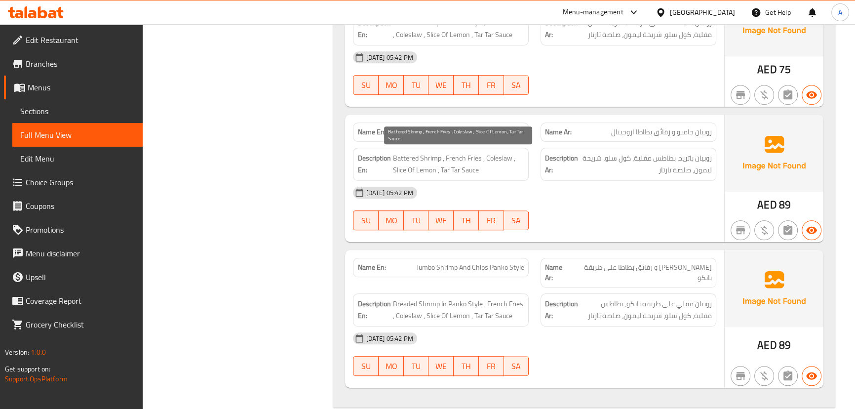
click at [459, 164] on span "Battered Shrimp , French Fries , Coleslaw , Slice Of Lemon , Tar Tar Sauce" at bounding box center [459, 164] width 132 height 24
click at [533, 168] on div "Description En: Battered Shrimp , French Fries , Coleslaw , Slice Of Lemon , Ta…" at bounding box center [441, 164] width 188 height 45
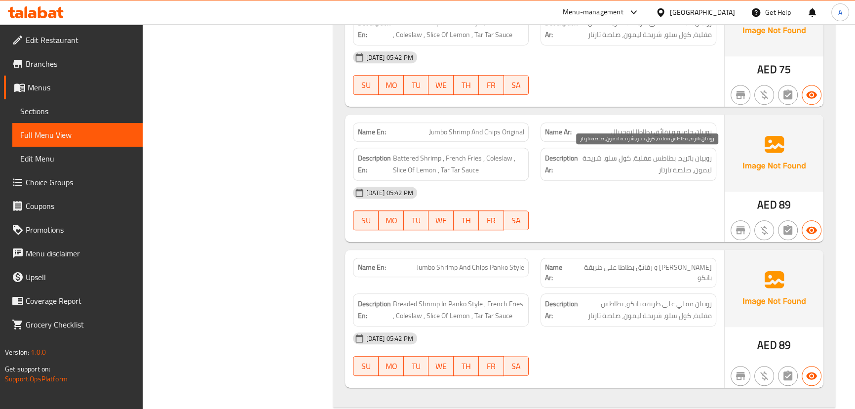
click at [653, 162] on span "روبيان باتريد، بطاطس مقلية، كول سلو، شريحة ليمون، صلصة تارتار" at bounding box center [646, 164] width 132 height 24
click at [652, 209] on div "16-09-2025 05:42 PM SU MO TU WE TH FR SA" at bounding box center [534, 208] width 375 height 55
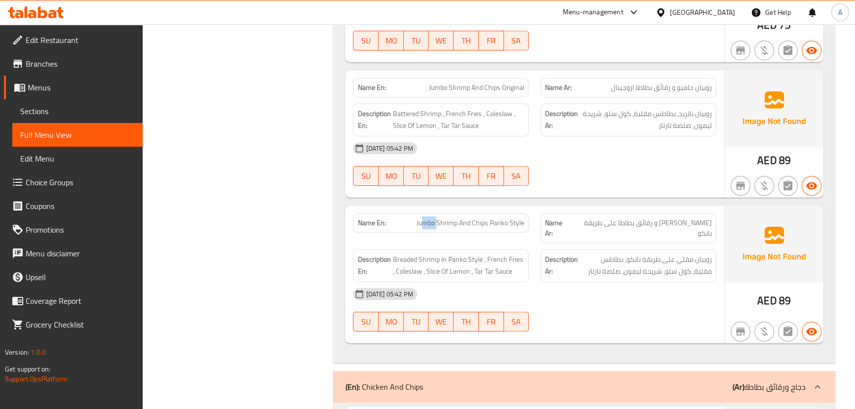
click at [557, 207] on div "Name En: Jumbo Shrimp And Chips Panko Style Name Ar: جمبري جامبو و رقائق بطاطا …" at bounding box center [534, 227] width 375 height 41
click at [627, 183] on div at bounding box center [629, 186] width 188 height 12
click at [695, 224] on span "جمبري جامبو و رقائق بطاطا على طريقة بانكو" at bounding box center [641, 228] width 141 height 21
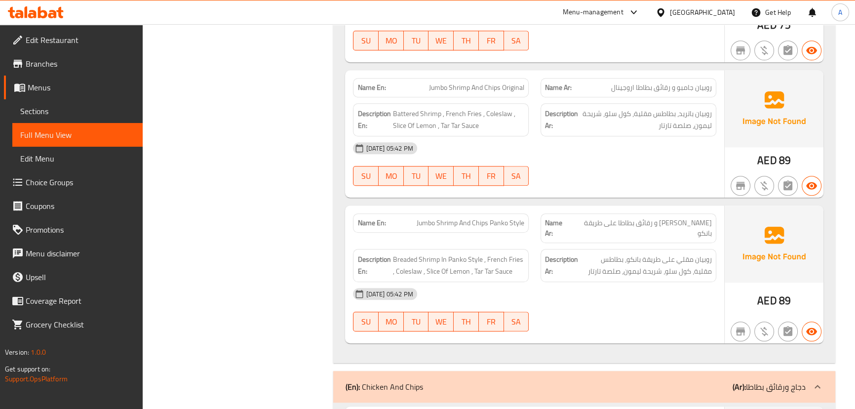
click at [665, 184] on div at bounding box center [629, 186] width 188 height 12
click at [550, 219] on div "Name En: Jumbo Shrimp And Chips Panko Style Name Ar: جمبري جامبو و رقائق بطاطا …" at bounding box center [534, 227] width 375 height 41
click at [646, 197] on div "Name En: Shrimp And Chips Original Name Ar: روبيان ورقائق بطاطا ارجينال Descrip…" at bounding box center [584, 79] width 502 height 567
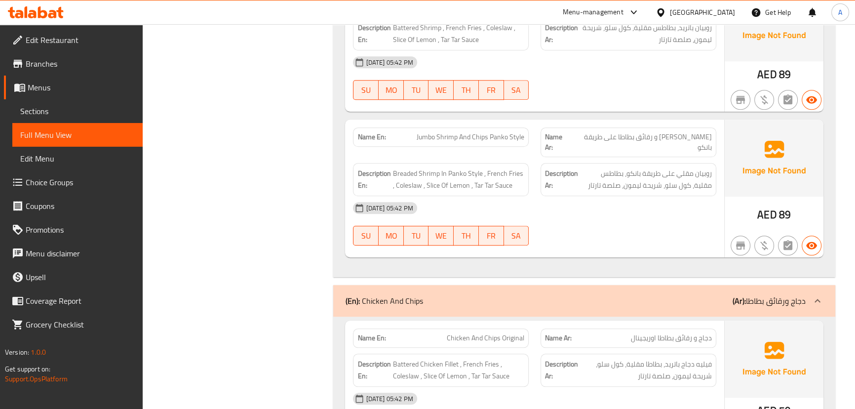
scroll to position [1122, 0]
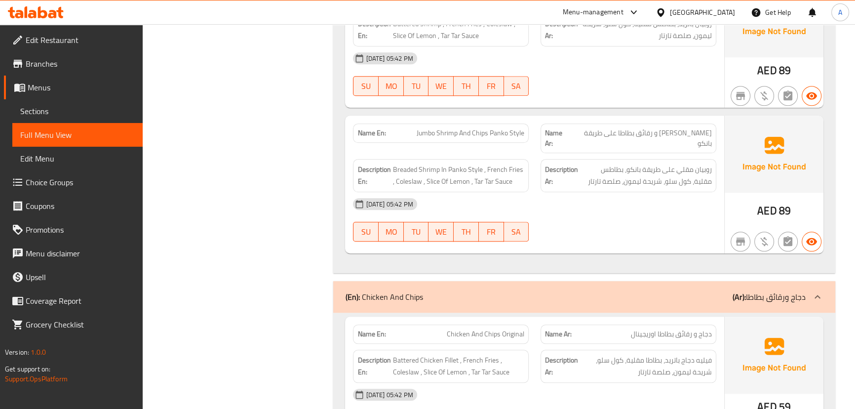
click at [691, 132] on span "جمبري جامبو و رقائق بطاطا على طريقة بانكو" at bounding box center [641, 138] width 141 height 21
click at [591, 147] on div "Name En: Jumbo Shrimp And Chips Panko Style Name Ar: جمبري جامبو و رقائق بطاطا …" at bounding box center [534, 185] width 379 height 138
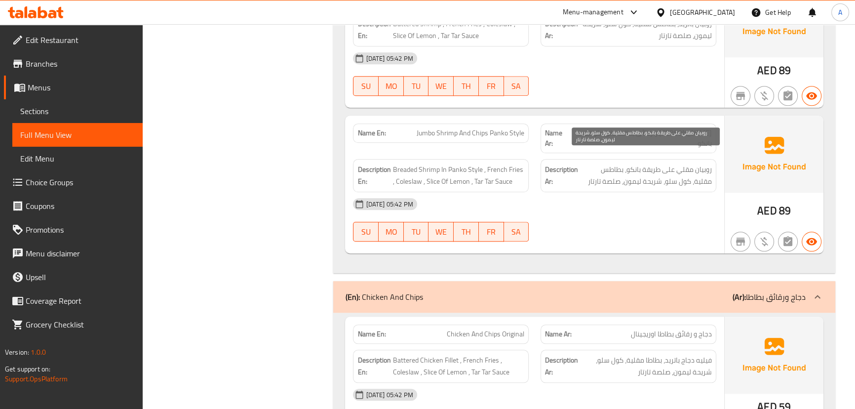
click at [694, 165] on span "روبيان مقلي على طريقة بانكو، بطاطس مقلية، كول سلو، شريحة ليمون، صلصة تارتار" at bounding box center [646, 175] width 132 height 24
click at [679, 199] on div "16-09-2025 05:42 PM" at bounding box center [534, 204] width 375 height 24
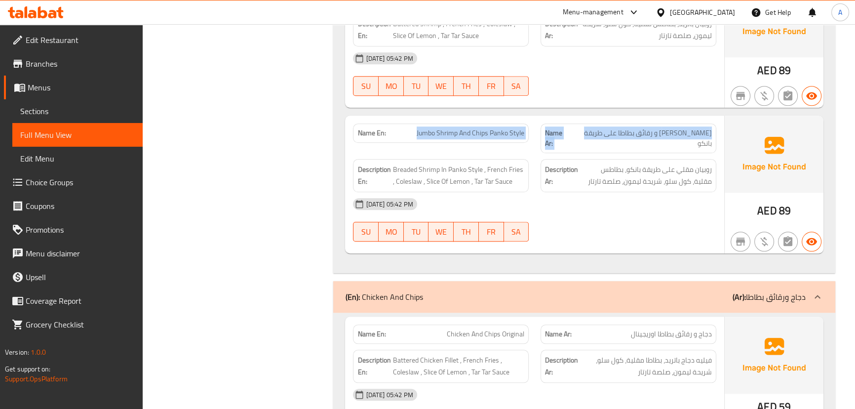
click at [602, 129] on div "Name En: Jumbo Shrimp And Chips Panko Style Name Ar: جمبري جامبو و رقائق بطاطا …" at bounding box center [534, 138] width 375 height 41
click at [636, 133] on span "جمبري جامبو و رقائق بطاطا على طريقة بانكو" at bounding box center [641, 138] width 141 height 21
click at [472, 133] on div "Name En: Jumbo Shrimp And Chips Panko Style Name Ar: جمبري جامبو و رقائق بطاطا …" at bounding box center [534, 138] width 375 height 41
click at [560, 192] on div "16-09-2025 05:42 PM" at bounding box center [534, 204] width 375 height 24
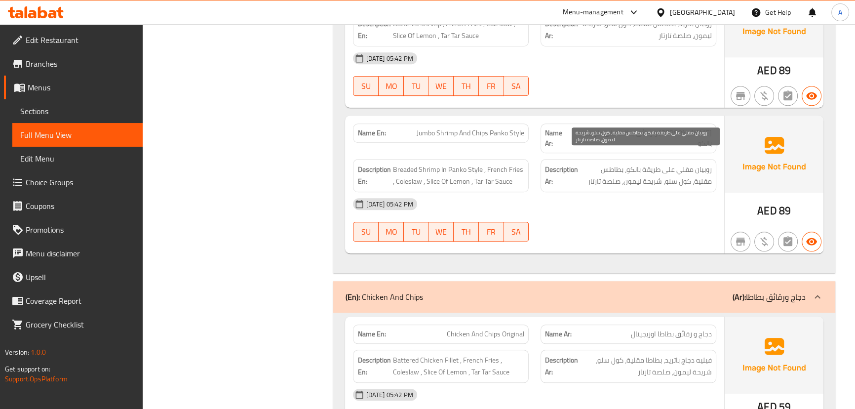
click at [701, 163] on span "روبيان مقلي على طريقة بانكو، بطاطس مقلية، كول سلو، شريحة ليمون، صلصة تارتار" at bounding box center [646, 175] width 132 height 24
click at [679, 163] on span "روبيان مقلي على طريقة بانكو، بطاطس مقلية، كول سلو، شريحة ليمون، صلصة تارتار" at bounding box center [646, 175] width 132 height 24
drag, startPoint x: 689, startPoint y: 169, endPoint x: 659, endPoint y: 175, distance: 30.2
click at [659, 175] on span "روبيان مقلي على طريقة بانكو، بطاطس مقلية، كول سلو، شريحة ليمون، صلصة تارتار" at bounding box center [646, 175] width 132 height 24
drag, startPoint x: 611, startPoint y: 173, endPoint x: 605, endPoint y: 172, distance: 5.5
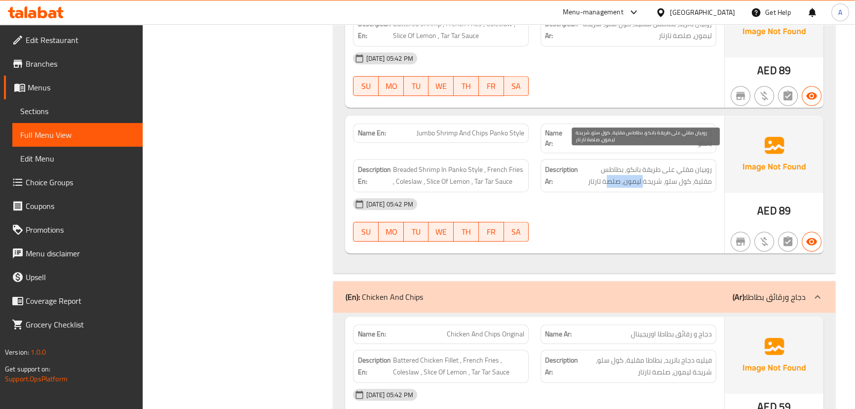
click at [605, 172] on span "روبيان مقلي على طريقة بانكو، بطاطس مقلية، كول سلو، شريحة ليمون، صلصة تارتار" at bounding box center [646, 175] width 132 height 24
click at [616, 199] on div "16-09-2025 05:42 PM" at bounding box center [534, 204] width 375 height 24
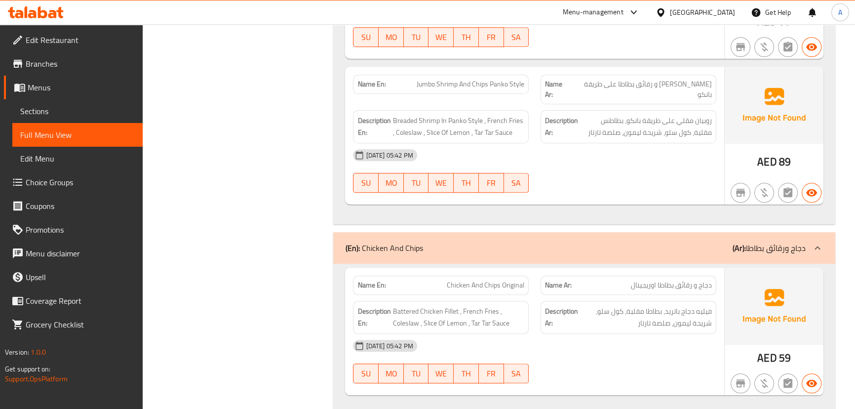
scroll to position [1212, 0]
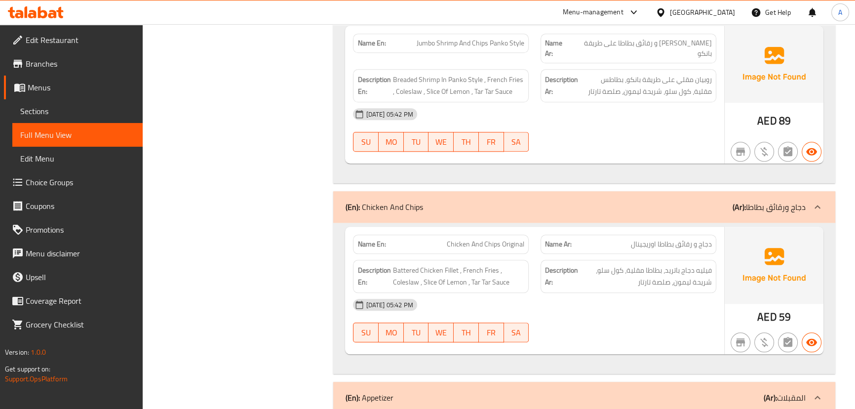
drag, startPoint x: 439, startPoint y: 234, endPoint x: 592, endPoint y: 252, distance: 153.7
click at [553, 234] on div "Name En: Chicken And Chips Original Name Ar: دجاج و رقائق بطاطا اوريجينال" at bounding box center [534, 244] width 375 height 31
drag, startPoint x: 607, startPoint y: 282, endPoint x: 612, endPoint y: 283, distance: 5.0
click at [609, 293] on div "16-09-2025 05:42 PM" at bounding box center [534, 305] width 375 height 24
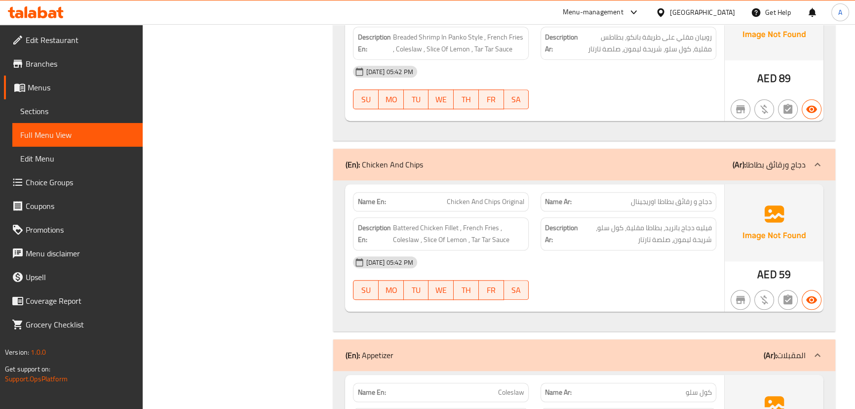
scroll to position [1302, 0]
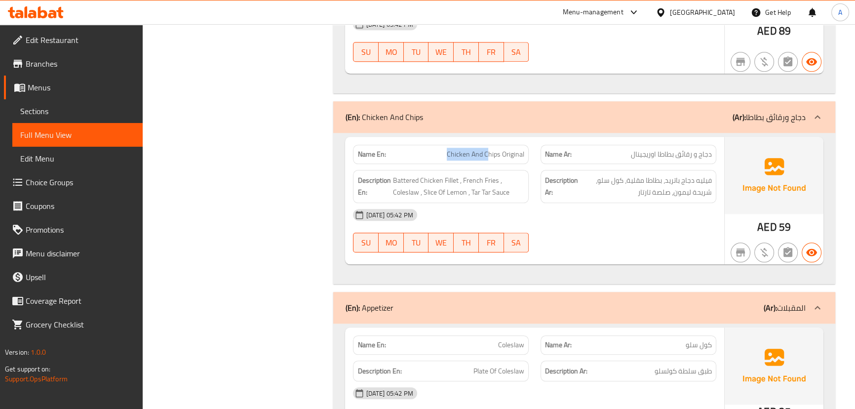
drag, startPoint x: 441, startPoint y: 139, endPoint x: 522, endPoint y: 164, distance: 84.7
click at [506, 155] on div "Name En: Chicken And Chips Original Name Ar: دجاج و رقائق بطاطا اوريجينال Descr…" at bounding box center [534, 200] width 379 height 127
click at [554, 205] on div "16-09-2025 05:42 PM" at bounding box center [534, 215] width 375 height 24
drag, startPoint x: 452, startPoint y: 145, endPoint x: 534, endPoint y: 171, distance: 85.4
click at [491, 149] on div "Name En: Chicken And Chips Original" at bounding box center [441, 154] width 176 height 19
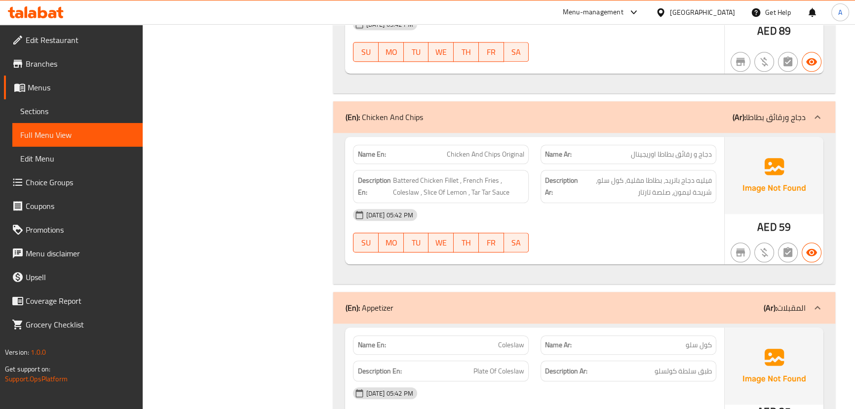
click at [568, 218] on div "16-09-2025 05:42 PM SU MO TU WE TH FR SA" at bounding box center [534, 230] width 375 height 55
click at [705, 149] on span "دجاج و رقائق بطاطا اوريجينال" at bounding box center [671, 154] width 81 height 10
drag, startPoint x: 705, startPoint y: 145, endPoint x: 632, endPoint y: 147, distance: 72.6
click at [632, 149] on span "دجاج و رقائق بطاطا اوريجينال" at bounding box center [671, 154] width 81 height 10
click at [636, 190] on div "Description Ar: فيليه دجاج باتريد، بطاطا مقلية، كول سلو، شريحة ليمون، صلصة تارت…" at bounding box center [629, 186] width 176 height 33
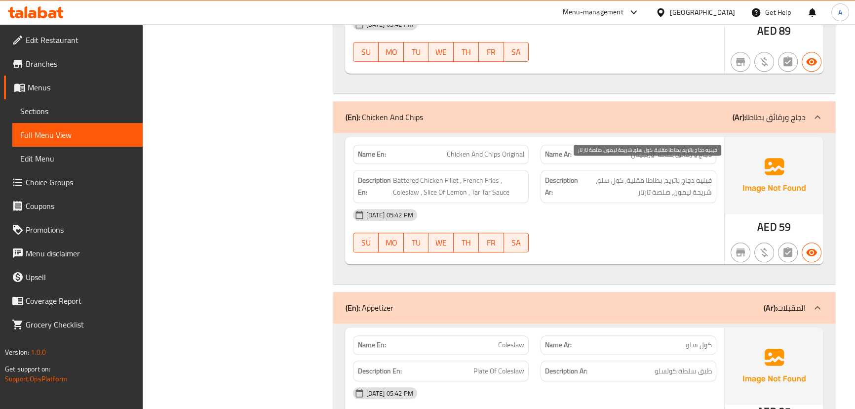
click at [702, 174] on span "فيليه دجاج باتريد، بطاطا مقلية، كول سلو، شريحة ليمون، صلصة تارتار" at bounding box center [646, 186] width 132 height 24
drag, startPoint x: 702, startPoint y: 173, endPoint x: 680, endPoint y: 176, distance: 21.4
click at [682, 175] on span "فيليه دجاج باتريد، بطاطا مقلية، كول سلو، شريحة ليمون، صلصة تارتار" at bounding box center [646, 186] width 132 height 24
click at [648, 174] on span "فيليه دجاج باتريد، بطاطا مقلية، كول سلو، شريحة ليمون، صلصة تارتار" at bounding box center [646, 186] width 132 height 24
drag, startPoint x: 648, startPoint y: 171, endPoint x: 638, endPoint y: 173, distance: 11.0
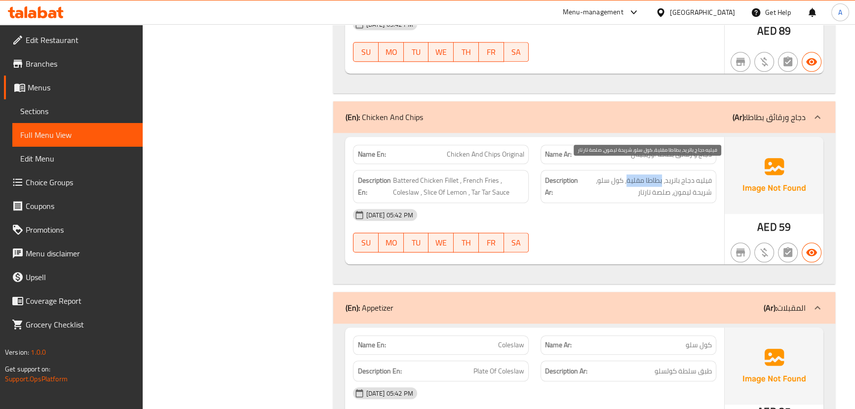
click at [638, 174] on span "فيليه دجاج باتريد، بطاطا مقلية، كول سلو، شريحة ليمون، صلصة تارتار" at bounding box center [646, 186] width 132 height 24
click at [618, 174] on span "فيليه دجاج باتريد، بطاطا مقلية، كول سلو، شريحة ليمون، صلصة تارتار" at bounding box center [646, 186] width 132 height 24
drag, startPoint x: 618, startPoint y: 171, endPoint x: 612, endPoint y: 177, distance: 7.7
click at [613, 174] on span "فيليه دجاج باتريد، بطاطا مقلية، كول سلو، شريحة ليمون، صلصة تارتار" at bounding box center [646, 186] width 132 height 24
click at [641, 230] on div "16-09-2025 05:42 PM SU MO TU WE TH FR SA" at bounding box center [534, 230] width 375 height 55
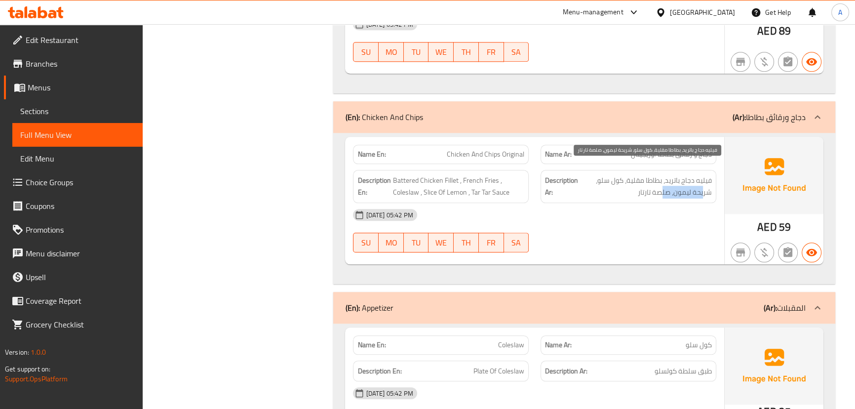
drag, startPoint x: 702, startPoint y: 176, endPoint x: 646, endPoint y: 208, distance: 63.9
click at [658, 182] on span "فيليه دجاج باتريد، بطاطا مقلية، كول سلو، شريحة ليمون، صلصة تارتار" at bounding box center [646, 186] width 132 height 24
click at [645, 230] on div "16-09-2025 05:42 PM SU MO TU WE TH FR SA" at bounding box center [534, 230] width 375 height 55
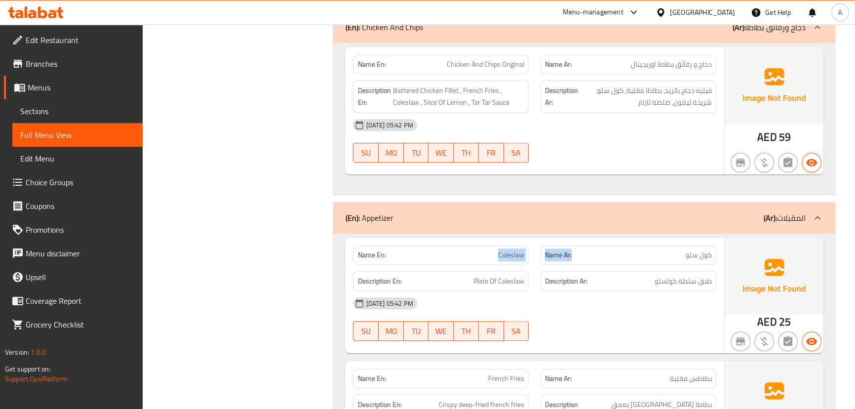
drag, startPoint x: 458, startPoint y: 241, endPoint x: 603, endPoint y: 251, distance: 145.6
click at [596, 246] on div "Name En: Coleslaw Name Ar: كول سلو" at bounding box center [534, 255] width 375 height 31
drag, startPoint x: 611, startPoint y: 272, endPoint x: 681, endPoint y: 275, distance: 70.7
click at [612, 275] on h6 "Description Ar: طبق سلطة كولسلو" at bounding box center [628, 281] width 167 height 12
click at [708, 271] on div "Description Ar: طبق سلطة كولسلو" at bounding box center [629, 281] width 176 height 21
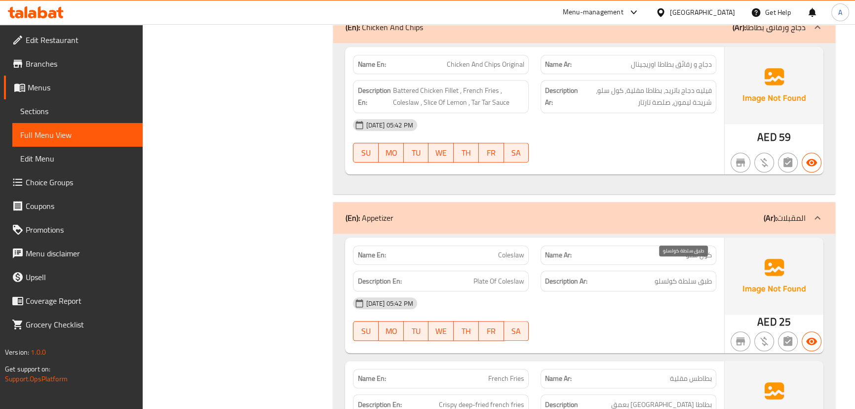
click at [705, 275] on span "طبق سلطة كولسلو" at bounding box center [683, 281] width 57 height 12
drag, startPoint x: 705, startPoint y: 269, endPoint x: 476, endPoint y: 270, distance: 228.6
click at [476, 270] on div "Description En: Plate Of Coleslaw Description Ar: طبق سلطة كولسلو" at bounding box center [534, 281] width 375 height 33
click at [594, 307] on div "16-09-2025 05:42 PM SU MO TU WE TH FR SA" at bounding box center [534, 318] width 375 height 55
click at [512, 275] on div "Name En: Coleslaw Name Ar: كول سلو Description En: Plate Of Coleslaw Descriptio…" at bounding box center [534, 296] width 379 height 116
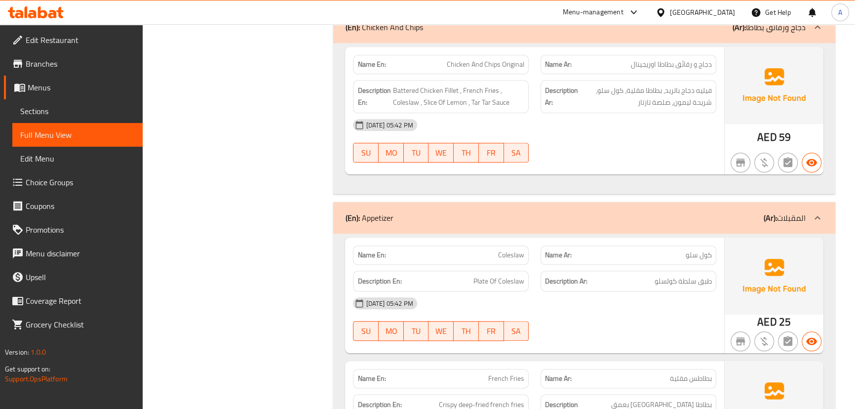
click at [590, 308] on div "16-09-2025 05:42 PM SU MO TU WE TH FR SA" at bounding box center [534, 318] width 375 height 55
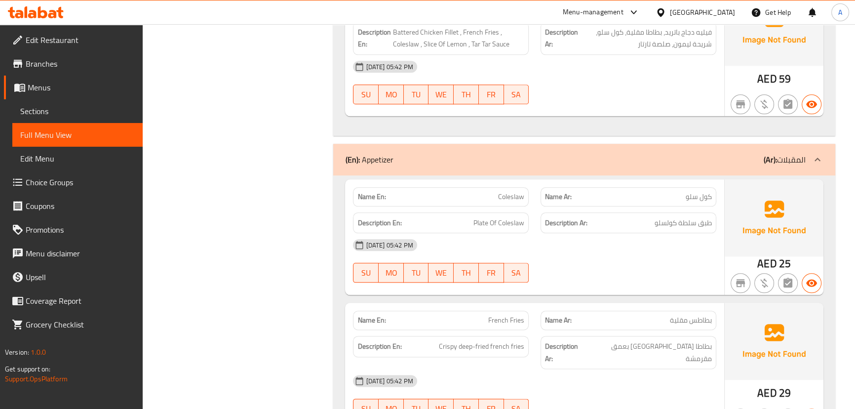
scroll to position [1526, 0]
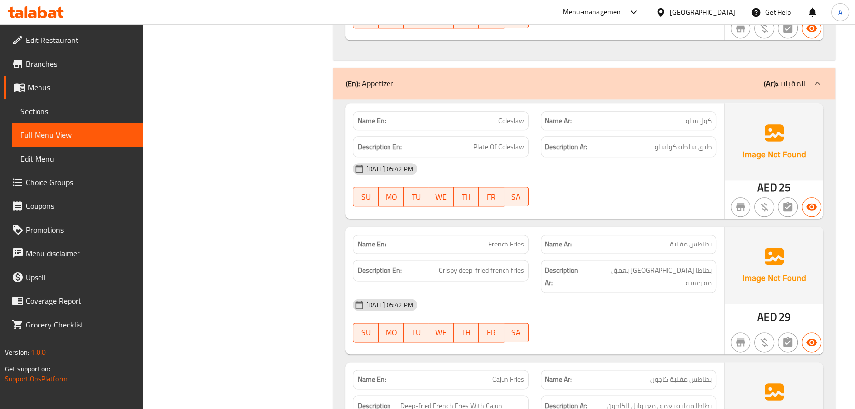
drag, startPoint x: 473, startPoint y: 233, endPoint x: 607, endPoint y: 267, distance: 139.1
click at [594, 257] on div "Name En: French Fries Name Ar: بطاطس مقلية Description En: Crispy deep-fried fr…" at bounding box center [534, 290] width 379 height 127
drag, startPoint x: 617, startPoint y: 282, endPoint x: 647, endPoint y: 279, distance: 29.8
click at [618, 293] on div "16-09-2025 05:42 PM" at bounding box center [534, 305] width 375 height 24
click at [673, 267] on div "Description Ar: بطاطا مقلية بعمق مقرمشة" at bounding box center [629, 276] width 176 height 33
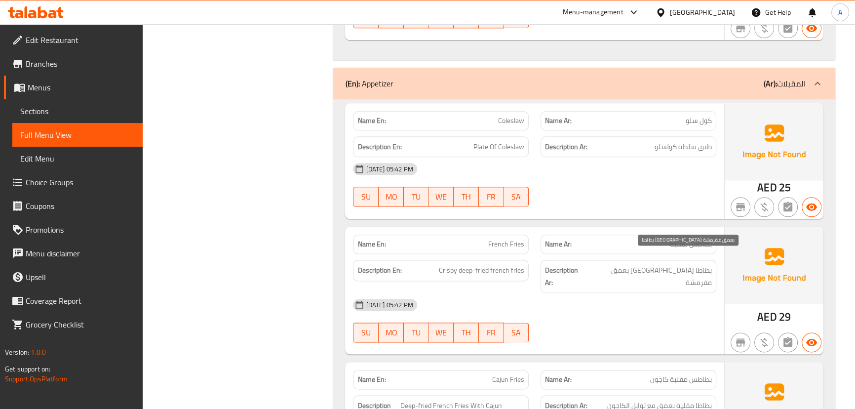
click at [673, 264] on span "بطاطا مقلية بعمق مقرمشة" at bounding box center [650, 276] width 124 height 24
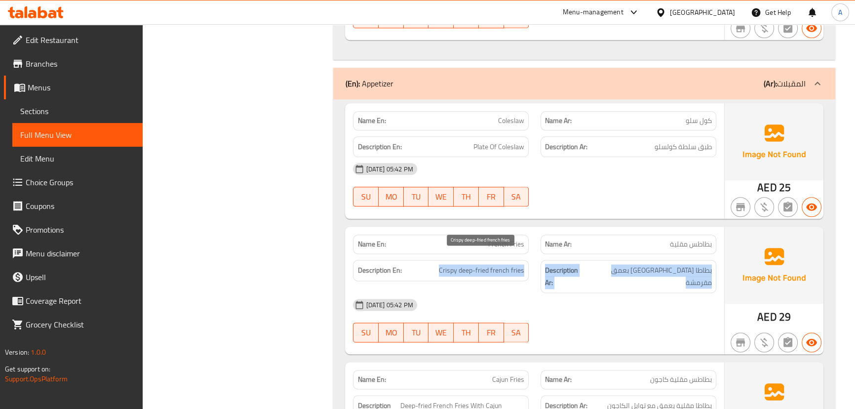
drag, startPoint x: 673, startPoint y: 261, endPoint x: 579, endPoint y: 290, distance: 98.7
click at [488, 258] on div "Description En: Crispy deep-fried french fries Description Ar: بطاطا مقلية بعمق…" at bounding box center [534, 276] width 375 height 45
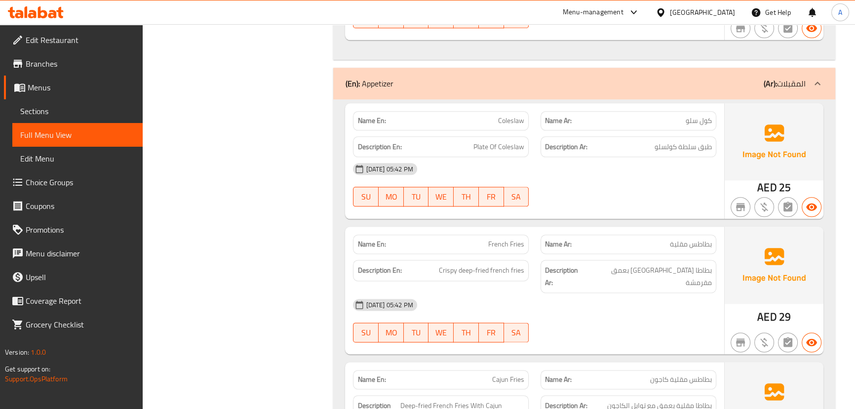
click at [590, 293] on div "16-09-2025 05:42 PM SU MO TU WE TH FR SA" at bounding box center [534, 320] width 375 height 55
drag, startPoint x: 449, startPoint y: 252, endPoint x: 651, endPoint y: 282, distance: 204.1
click at [630, 277] on div "Name En: French Fries Name Ar: بطاطس مقلية Description En: Crispy deep-fried fr…" at bounding box center [534, 290] width 379 height 127
click at [679, 264] on span "بطاطا مقلية بعمق مقرمشة" at bounding box center [650, 276] width 124 height 24
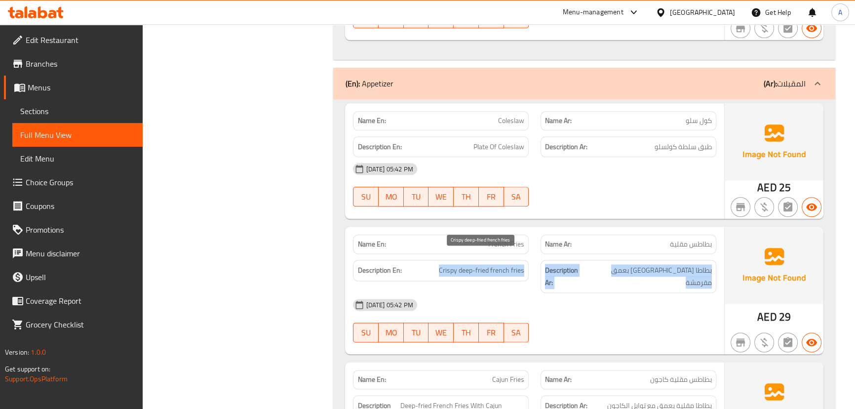
drag, startPoint x: 679, startPoint y: 258, endPoint x: 471, endPoint y: 257, distance: 207.9
click at [471, 257] on div "Description En: Crispy deep-fried french fries Description Ar: بطاطا مقلية بعمق…" at bounding box center [534, 276] width 375 height 45
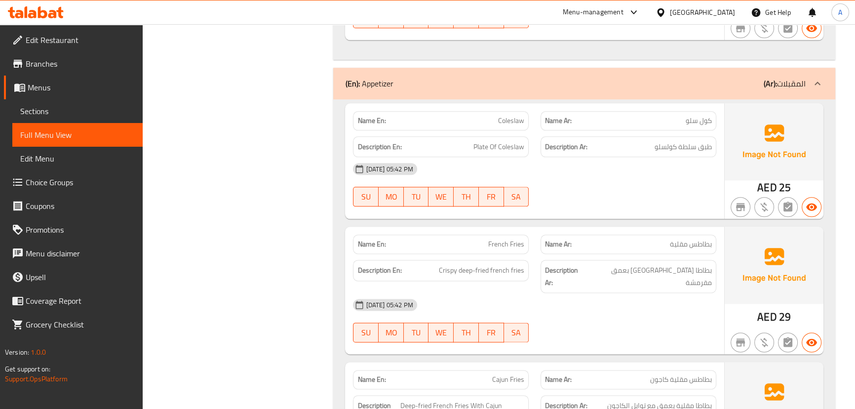
click at [629, 293] on div "16-09-2025 05:42 PM SU MO TU WE TH FR SA" at bounding box center [534, 320] width 375 height 55
drag, startPoint x: 450, startPoint y: 269, endPoint x: 455, endPoint y: 265, distance: 6.4
click at [455, 265] on div "Name En: French Fries Name Ar: بطاطس مقلية Description En: Crispy deep-fried fr…" at bounding box center [534, 290] width 379 height 127
click at [443, 264] on span "Crispy deep-fried french fries" at bounding box center [481, 270] width 85 height 12
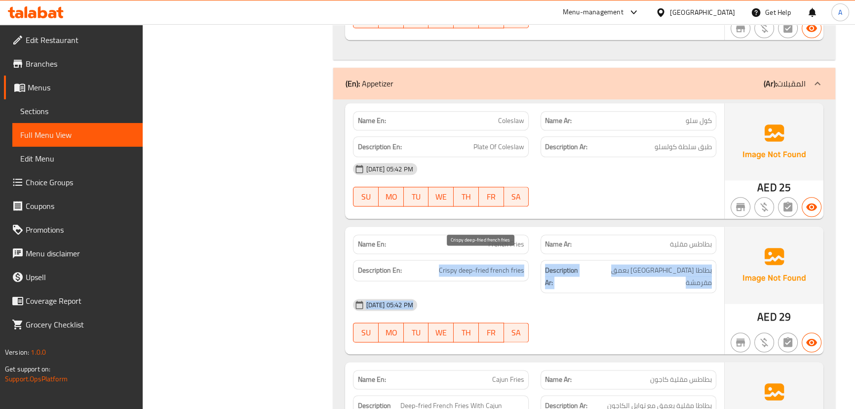
drag, startPoint x: 443, startPoint y: 256, endPoint x: 640, endPoint y: 286, distance: 198.8
click at [632, 285] on div "Name En: French Fries Name Ar: بطاطس مقلية Description En: Crispy deep-fried fr…" at bounding box center [534, 290] width 379 height 127
click at [641, 293] on div "16-09-2025 05:42 PM" at bounding box center [534, 305] width 375 height 24
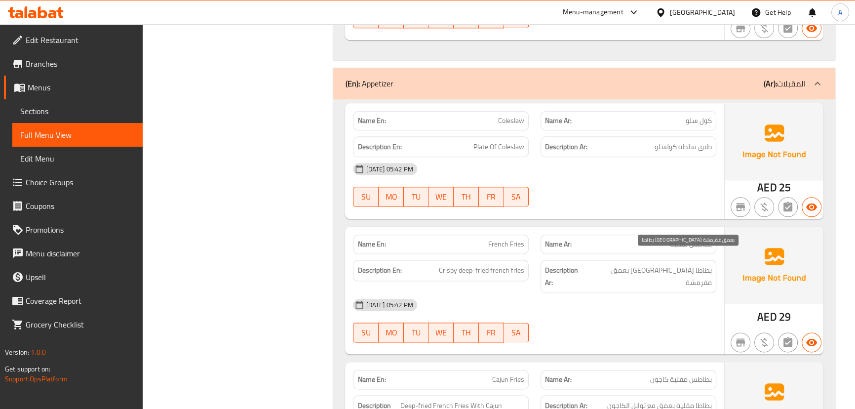
click at [639, 264] on span "بطاطا مقلية بعمق مقرمشة" at bounding box center [650, 276] width 124 height 24
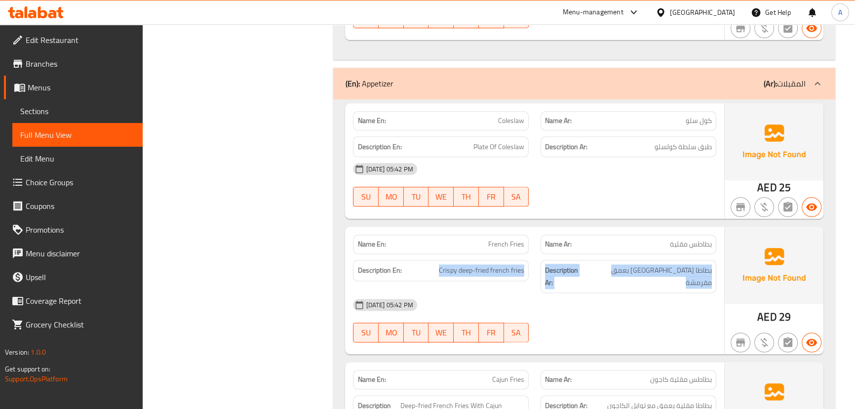
drag, startPoint x: 639, startPoint y: 262, endPoint x: 467, endPoint y: 266, distance: 171.4
click at [467, 266] on div "Description En: Crispy deep-fried french fries Description Ar: بطاطا مقلية بعمق…" at bounding box center [534, 276] width 375 height 45
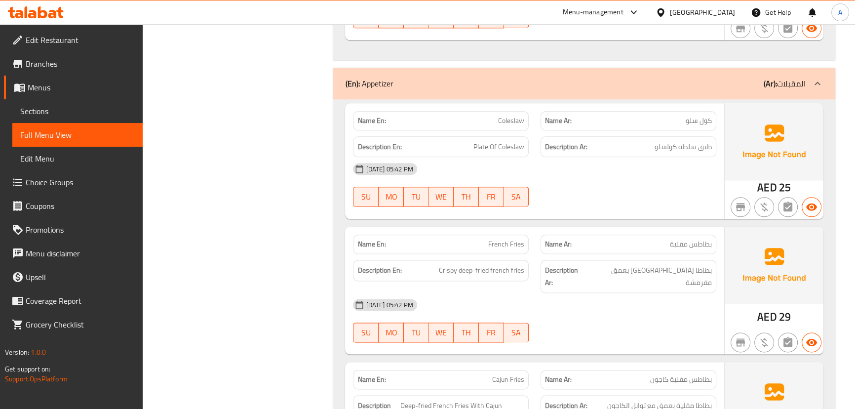
drag, startPoint x: 572, startPoint y: 294, endPoint x: 409, endPoint y: 264, distance: 165.7
click at [569, 294] on div "16-09-2025 05:42 PM SU MO TU WE TH FR SA" at bounding box center [534, 320] width 375 height 55
drag, startPoint x: 407, startPoint y: 260, endPoint x: 586, endPoint y: 285, distance: 180.5
click at [586, 285] on div "Name En: French Fries Name Ar: بطاطس مقلية Description En: Crispy deep-fried fr…" at bounding box center [534, 290] width 379 height 127
click at [615, 293] on div "16-09-2025 05:42 PM" at bounding box center [534, 305] width 375 height 24
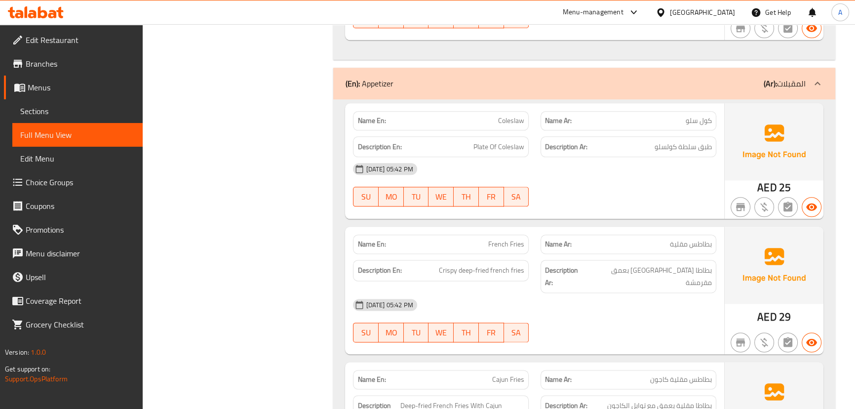
click at [625, 265] on div "Description Ar: بطاطا مقلية بعمق مقرمشة" at bounding box center [629, 276] width 176 height 33
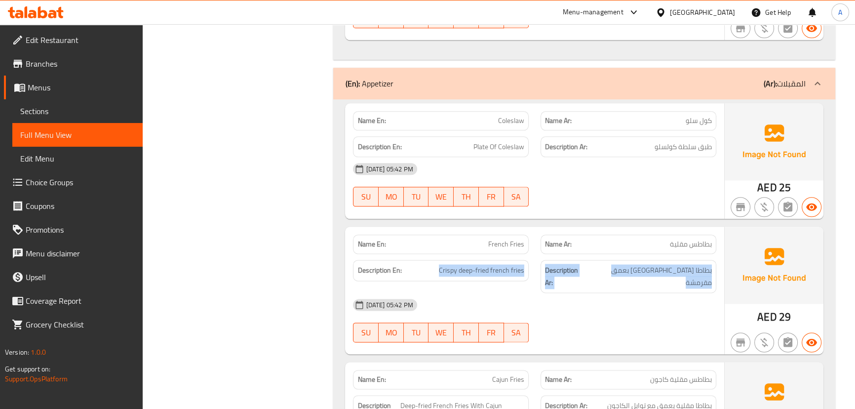
drag, startPoint x: 625, startPoint y: 265, endPoint x: 457, endPoint y: 267, distance: 167.9
click at [457, 266] on div "Description En: Crispy deep-fried french fries Description Ar: بطاطا مقلية بعمق…" at bounding box center [534, 276] width 375 height 45
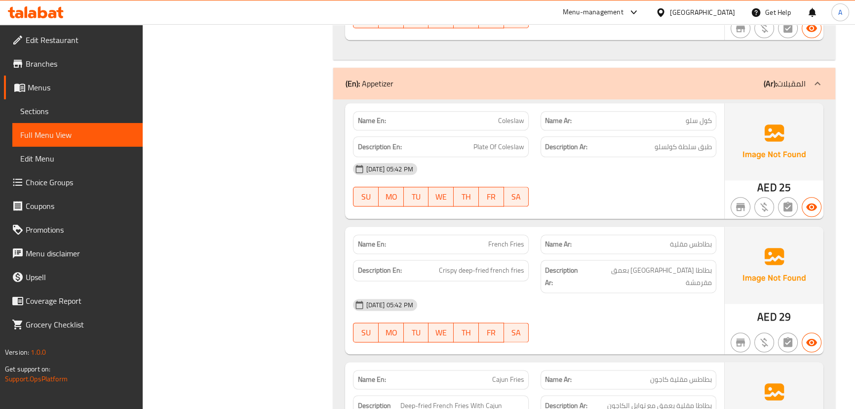
click at [602, 308] on div "16-09-2025 05:42 PM SU MO TU WE TH FR SA" at bounding box center [534, 320] width 375 height 55
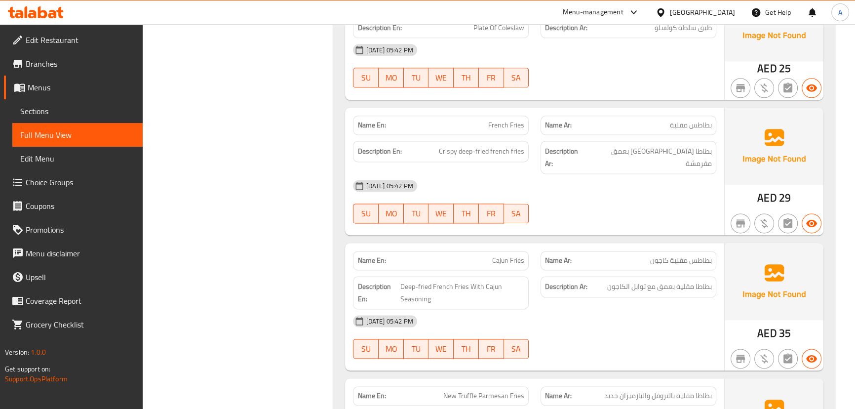
scroll to position [1661, 0]
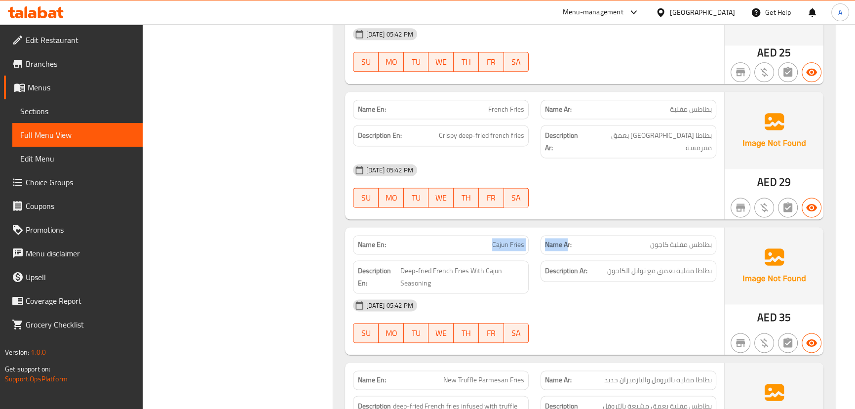
drag, startPoint x: 486, startPoint y: 211, endPoint x: 567, endPoint y: 229, distance: 82.9
click at [567, 229] on div "Name En: Cajun Fries Name Ar: بطاطس مقلية كاجون" at bounding box center [534, 244] width 375 height 31
click at [669, 235] on div "Name Ar: بطاطس مقلية كاجون" at bounding box center [629, 244] width 176 height 19
click at [679, 258] on div "Description Ar: بطاطا مقلية بعمق مع توابل الكاجون" at bounding box center [629, 276] width 188 height 45
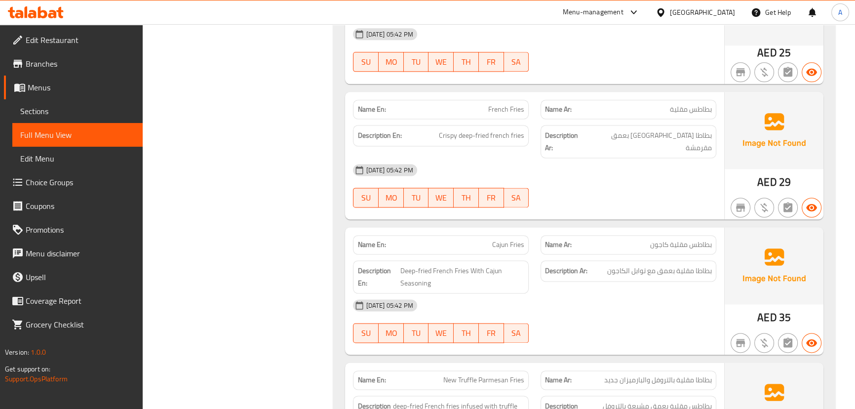
click at [708, 240] on span "بطاطس مقلية كاجون" at bounding box center [681, 245] width 62 height 10
drag, startPoint x: 708, startPoint y: 222, endPoint x: 437, endPoint y: 227, distance: 271.6
click at [437, 229] on div "Name En: Cajun Fries Name Ar: بطاطس مقلية كاجون" at bounding box center [534, 244] width 375 height 31
click at [639, 293] on div "16-09-2025 05:42 PM" at bounding box center [534, 305] width 375 height 24
click at [702, 265] on span "بطاطا مقلية بعمق مع توابل الكاجون" at bounding box center [659, 271] width 105 height 12
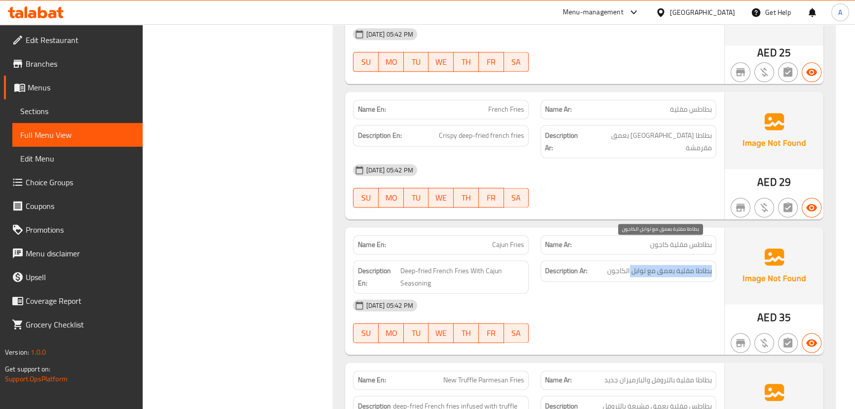
drag, startPoint x: 702, startPoint y: 249, endPoint x: 631, endPoint y: 252, distance: 70.7
click at [631, 265] on span "بطاطا مقلية بعمق مع توابل الكاجون" at bounding box center [659, 271] width 105 height 12
click at [639, 293] on div "16-09-2025 05:42 PM" at bounding box center [534, 305] width 375 height 24
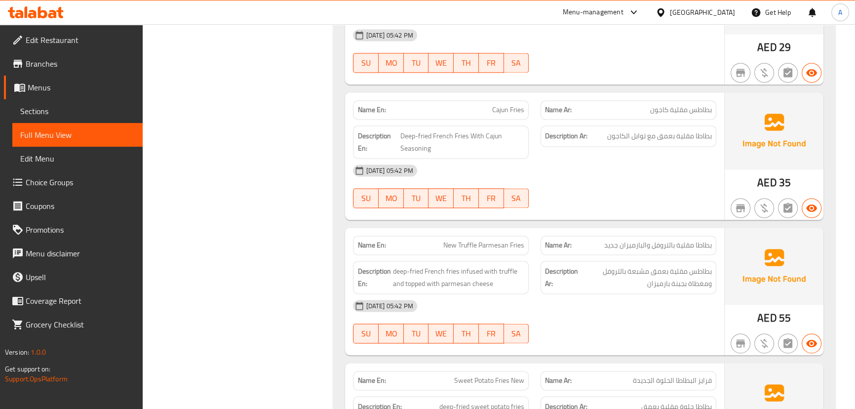
click at [424, 236] on div "Name En: New Truffle Parmesan Fries" at bounding box center [441, 245] width 176 height 19
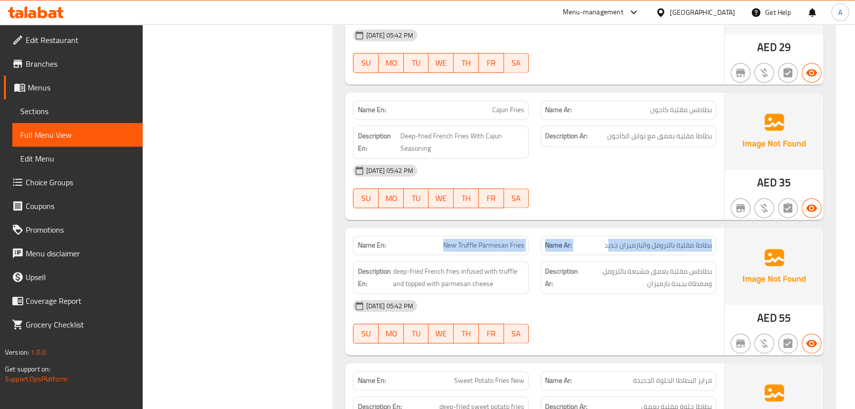
drag, startPoint x: 431, startPoint y: 216, endPoint x: 637, endPoint y: 228, distance: 206.3
click at [632, 230] on div "Name En: New Truffle Parmesan Fries Name Ar: بطاطا مقلية بالتروفل والبارميزان ج…" at bounding box center [534, 245] width 375 height 31
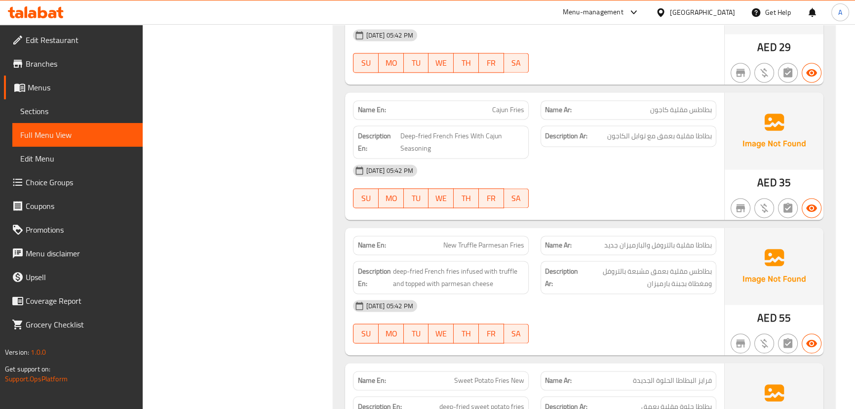
click at [655, 294] on div "16-09-2025 05:42 PM" at bounding box center [534, 306] width 375 height 24
click at [706, 240] on span "بطاطا مقلية بالتروفل والبارميزان جديد" at bounding box center [658, 245] width 108 height 10
drag, startPoint x: 706, startPoint y: 217, endPoint x: 626, endPoint y: 217, distance: 80.5
click at [626, 240] on span "بطاطا مقلية بالتروفل والبارميزان جديد" at bounding box center [658, 245] width 108 height 10
click at [629, 294] on div "16-09-2025 05:42 PM" at bounding box center [534, 306] width 375 height 24
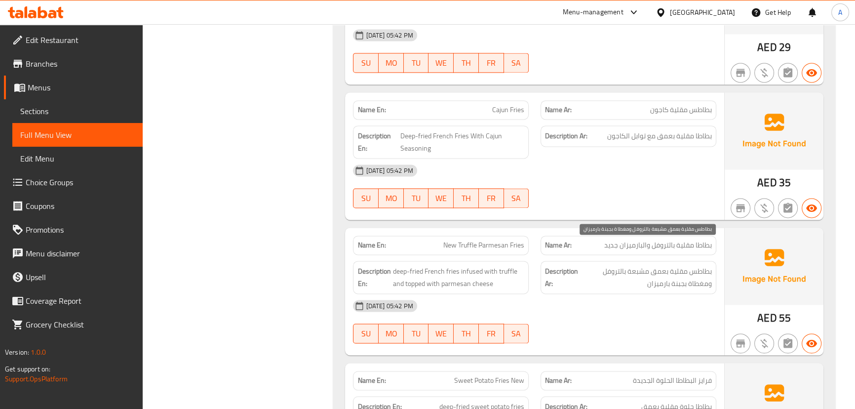
click at [698, 265] on span "بطاطس مقلية بعمق مشبعة بالتروفل ومغطاة بجبنة بارميزان" at bounding box center [646, 277] width 132 height 24
drag, startPoint x: 678, startPoint y: 249, endPoint x: 602, endPoint y: 250, distance: 75.6
click at [602, 265] on span "بطاطس مقلية بعمق مشبعة بالتروفل ومغطاة بجبنة بارميزان" at bounding box center [646, 277] width 132 height 24
click at [700, 265] on span "بطاطس مقلية بعمق مشبعة بالتروفل ومغطاة بجبنة بارميزان" at bounding box center [646, 277] width 132 height 24
click at [637, 265] on span "بطاطس مقلية بعمق مشبعة بالتروفل ومغطاة بجبنة بارميزان" at bounding box center [646, 277] width 132 height 24
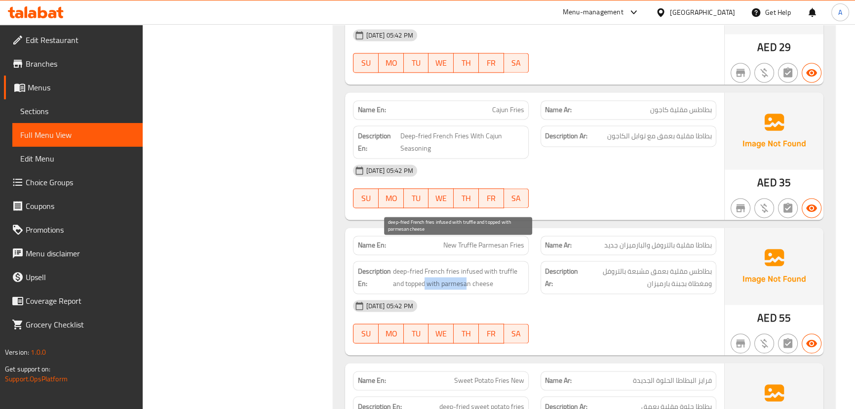
click at [587, 277] on div "Name En: New Truffle Parmesan Fries Name Ar: بطاطا مقلية بالتروفل والبارميزان ج…" at bounding box center [534, 291] width 379 height 127
click at [607, 294] on div "16-09-2025 05:42 PM" at bounding box center [534, 306] width 375 height 24
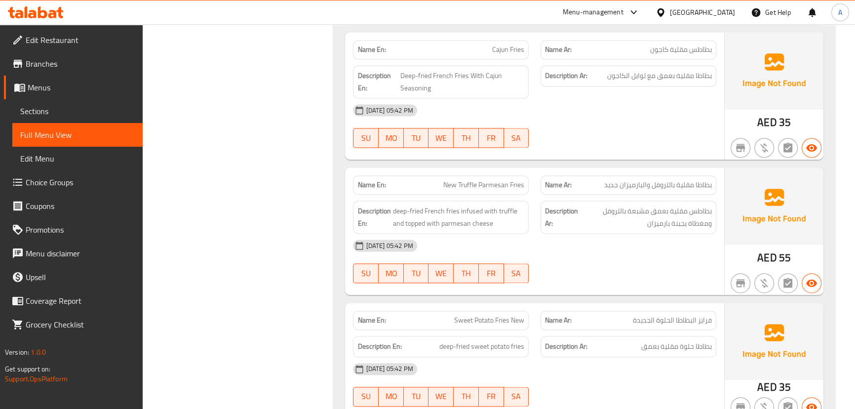
scroll to position [1930, 0]
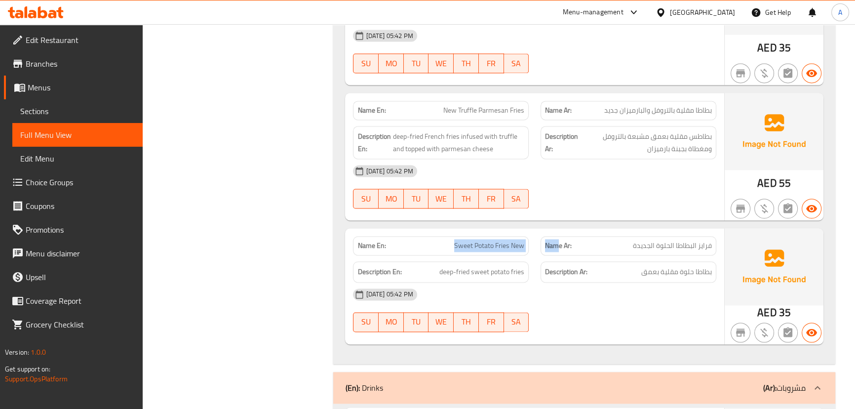
click at [589, 230] on div "Name En: Sweet Potato Fries New Name Ar: فرايز البطاطا الحلوة الجديدة" at bounding box center [534, 245] width 375 height 31
click at [627, 193] on div "Name En: New Truffle Parmesan Fries Name Ar: بطاطا مقلية بالتروفل والبارميزان ج…" at bounding box center [534, 156] width 379 height 127
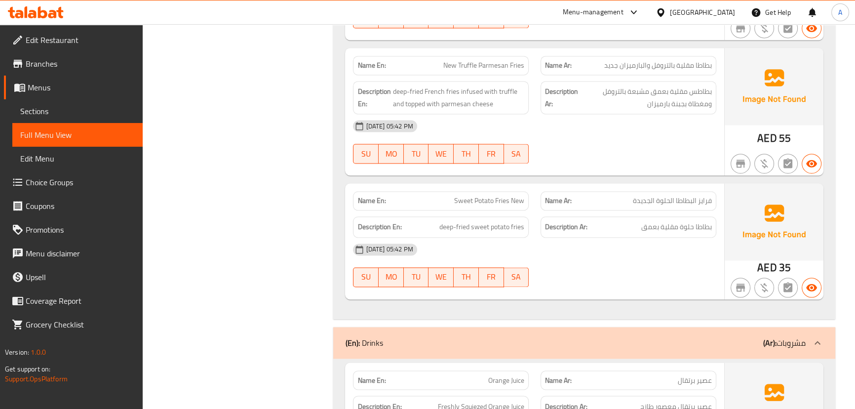
scroll to position [2020, 0]
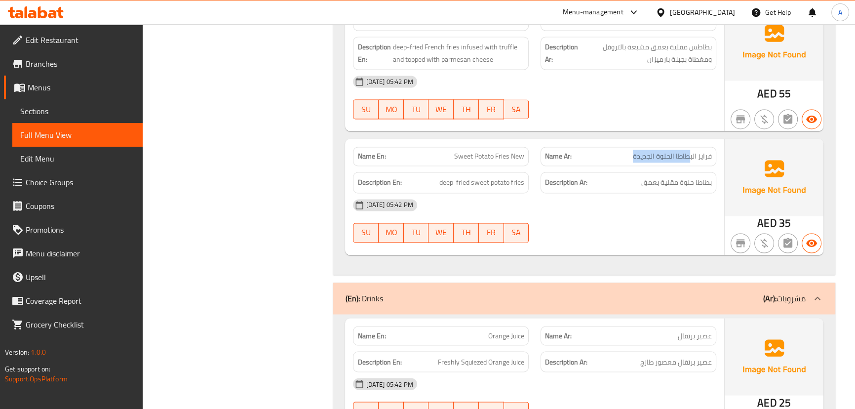
click at [618, 151] on p "Name Ar: فرايز البطاطا الحلوة الجديدة" at bounding box center [628, 156] width 167 height 10
click at [543, 142] on div "Name En: Sweet Potato Fries New Name Ar: فرايز البطاطا الحلوة الجديدة Descripti…" at bounding box center [534, 197] width 379 height 116
click at [592, 196] on div "16-09-2025 05:42 PM SU MO TU WE TH FR SA" at bounding box center [534, 220] width 375 height 55
click at [681, 176] on span "بطاطا حلوة مقلية بعمق" at bounding box center [676, 182] width 71 height 12
click at [677, 193] on div "16-09-2025 05:42 PM" at bounding box center [534, 205] width 375 height 24
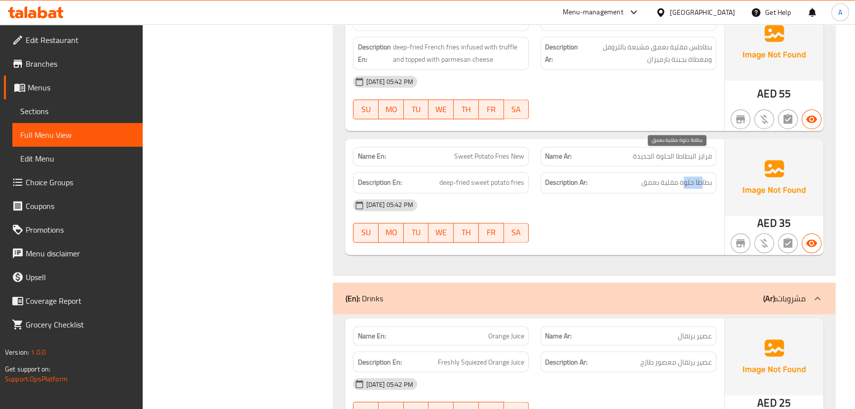
click at [686, 176] on span "بطاطا حلوة مقلية بعمق" at bounding box center [676, 182] width 71 height 12
click at [676, 193] on div "16-09-2025 05:42 PM" at bounding box center [534, 205] width 375 height 24
click at [679, 176] on span "بطاطا حلوة مقلية بعمق" at bounding box center [676, 182] width 71 height 12
click at [663, 193] on div "16-09-2025 05:42 PM" at bounding box center [534, 205] width 375 height 24
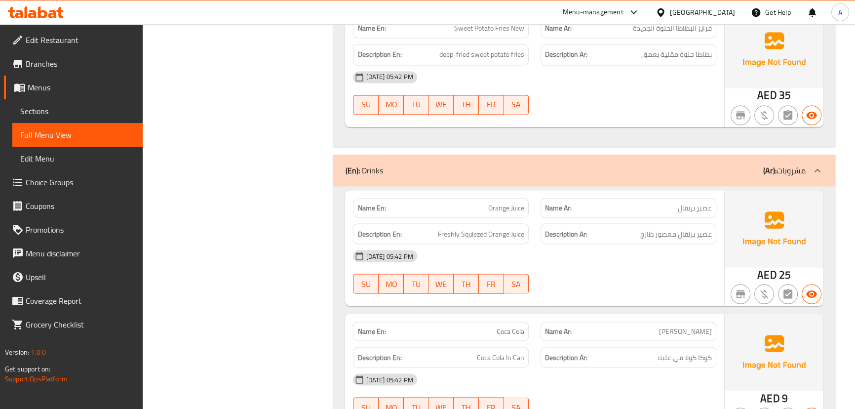
scroll to position [2199, 0]
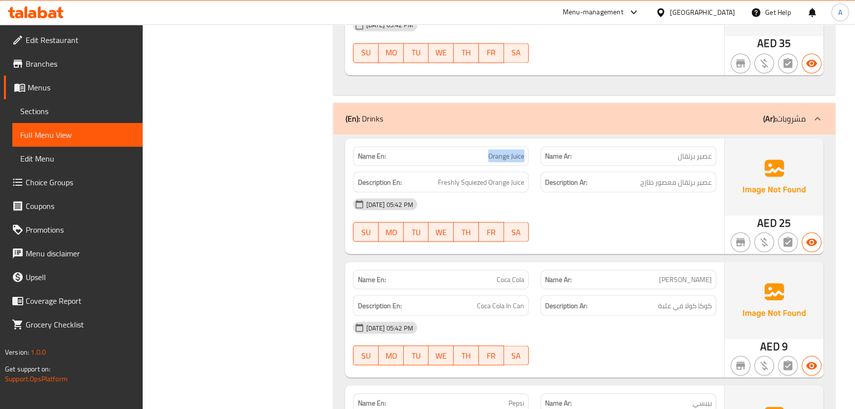
click at [546, 140] on div "Name En: Orange Juice Name Ar: عصير برتقال" at bounding box center [534, 155] width 375 height 31
click at [596, 195] on div "16-09-2025 05:42 PM SU MO TU WE TH FR SA" at bounding box center [534, 219] width 375 height 55
click at [702, 176] on span "عصير برتقال معصور طازج" at bounding box center [676, 182] width 72 height 12
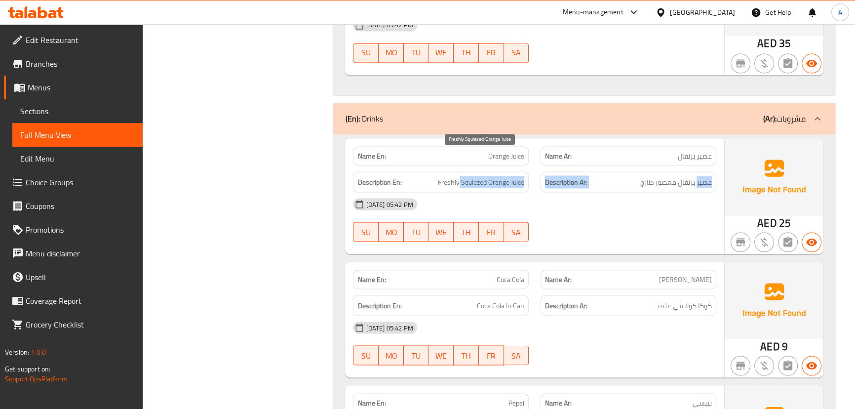
click at [458, 165] on div "Description En: Freshly Squiezed Orange Juice Description Ar: عصير برتقال معصور…" at bounding box center [534, 181] width 375 height 33
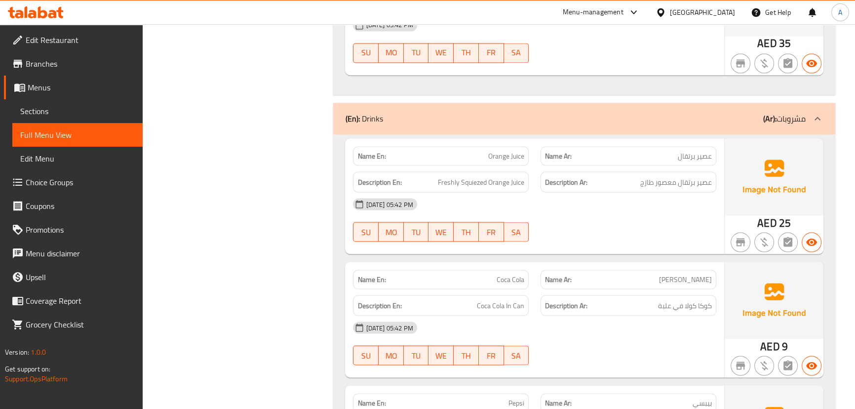
click at [605, 200] on div "16-09-2025 05:42 PM SU MO TU WE TH FR SA" at bounding box center [534, 219] width 375 height 55
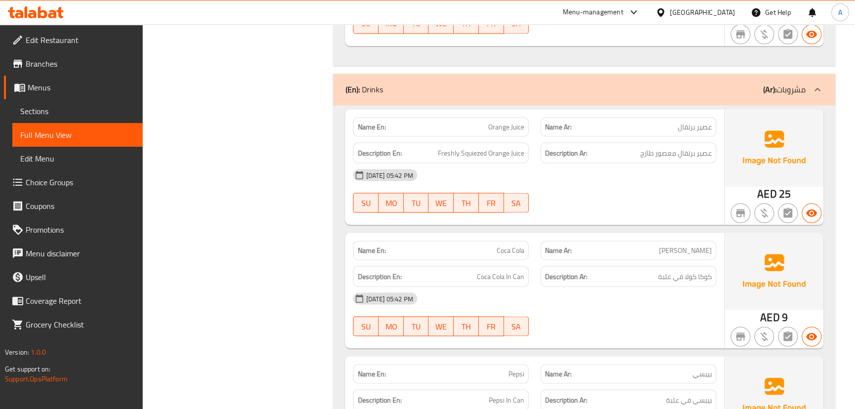
scroll to position [2244, 0]
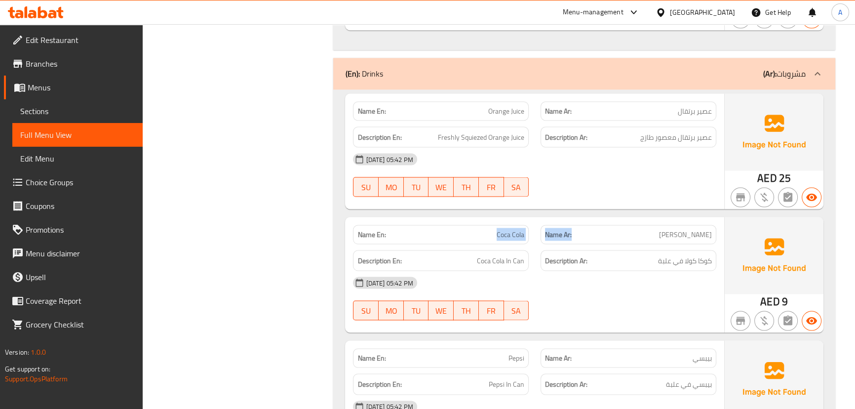
click at [585, 219] on div "Name En: Coca Cola Name Ar: كوكا كولا" at bounding box center [534, 234] width 375 height 31
click at [602, 271] on div "16-09-2025 05:42 PM" at bounding box center [534, 283] width 375 height 24
drag, startPoint x: 700, startPoint y: 233, endPoint x: 431, endPoint y: 236, distance: 269.1
click at [431, 244] on div "Description En: Coca Cola In Can Description Ar: كوكا كولا في علبة" at bounding box center [534, 260] width 375 height 33
click at [612, 271] on div "16-09-2025 05:42 PM" at bounding box center [534, 283] width 375 height 24
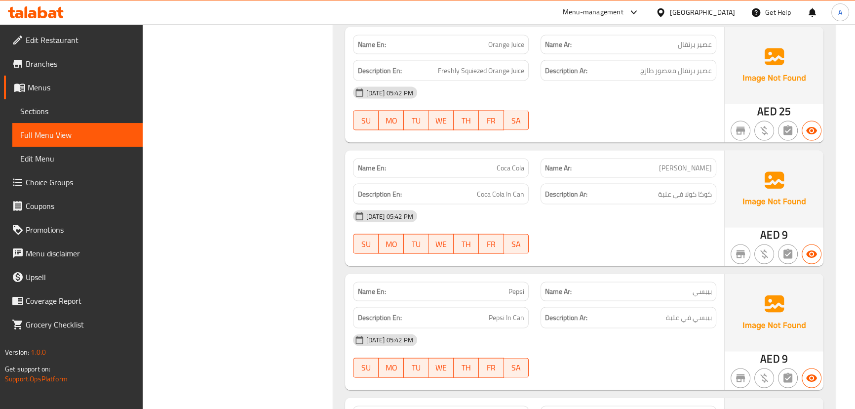
scroll to position [2379, 0]
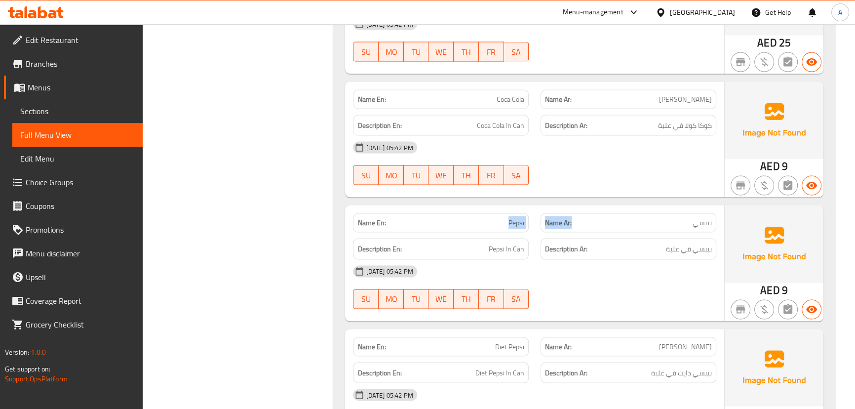
drag, startPoint x: 537, startPoint y: 201, endPoint x: 624, endPoint y: 240, distance: 95.1
click at [604, 208] on div "Name En: Pepsi Name Ar: بيبسي Description En: Pepsi In Can Description Ar: بيبس…" at bounding box center [534, 263] width 379 height 116
click at [624, 260] on div "16-09-2025 05:42 PM" at bounding box center [534, 272] width 375 height 24
click at [693, 243] on span "بيبسي في علبة" at bounding box center [689, 249] width 46 height 12
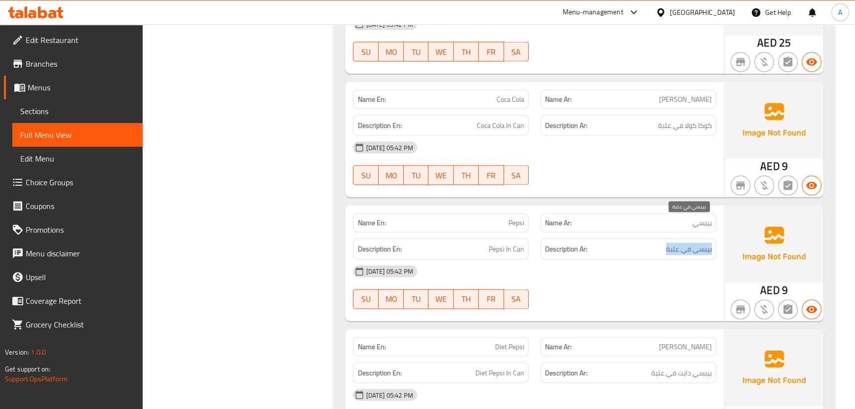
drag, startPoint x: 693, startPoint y: 218, endPoint x: 483, endPoint y: 218, distance: 209.4
click at [483, 233] on div "Description En: Pepsi In Can Description Ar: بيبسي في علبة" at bounding box center [534, 249] width 375 height 33
click at [611, 260] on div "16-09-2025 05:42 PM" at bounding box center [534, 272] width 375 height 24
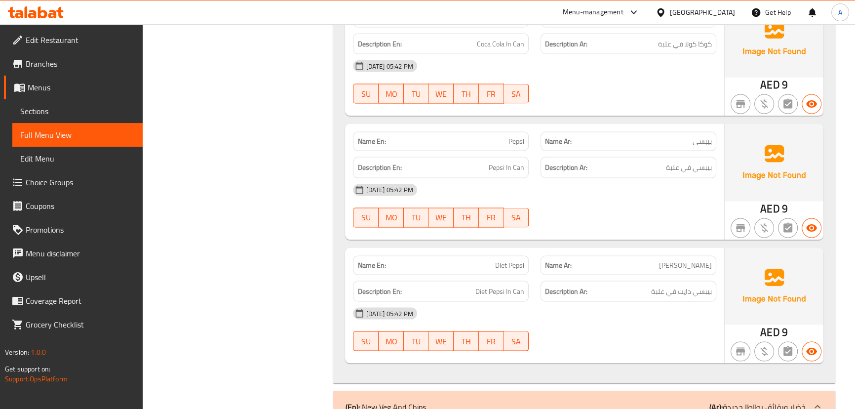
scroll to position [2469, 0]
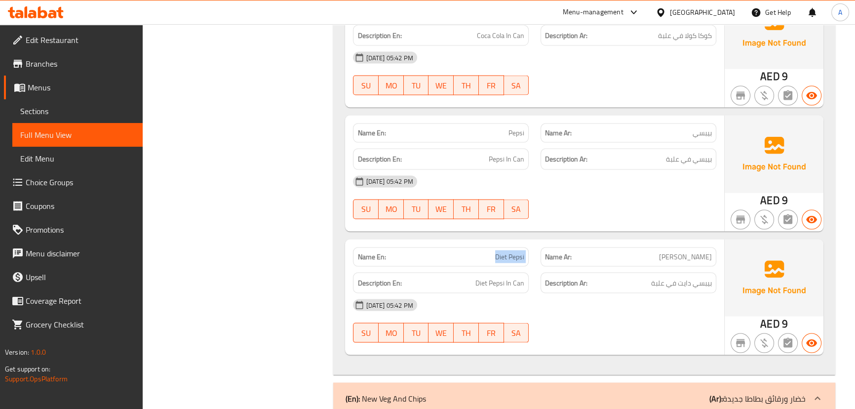
drag, startPoint x: 485, startPoint y: 235, endPoint x: 657, endPoint y: 279, distance: 176.8
click at [638, 267] on div "Name En: Diet Pepsi Name Ar: دايت بيبسي Description En: Diet Pepsi In Can Descr…" at bounding box center [534, 298] width 379 height 116
click at [682, 293] on div "16-09-2025 05:42 PM" at bounding box center [534, 305] width 375 height 24
click at [684, 277] on span "بيبسي دايت في علبة" at bounding box center [681, 283] width 61 height 12
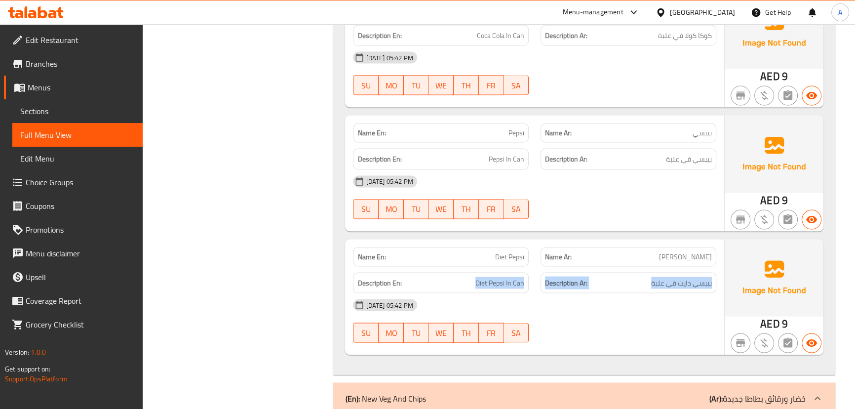
drag, startPoint x: 684, startPoint y: 261, endPoint x: 613, endPoint y: 292, distance: 77.9
click at [463, 267] on div "Description En: Diet Pepsi In Can Description Ar: بيبسي دايت في علبة" at bounding box center [534, 283] width 375 height 33
click at [621, 293] on div "16-09-2025 05:42 PM" at bounding box center [534, 305] width 375 height 24
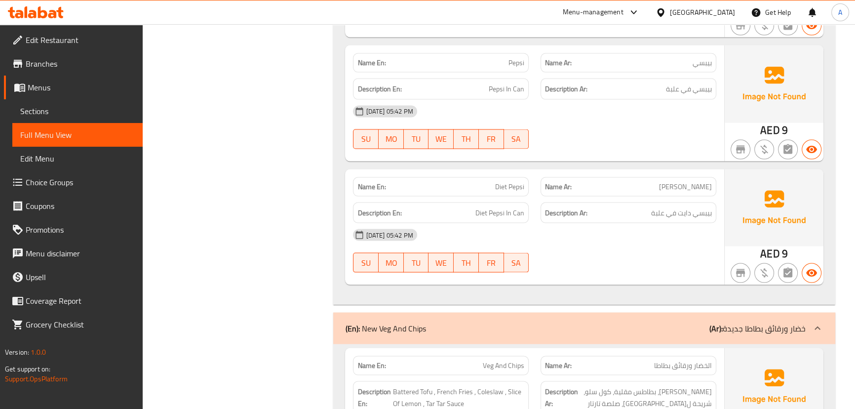
scroll to position [2603, 0]
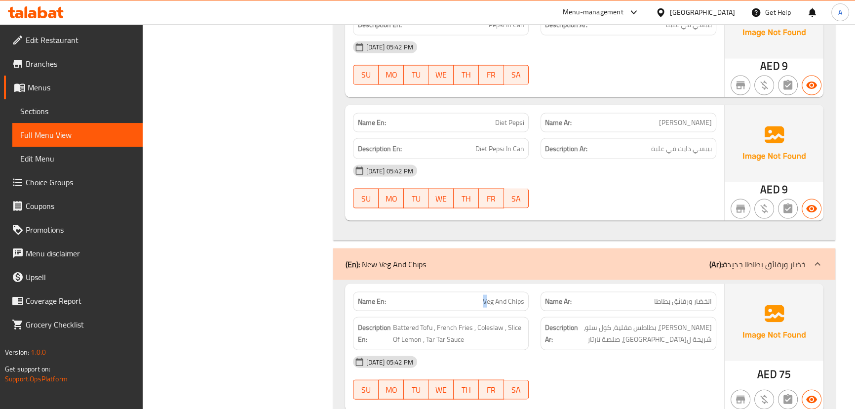
drag, startPoint x: 477, startPoint y: 279, endPoint x: 616, endPoint y: 319, distance: 144.9
click at [563, 290] on div "Name En: Veg And Chips Name Ar: الخضار ورقائق بطاطا Description En: Battered To…" at bounding box center [534, 347] width 379 height 127
drag, startPoint x: 617, startPoint y: 325, endPoint x: 623, endPoint y: 325, distance: 5.9
click at [617, 350] on div "16-09-2025 05:42 PM" at bounding box center [534, 362] width 375 height 24
click at [702, 296] on span "الخضار ورقائق بطاطا" at bounding box center [683, 301] width 58 height 10
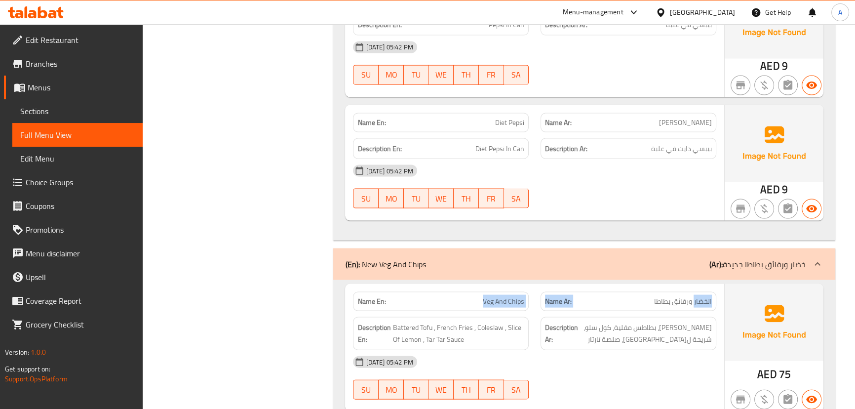
drag, startPoint x: 702, startPoint y: 275, endPoint x: 445, endPoint y: 278, distance: 256.8
click at [445, 286] on div "Name En: Veg And Chips Name Ar: الخضار ورقائق بطاطا" at bounding box center [534, 301] width 375 height 31
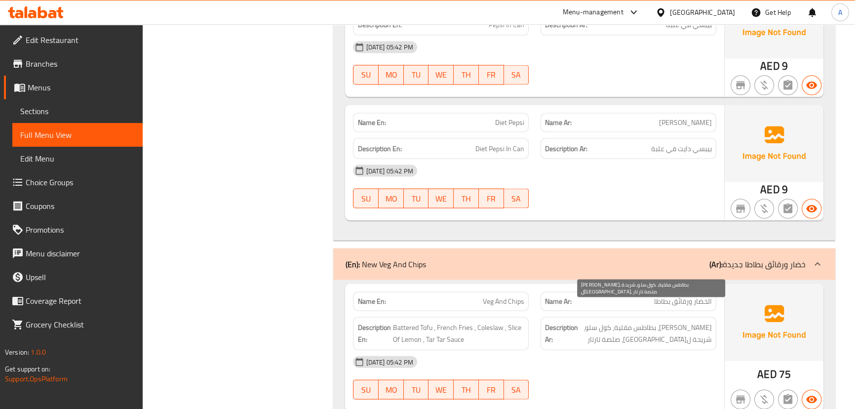
click at [652, 321] on span "توفو باتريد، بطاطس مقلية، كول سلو، شريحة ليمون، صلصة تارتار" at bounding box center [646, 333] width 132 height 24
click at [702, 321] on span "توفو باتريد، بطاطس مقلية، كول سلو، شريحة ليمون، صلصة تارتار" at bounding box center [646, 333] width 132 height 24
drag, startPoint x: 702, startPoint y: 301, endPoint x: 669, endPoint y: 316, distance: 35.8
click at [579, 321] on h6 "Description Ar: توفو باتريد، بطاطس مقلية، كول سلو، شريحة ليمون، صلصة تارتار" at bounding box center [628, 333] width 167 height 24
click at [679, 321] on span "توفو باتريد، بطاطس مقلية، كول سلو، شريحة ليمون، صلصة تارتار" at bounding box center [646, 333] width 132 height 24
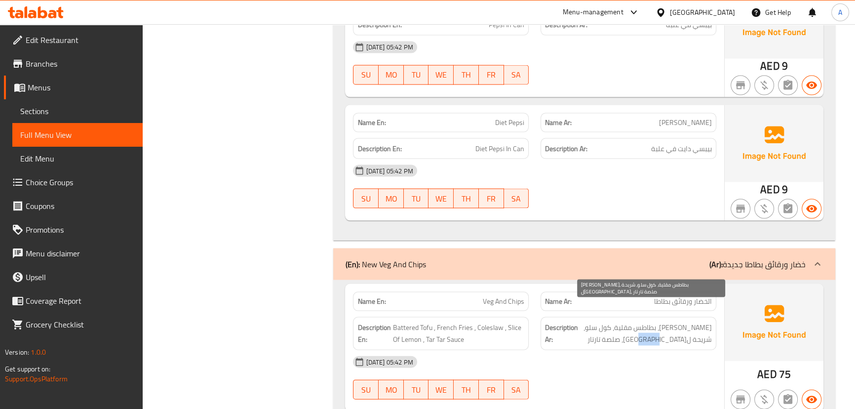
click at [679, 321] on span "توفو باتريد، بطاطس مقلية، كول سلو، شريحة ليمون، صلصة تارتار" at bounding box center [646, 333] width 132 height 24
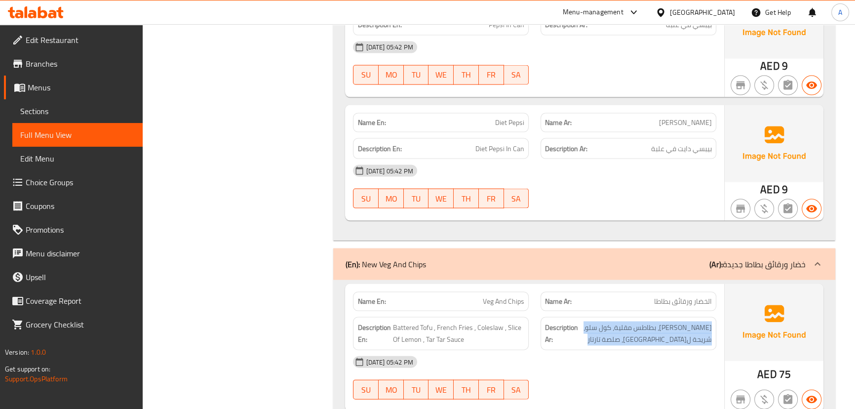
drag, startPoint x: 679, startPoint y: 316, endPoint x: 530, endPoint y: 325, distance: 148.9
click at [539, 325] on div "Description Ar: توفو باتريد، بطاطس مقلية، كول سلو، شريحة ليمون، صلصة تارتار" at bounding box center [629, 333] width 188 height 45
click at [641, 321] on span "توفو باتريد، بطاطس مقلية، كول سلو، شريحة ليمون، صلصة تارتار" at bounding box center [646, 333] width 132 height 24
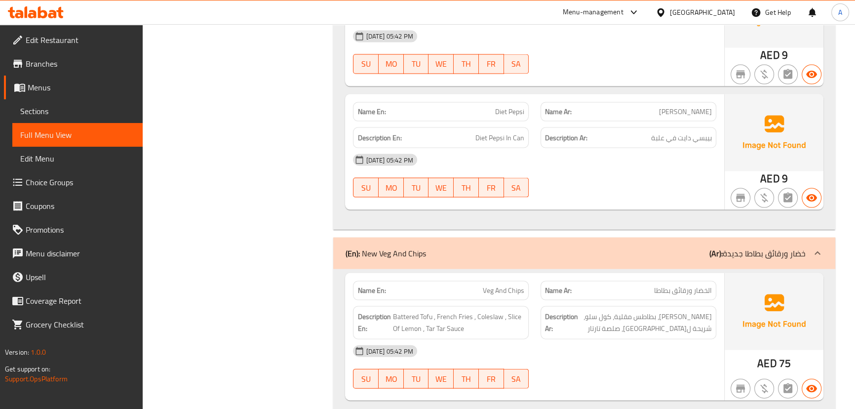
scroll to position [0, 0]
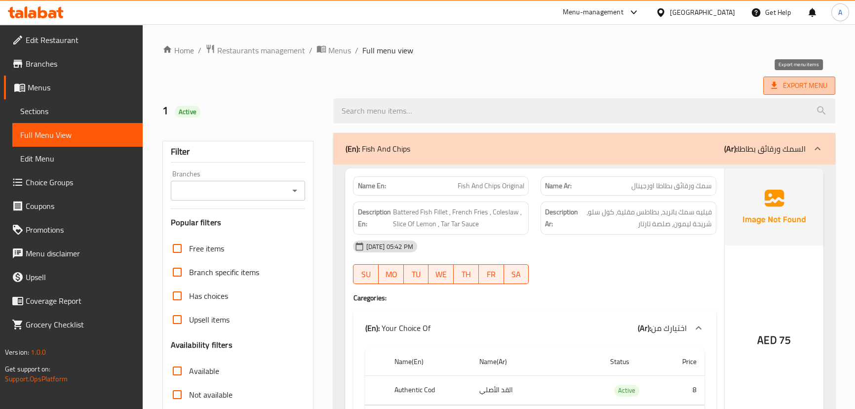
click at [785, 89] on span "Export Menu" at bounding box center [799, 86] width 56 height 12
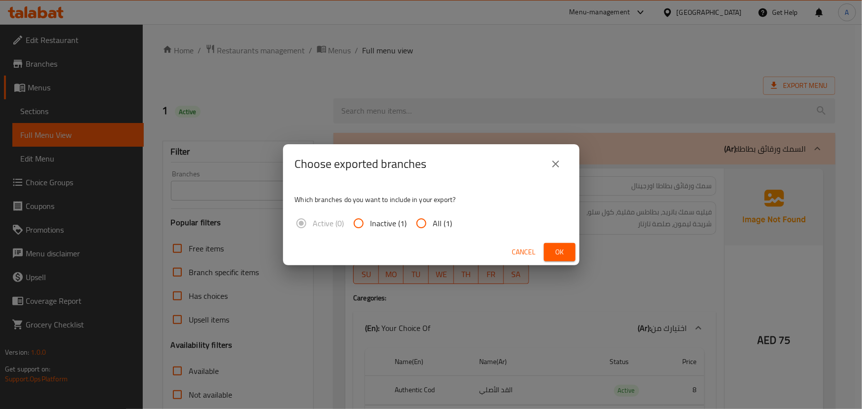
click at [430, 219] on input "All (1)" at bounding box center [421, 223] width 24 height 24
radio input "true"
click at [559, 247] on span "Ok" at bounding box center [560, 252] width 16 height 12
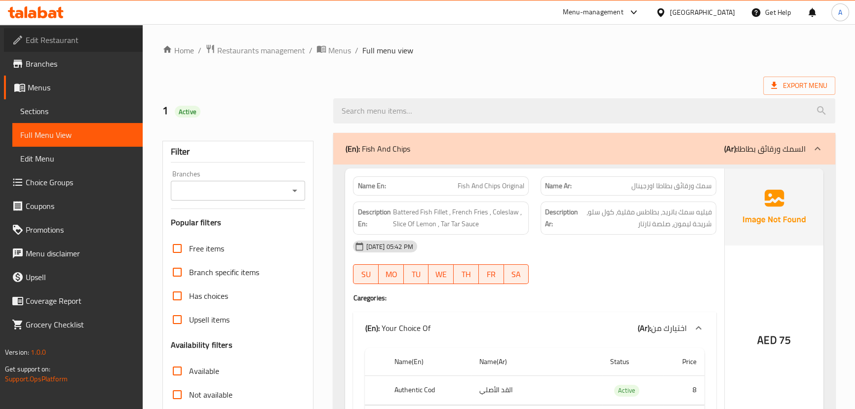
click at [85, 32] on link "Edit Restaurant" at bounding box center [73, 40] width 139 height 24
